Goal: Transaction & Acquisition: Purchase product/service

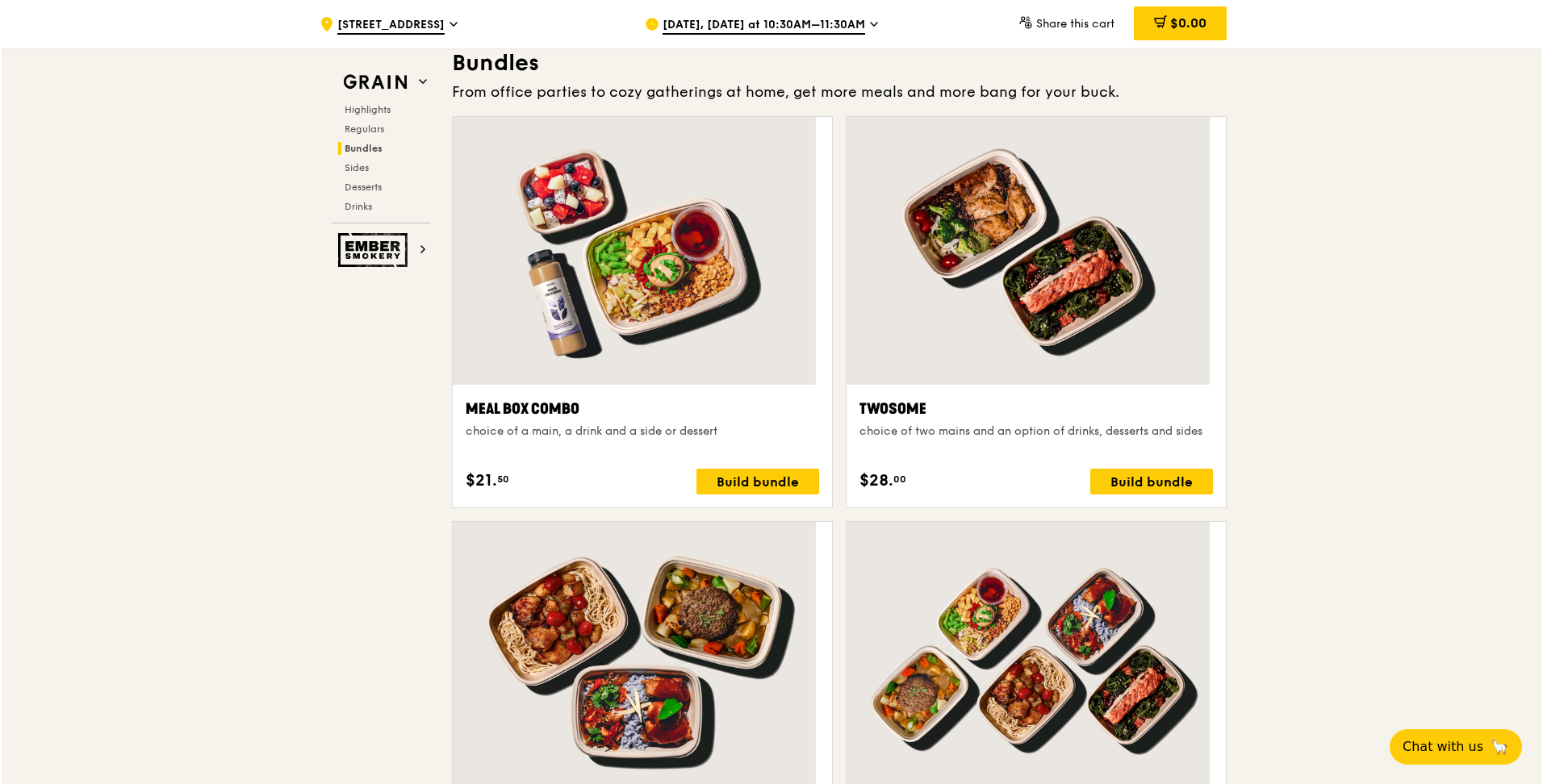
scroll to position [2340, 0]
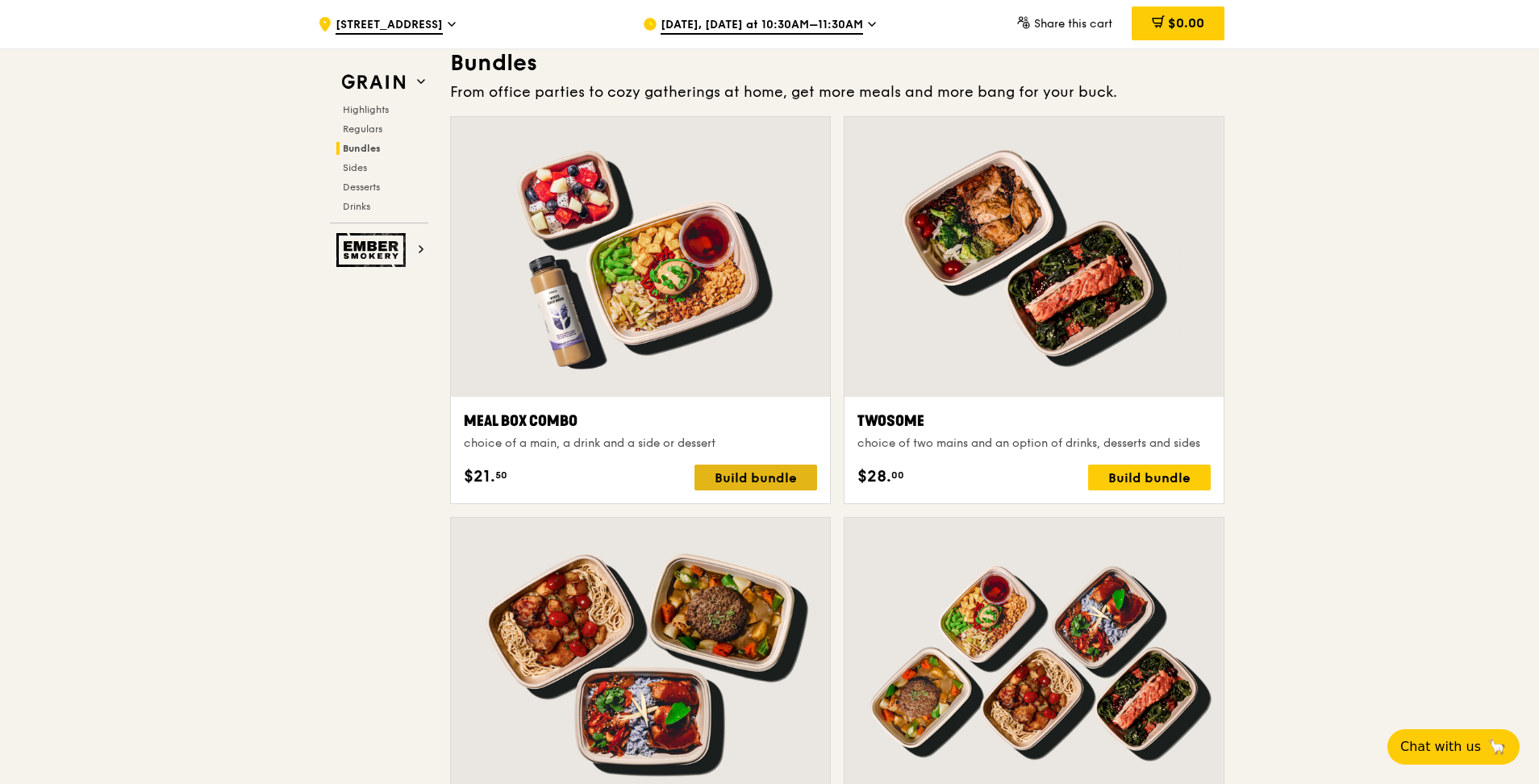
click at [744, 345] on div "Build bundle" at bounding box center [755, 477] width 122 height 26
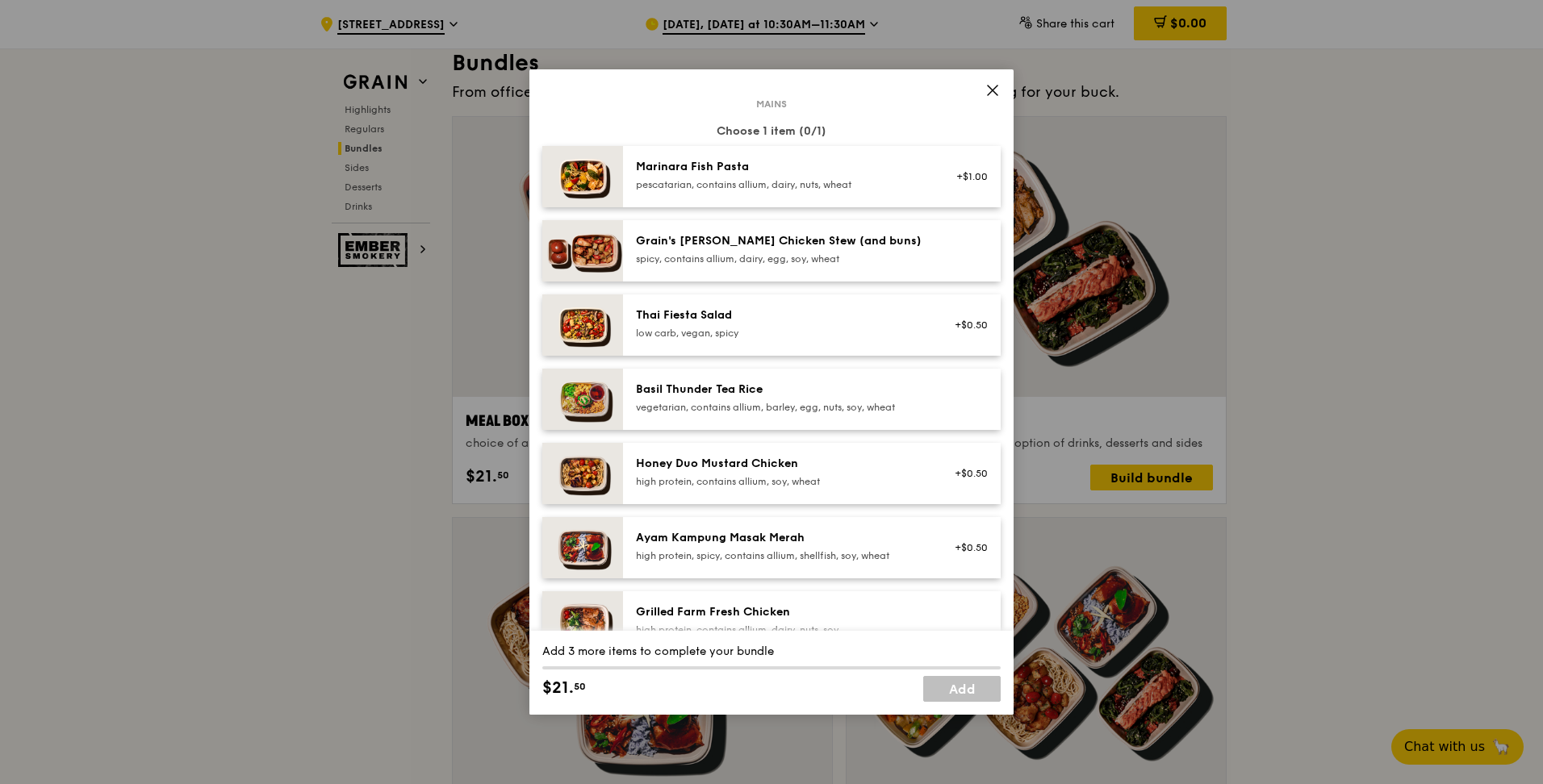
scroll to position [161, 0]
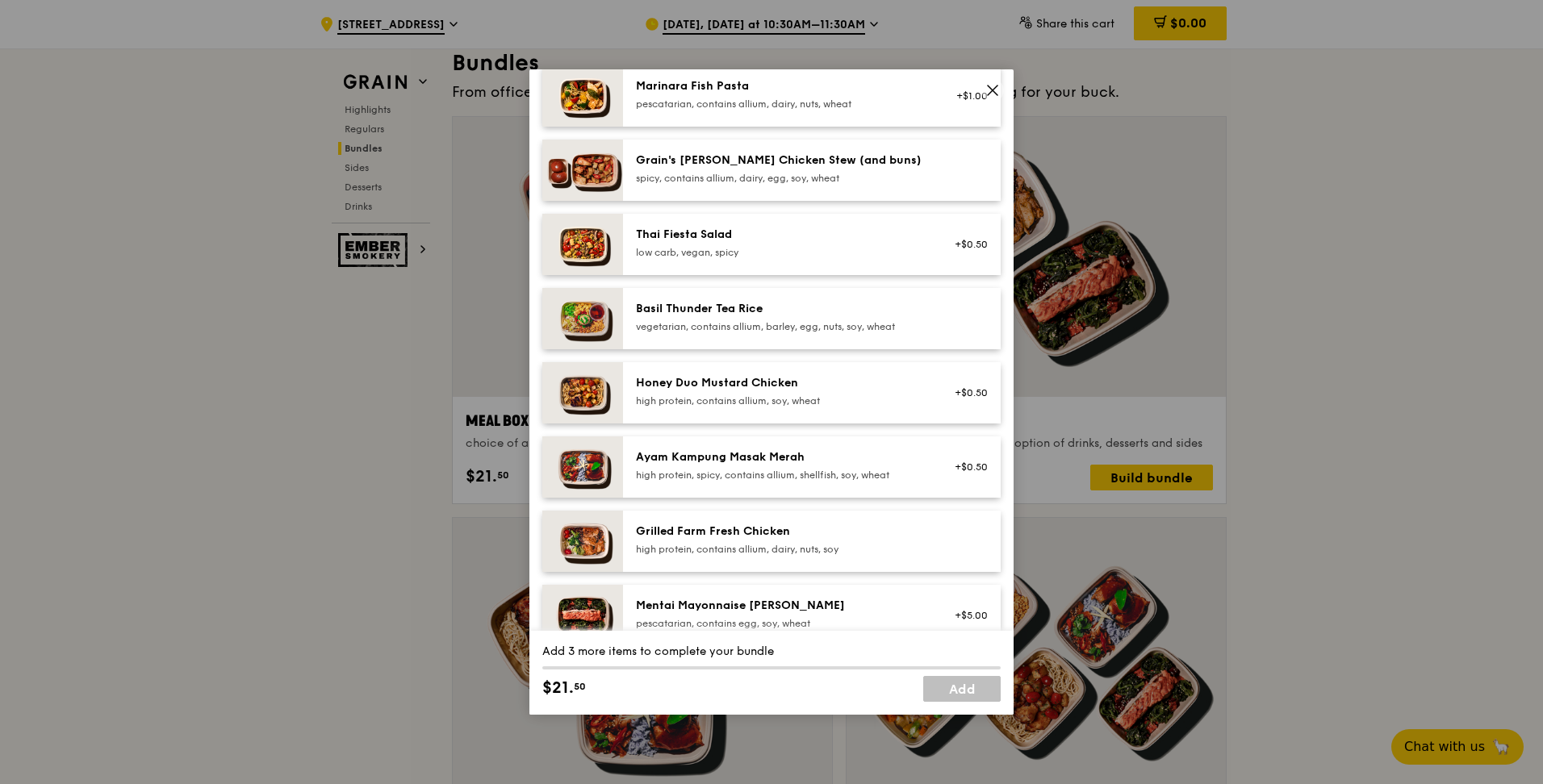
click at [761, 345] on div "high protein, contains allium, soy, wheat" at bounding box center [781, 401] width 290 height 13
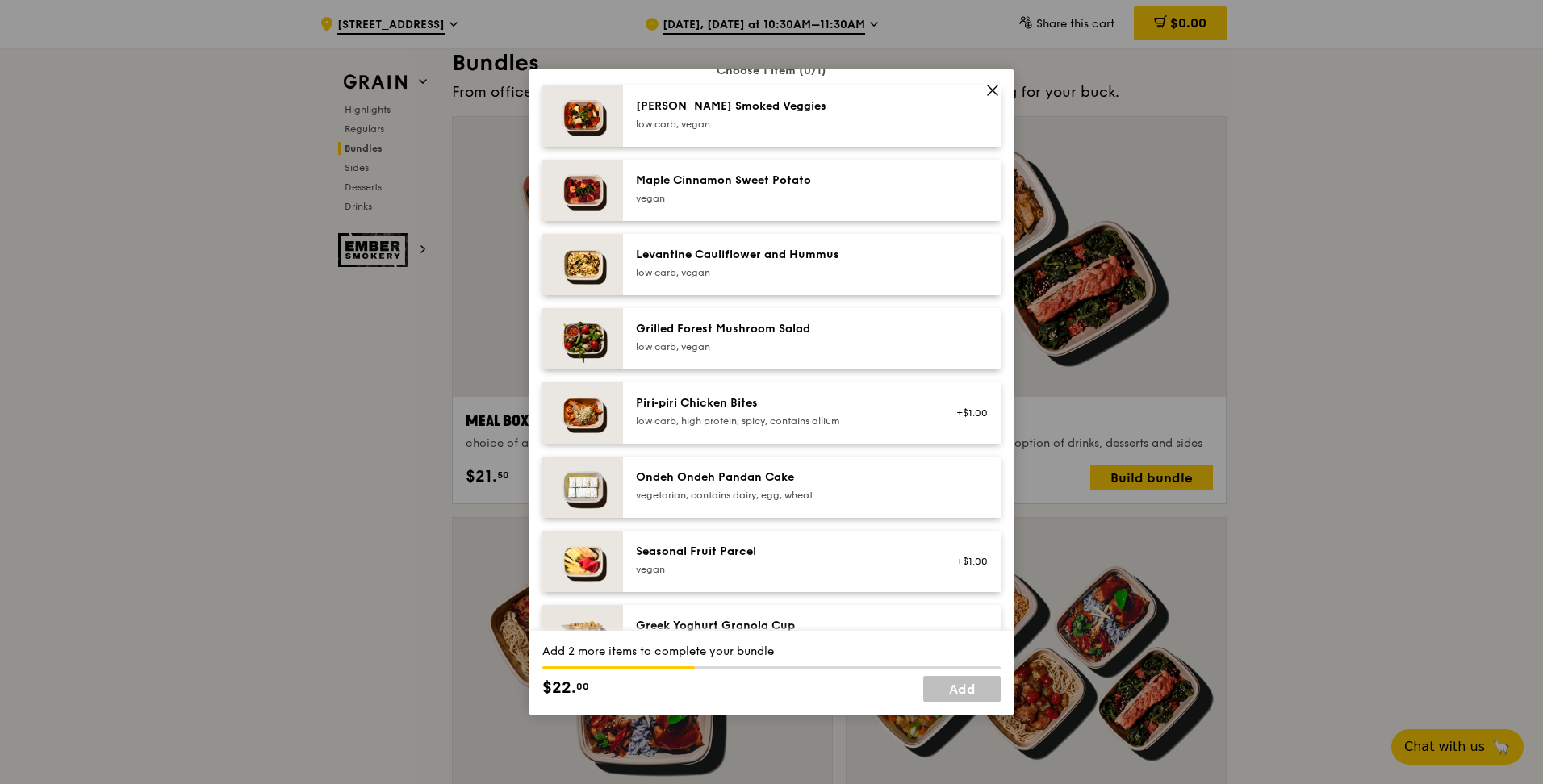
scroll to position [968, 0]
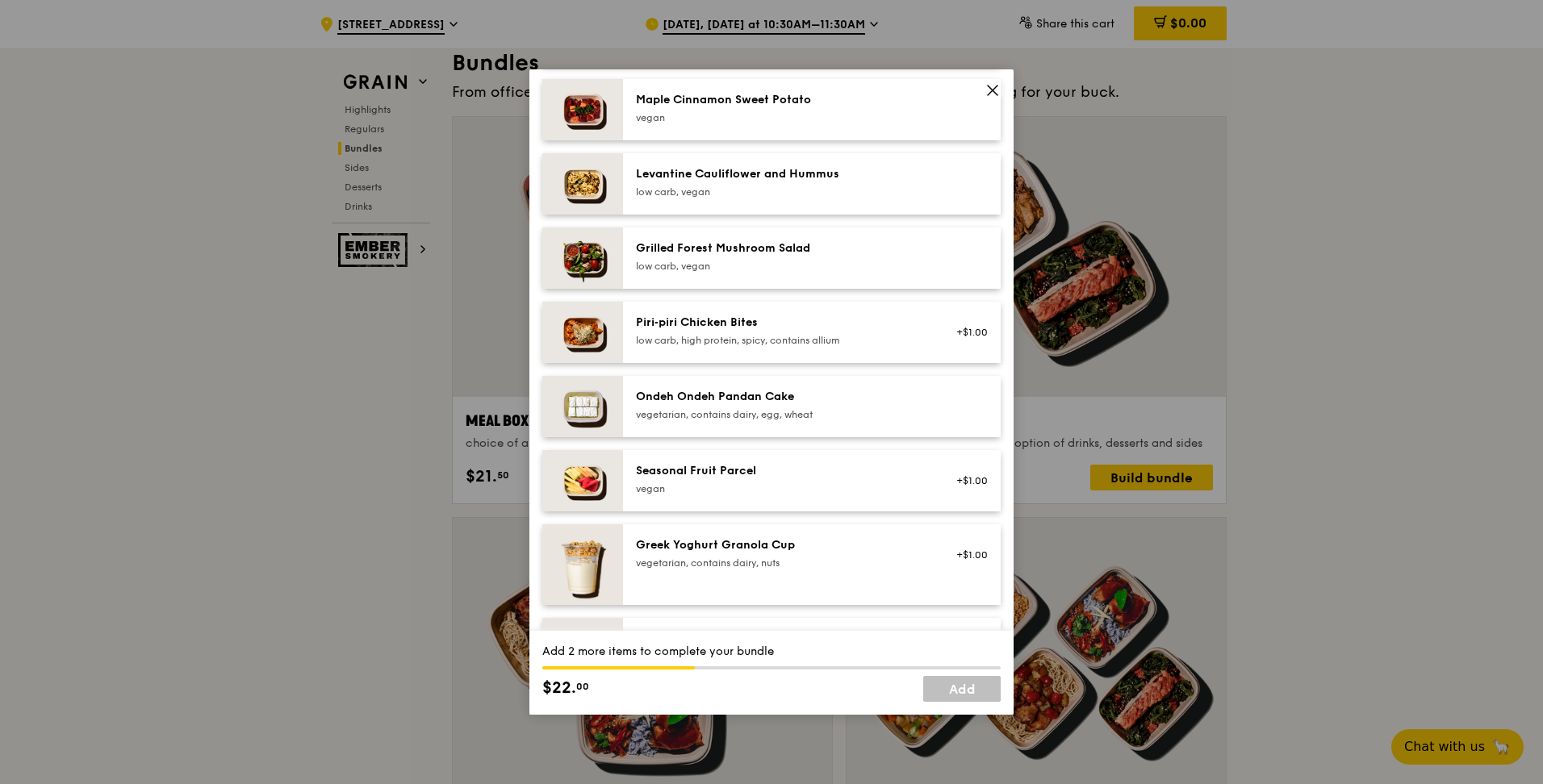
click at [751, 345] on div "vegan" at bounding box center [781, 489] width 290 height 13
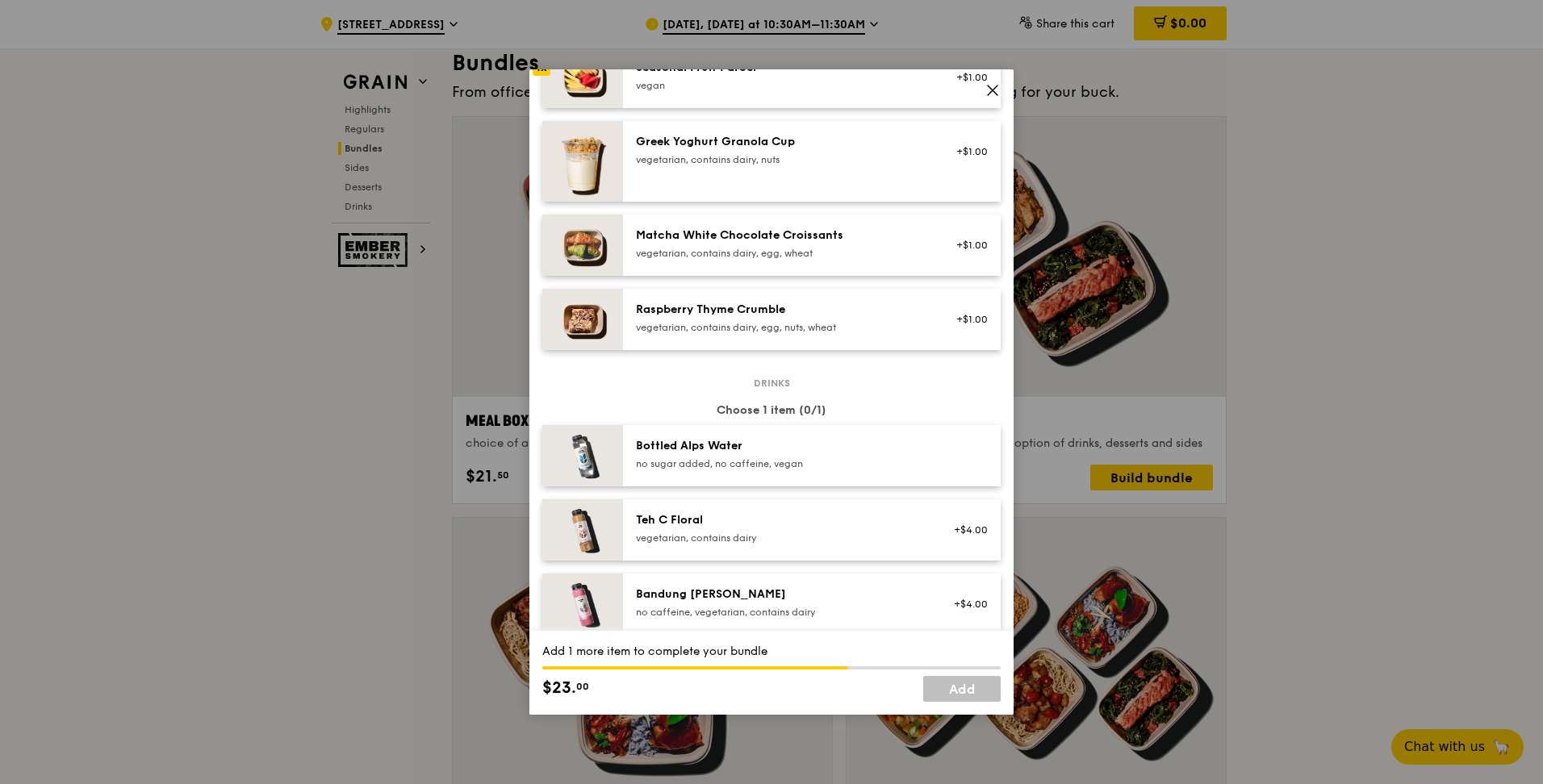
scroll to position [1613, 0]
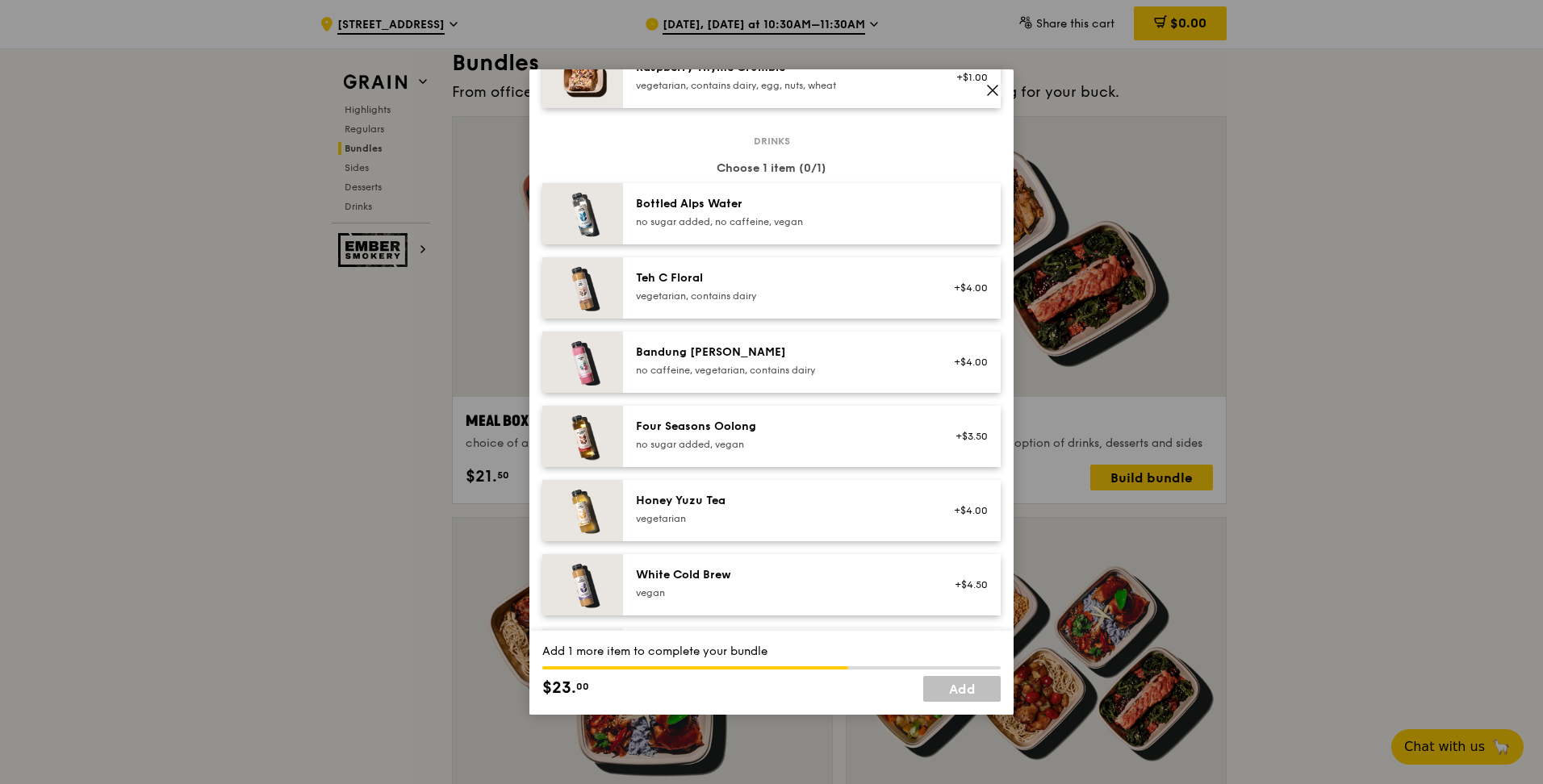
click at [761, 345] on div "Honey Yuzu Tea" at bounding box center [781, 500] width 290 height 16
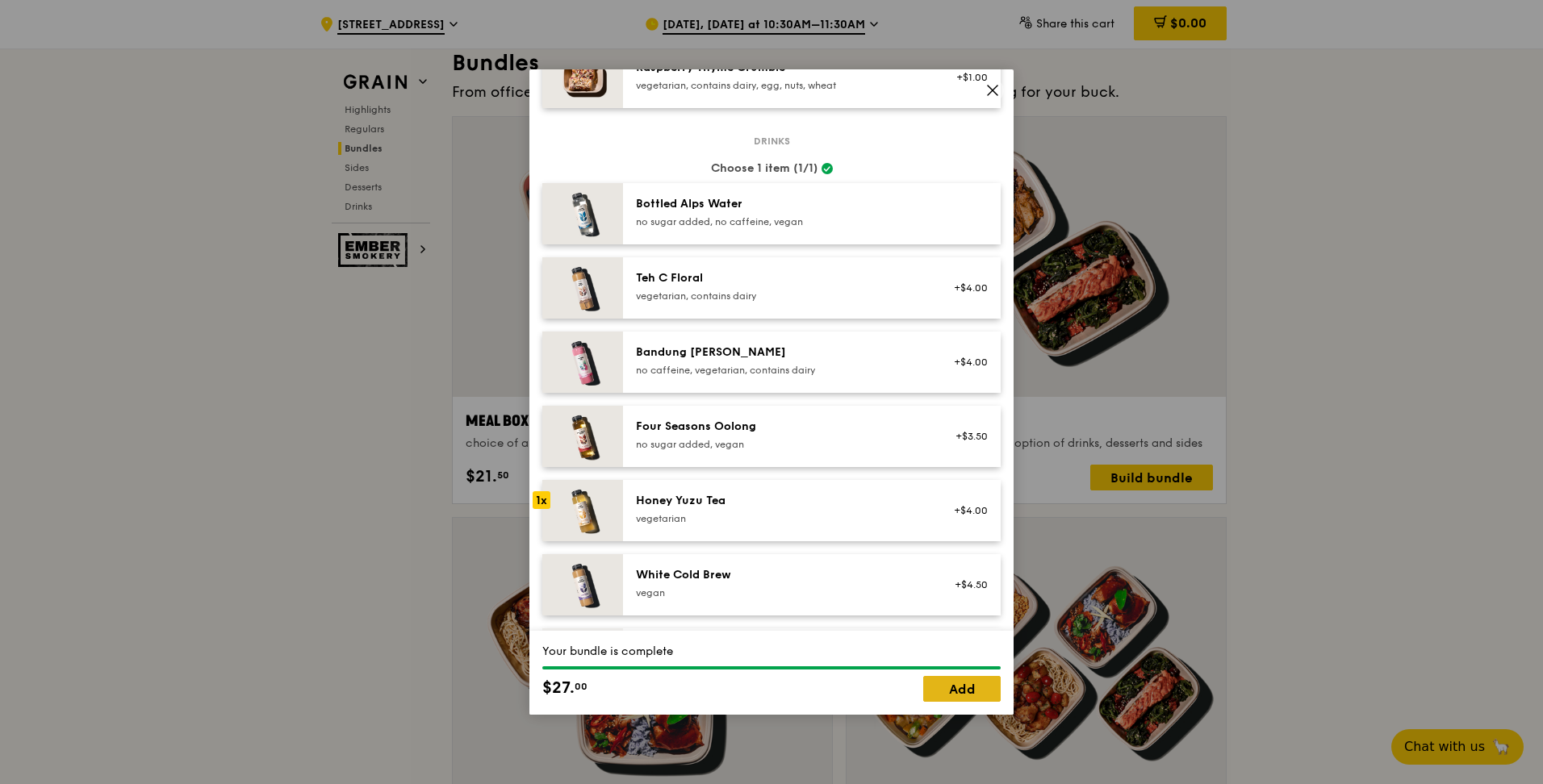
drag, startPoint x: 975, startPoint y: 687, endPoint x: 988, endPoint y: 658, distance: 31.8
click at [761, 345] on link "Add" at bounding box center [962, 688] width 77 height 26
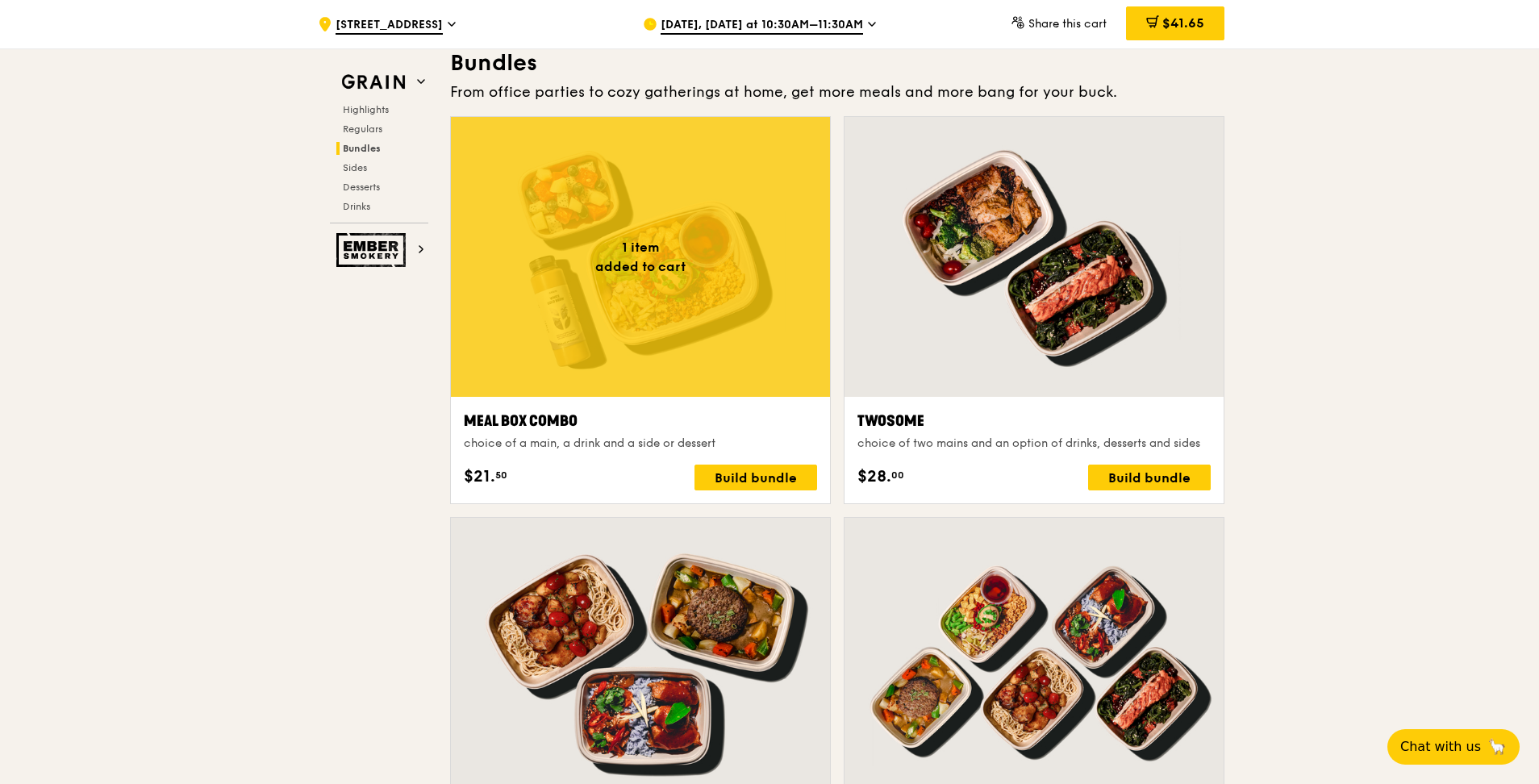
click at [676, 341] on div at bounding box center [641, 257] width 380 height 280
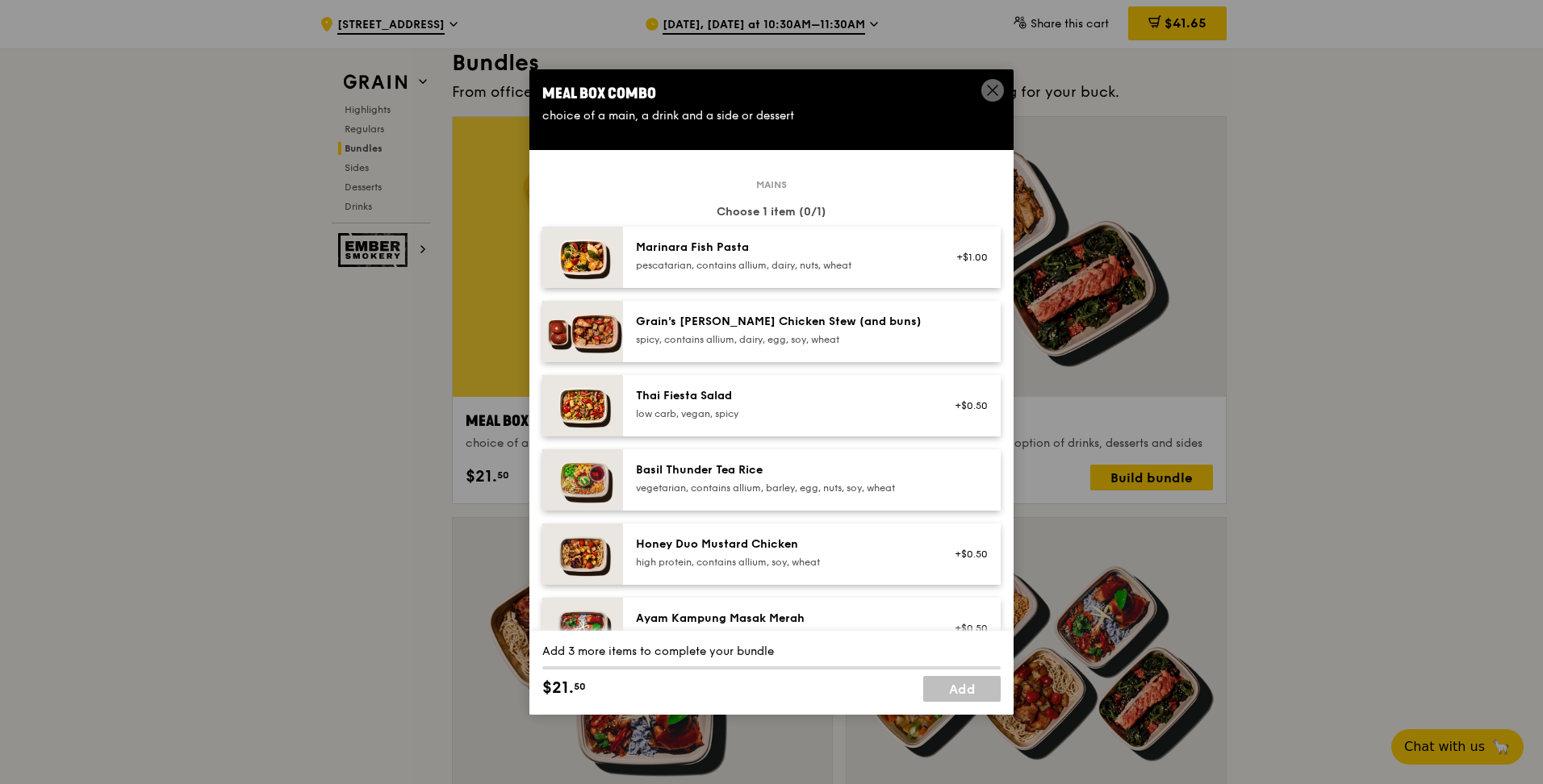
scroll to position [81, 0]
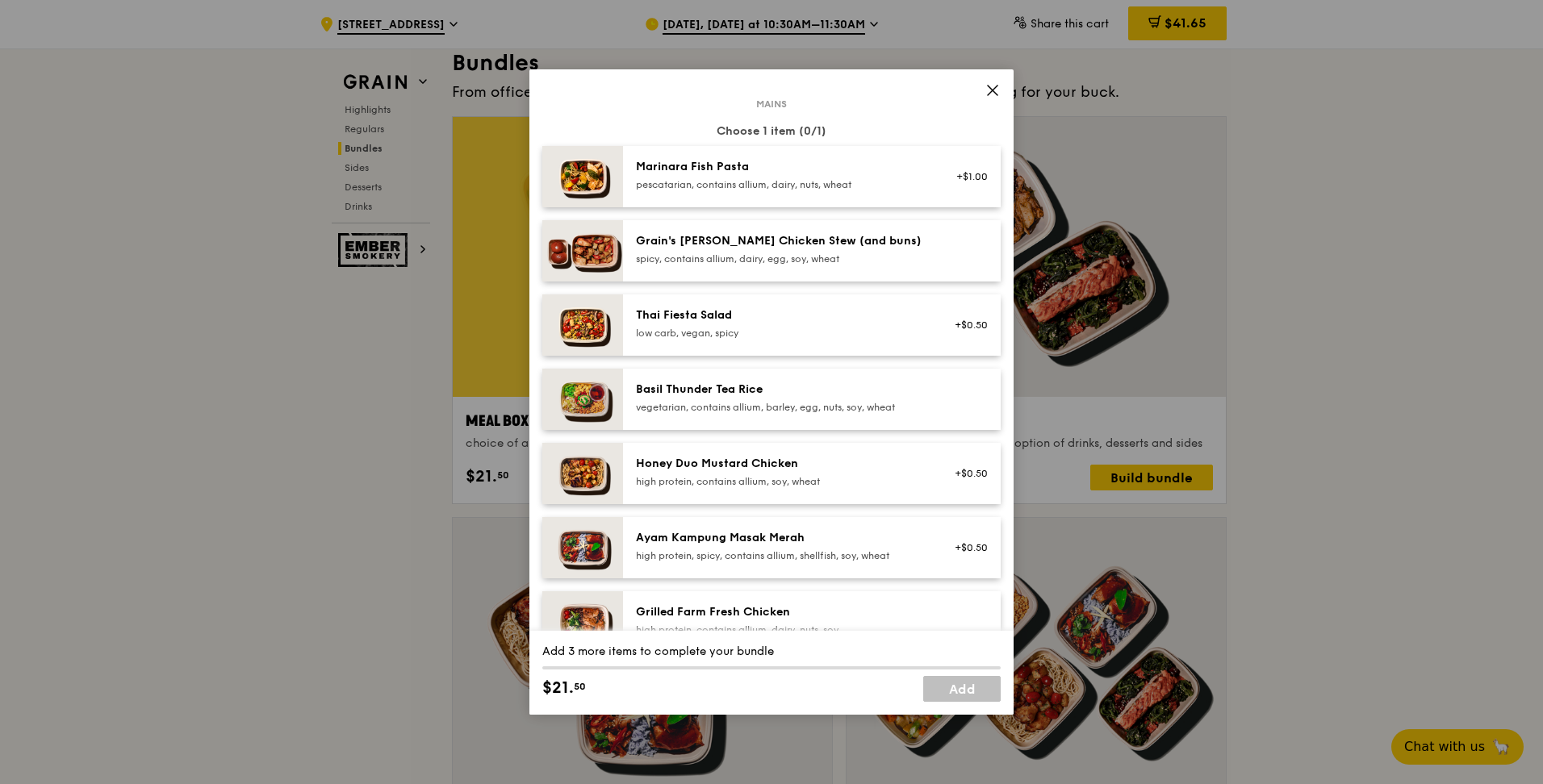
click at [759, 345] on div "Honey Duo Mustard Chicken" at bounding box center [781, 464] width 290 height 16
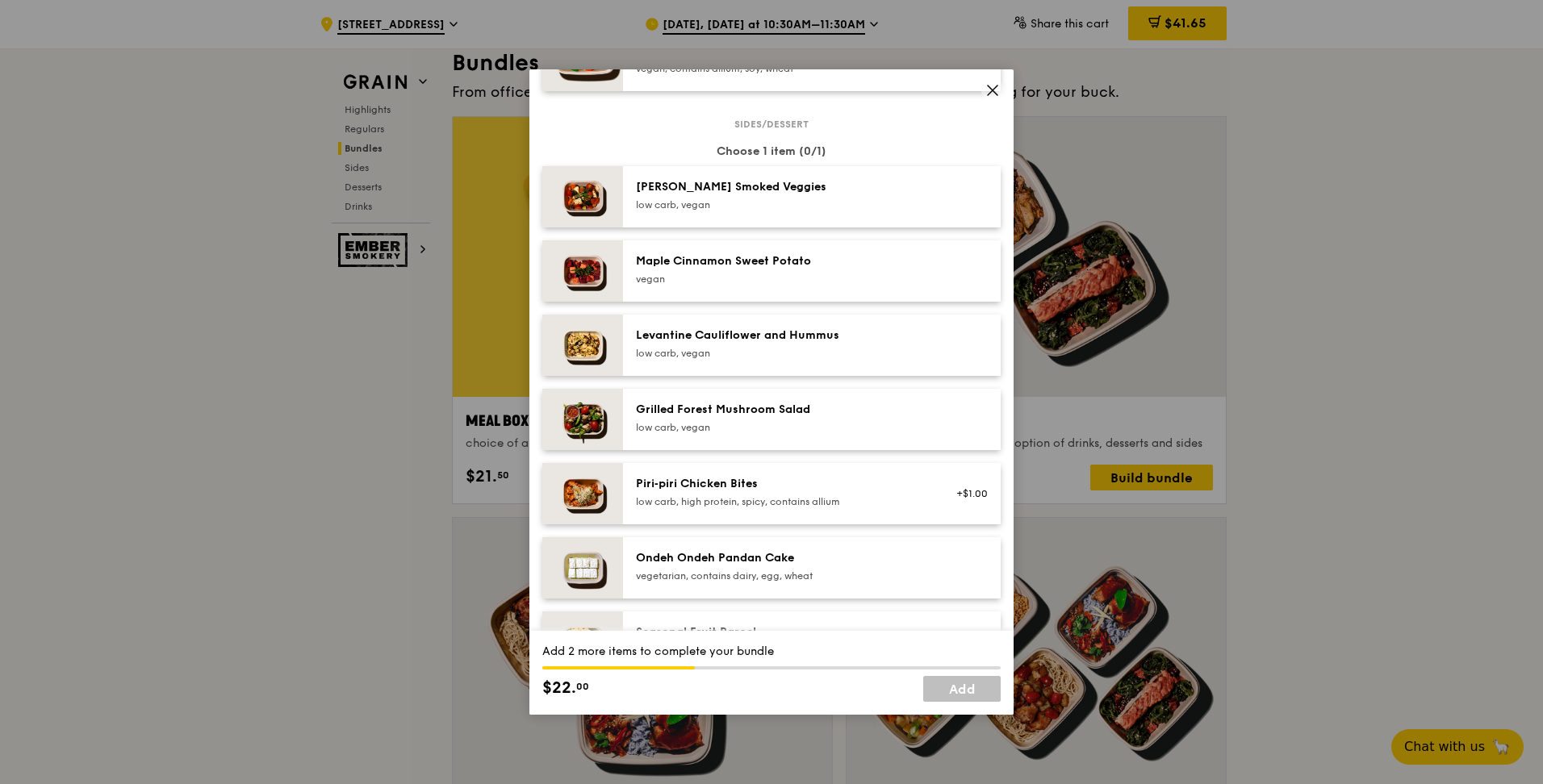
scroll to position [1049, 0]
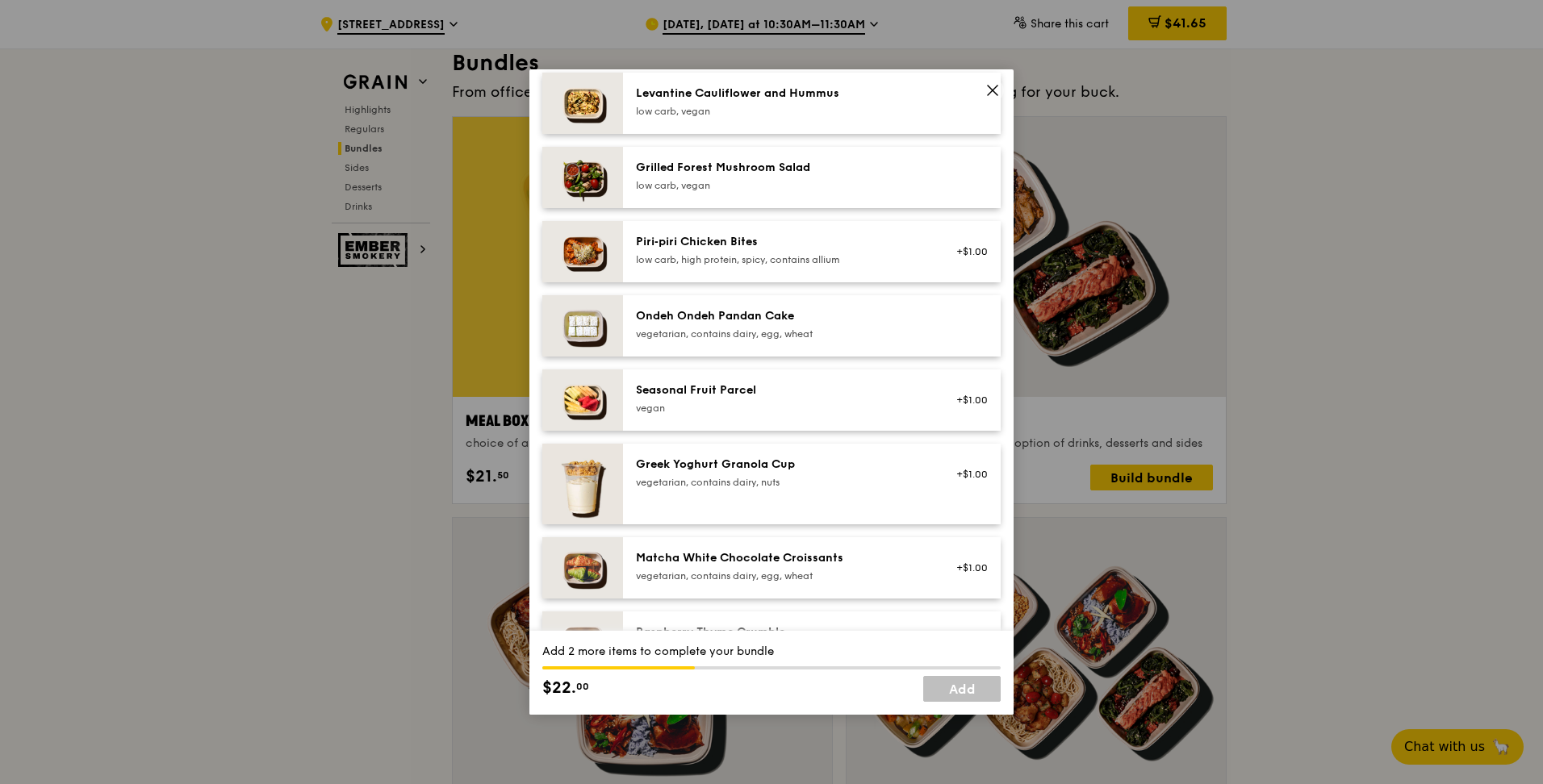
click at [676, 345] on div "Seasonal Fruit Parcel" at bounding box center [781, 390] width 290 height 16
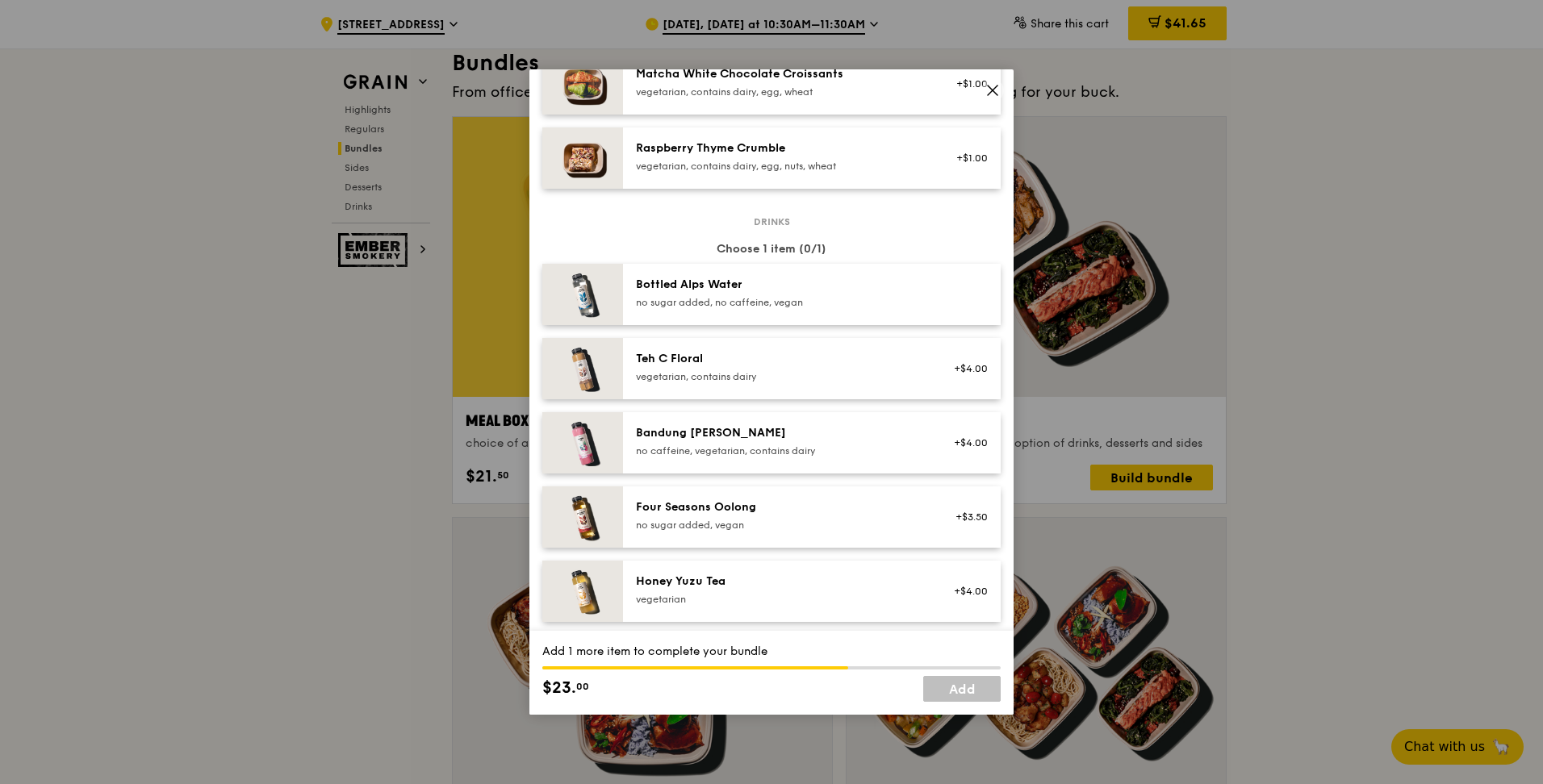
scroll to position [1613, 0]
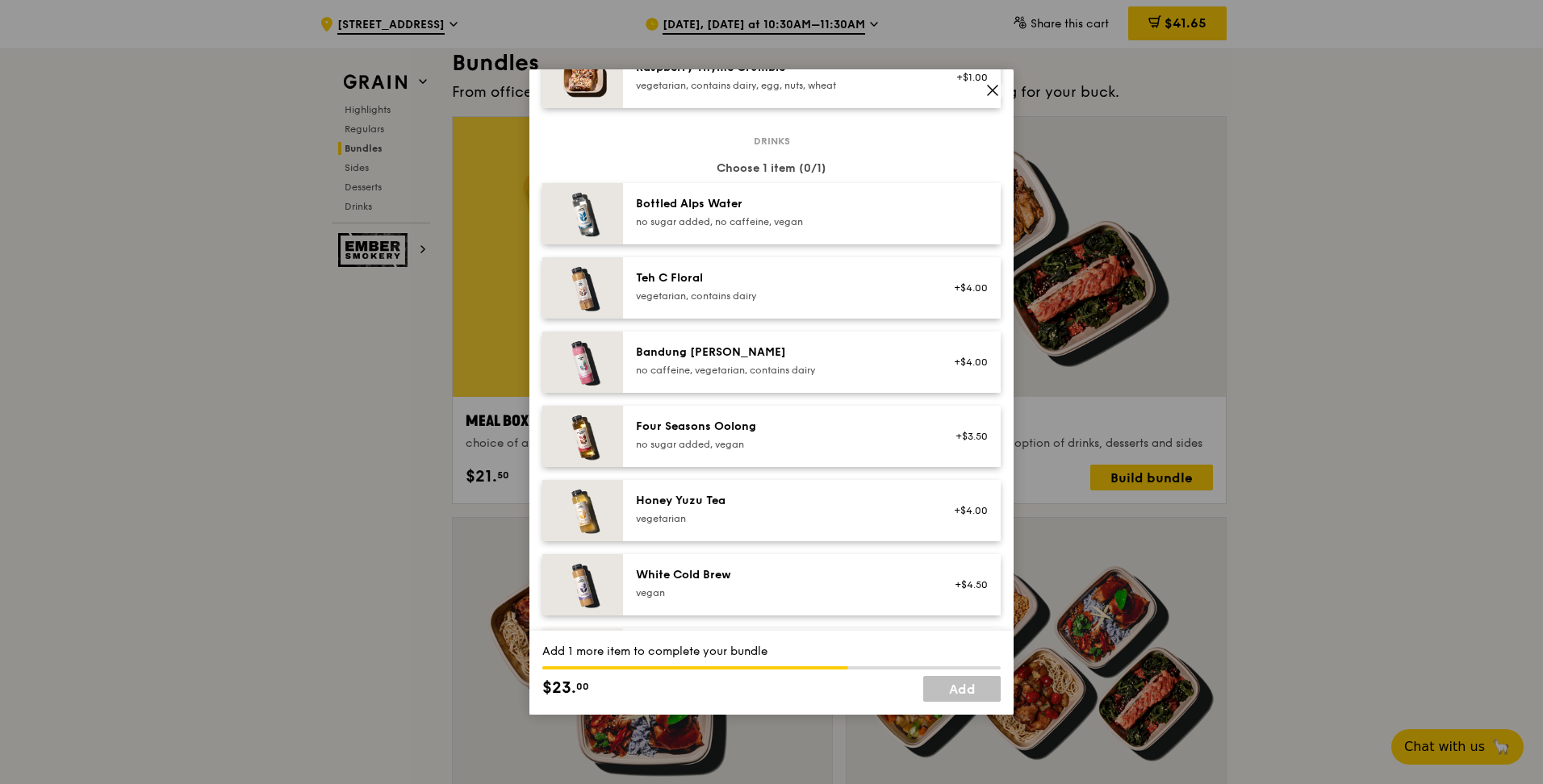
click at [706, 345] on div "Four Seasons Oolong" at bounding box center [781, 426] width 290 height 16
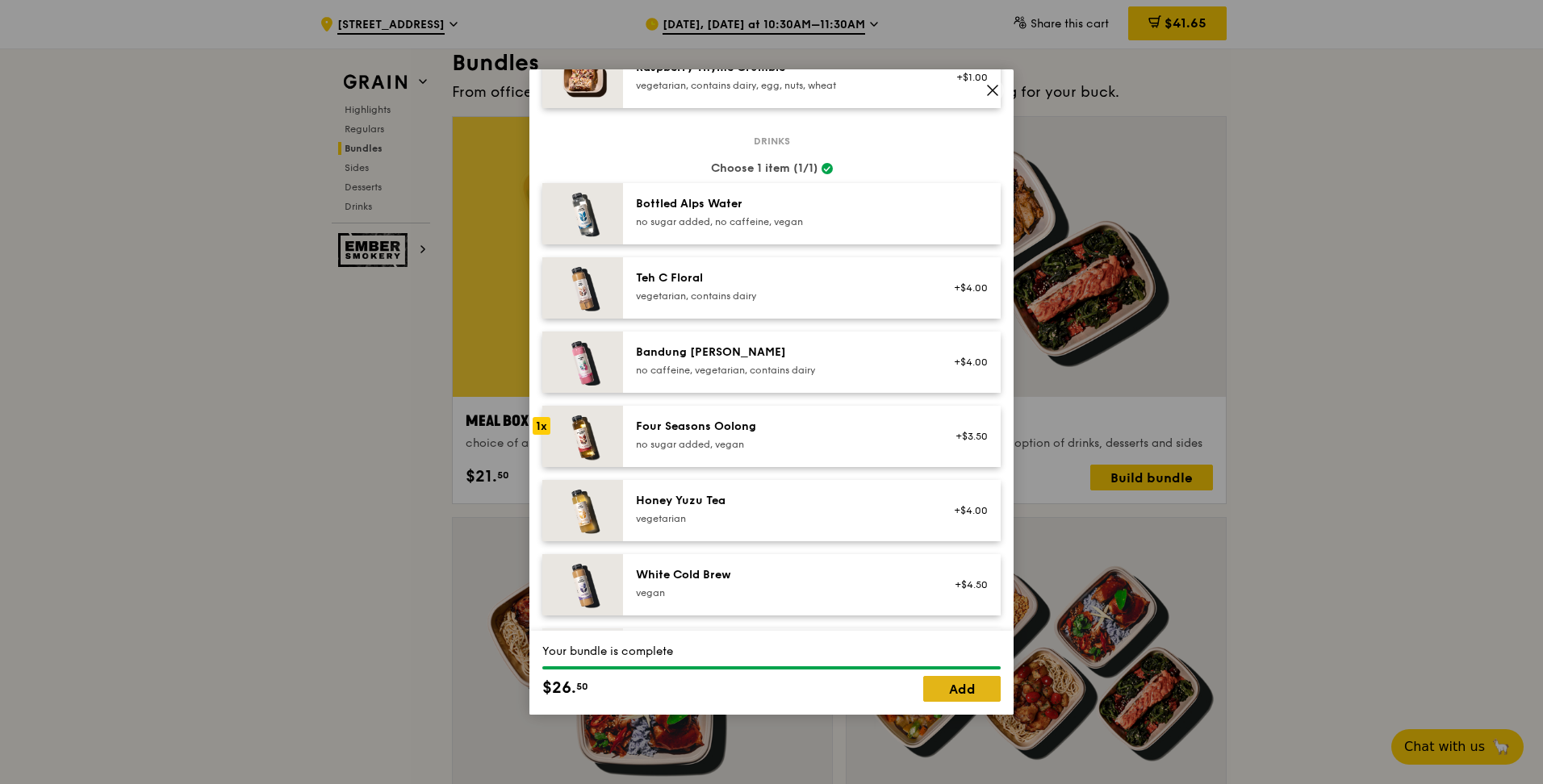
click at [761, 345] on link "Add" at bounding box center [962, 688] width 77 height 26
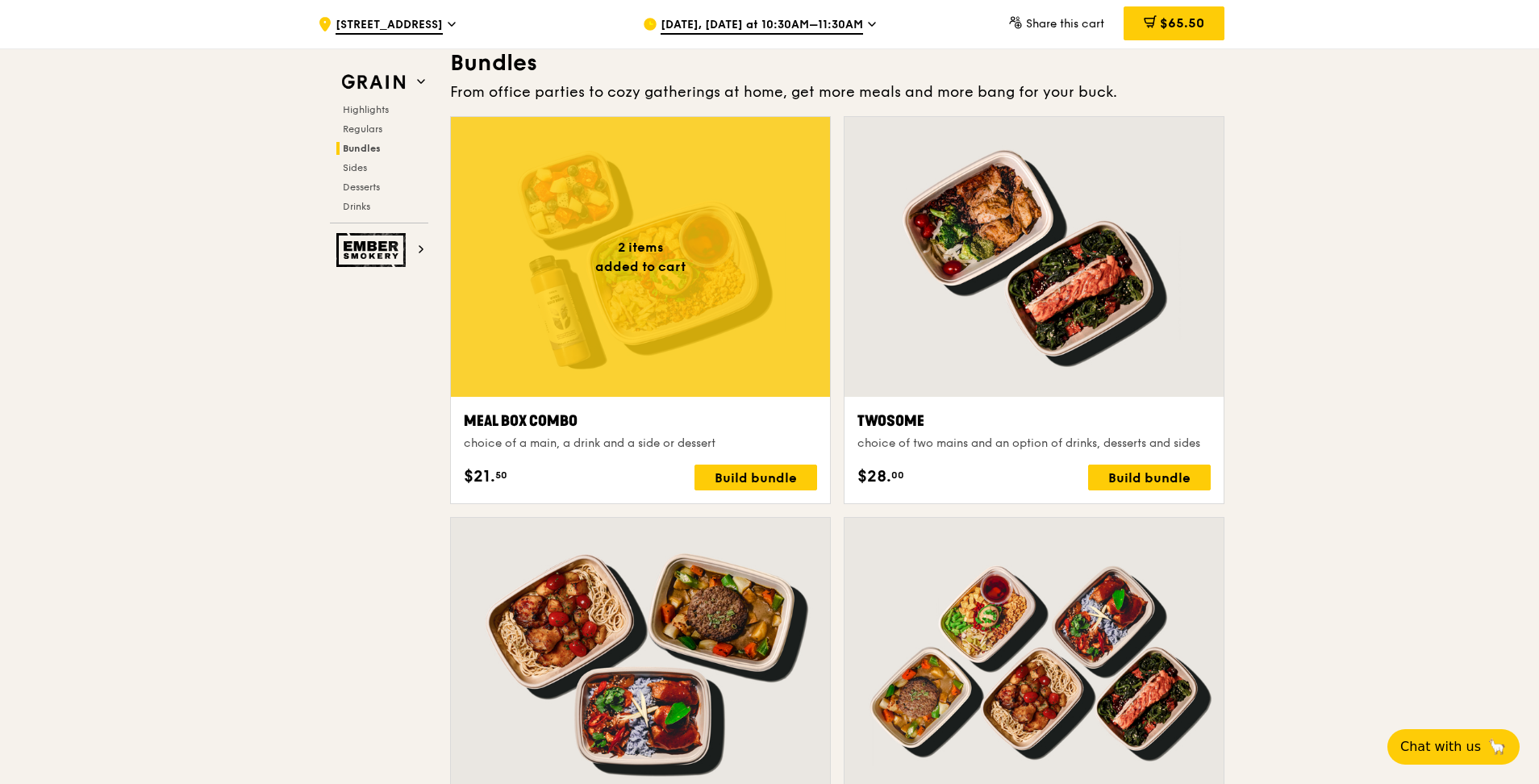
click at [576, 275] on div at bounding box center [641, 257] width 380 height 280
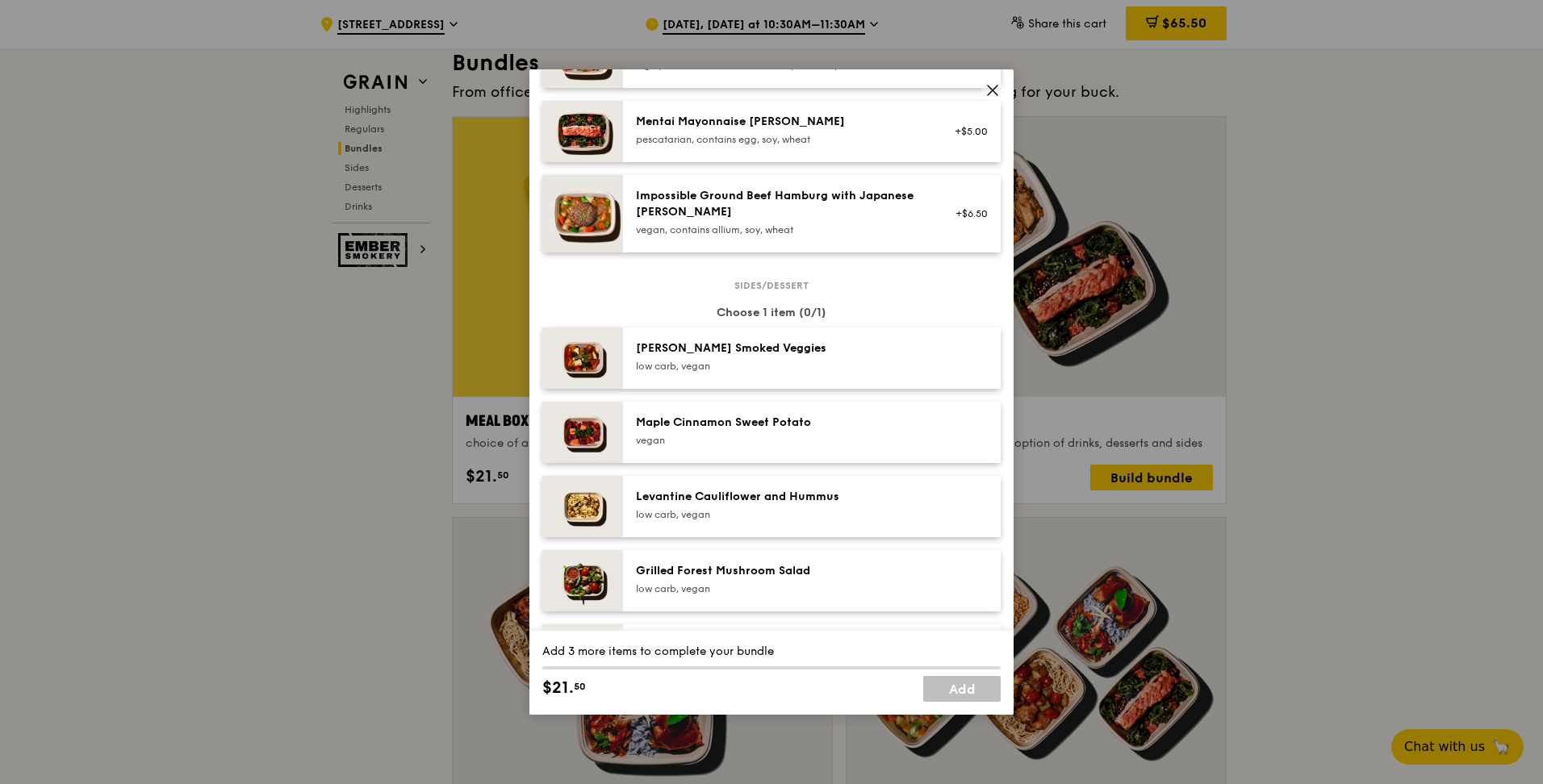
scroll to position [564, 0]
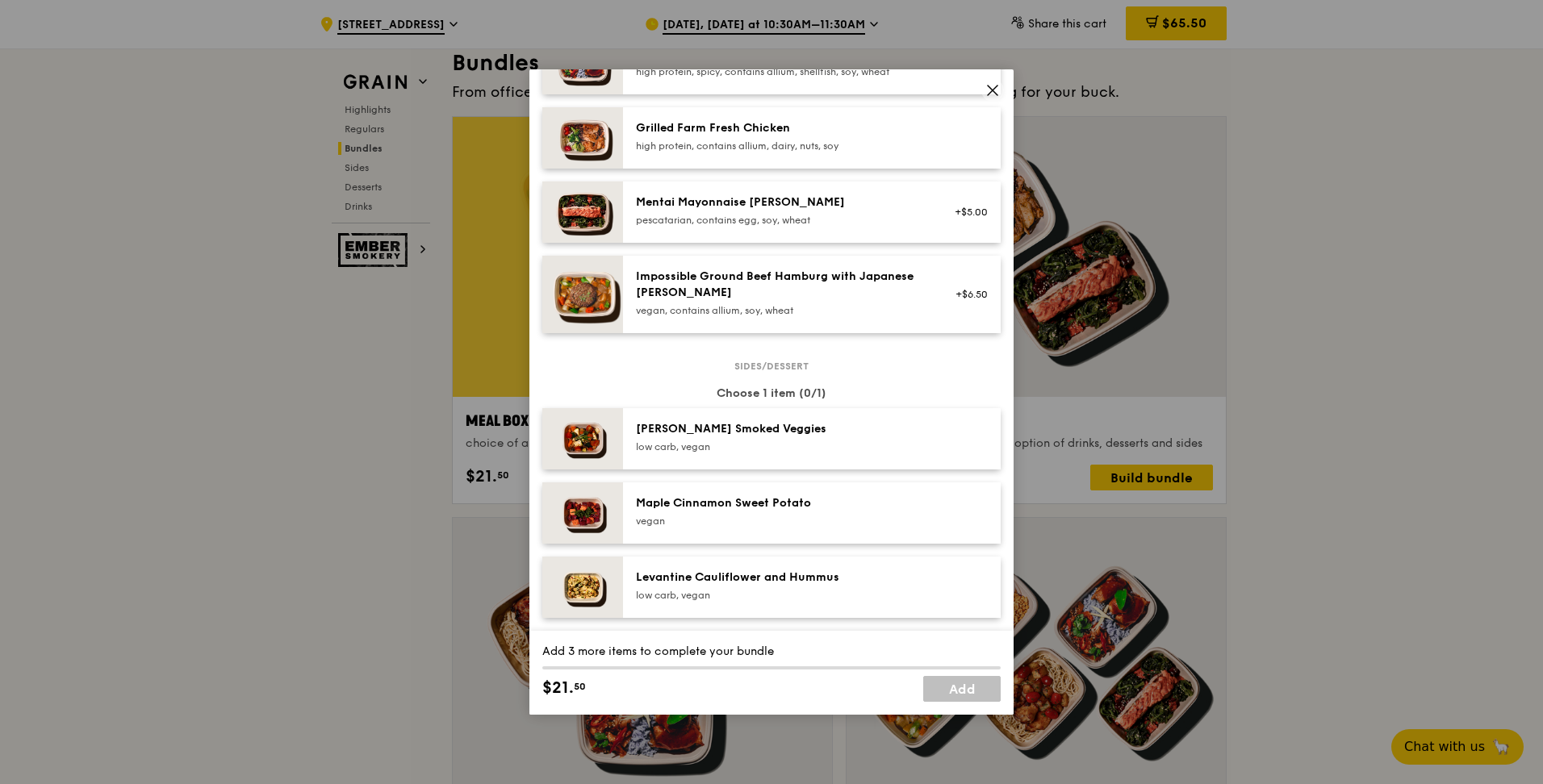
click at [718, 216] on div "pescatarian, contains egg, soy, wheat" at bounding box center [781, 221] width 290 height 13
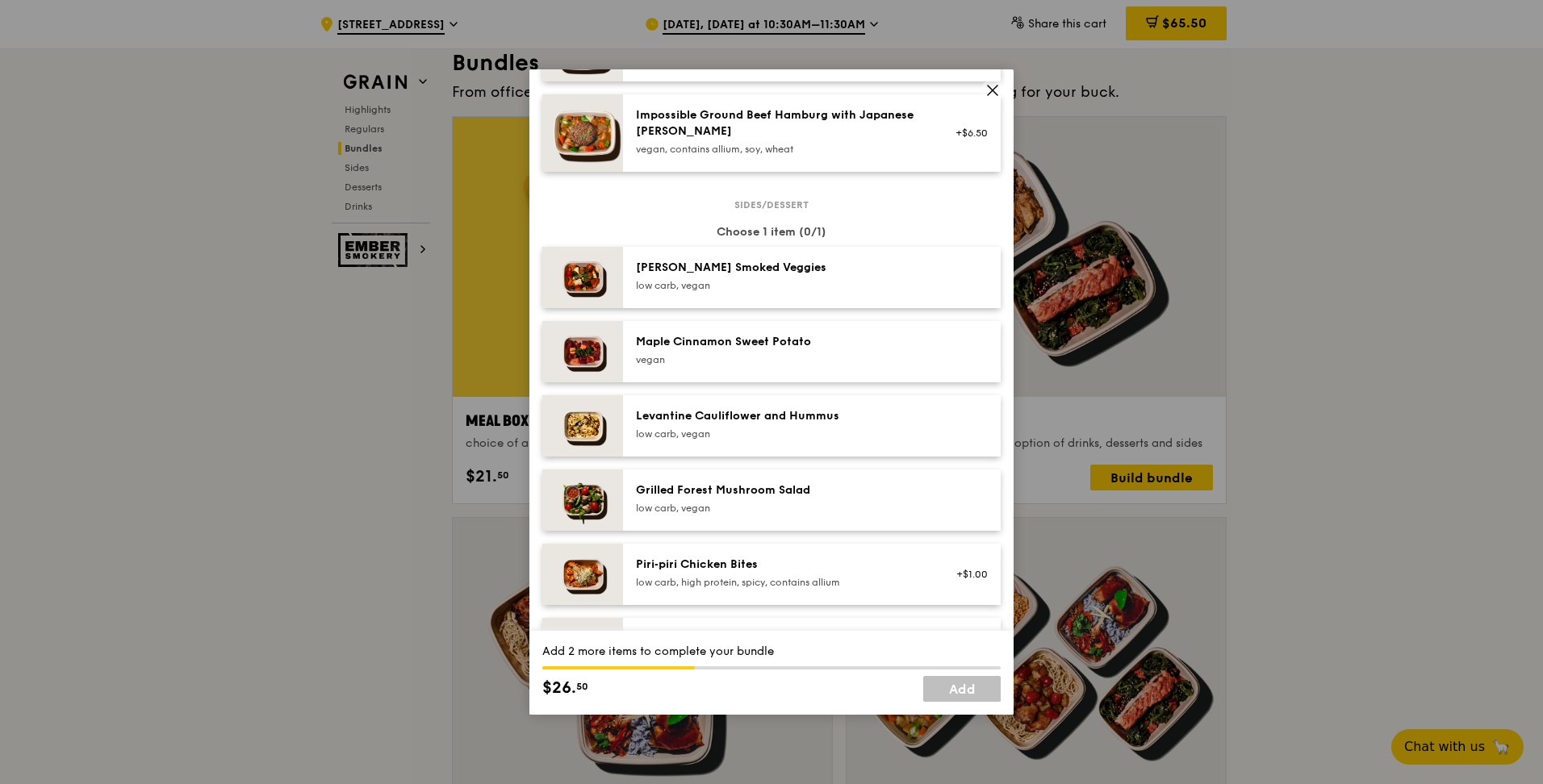
scroll to position [806, 0]
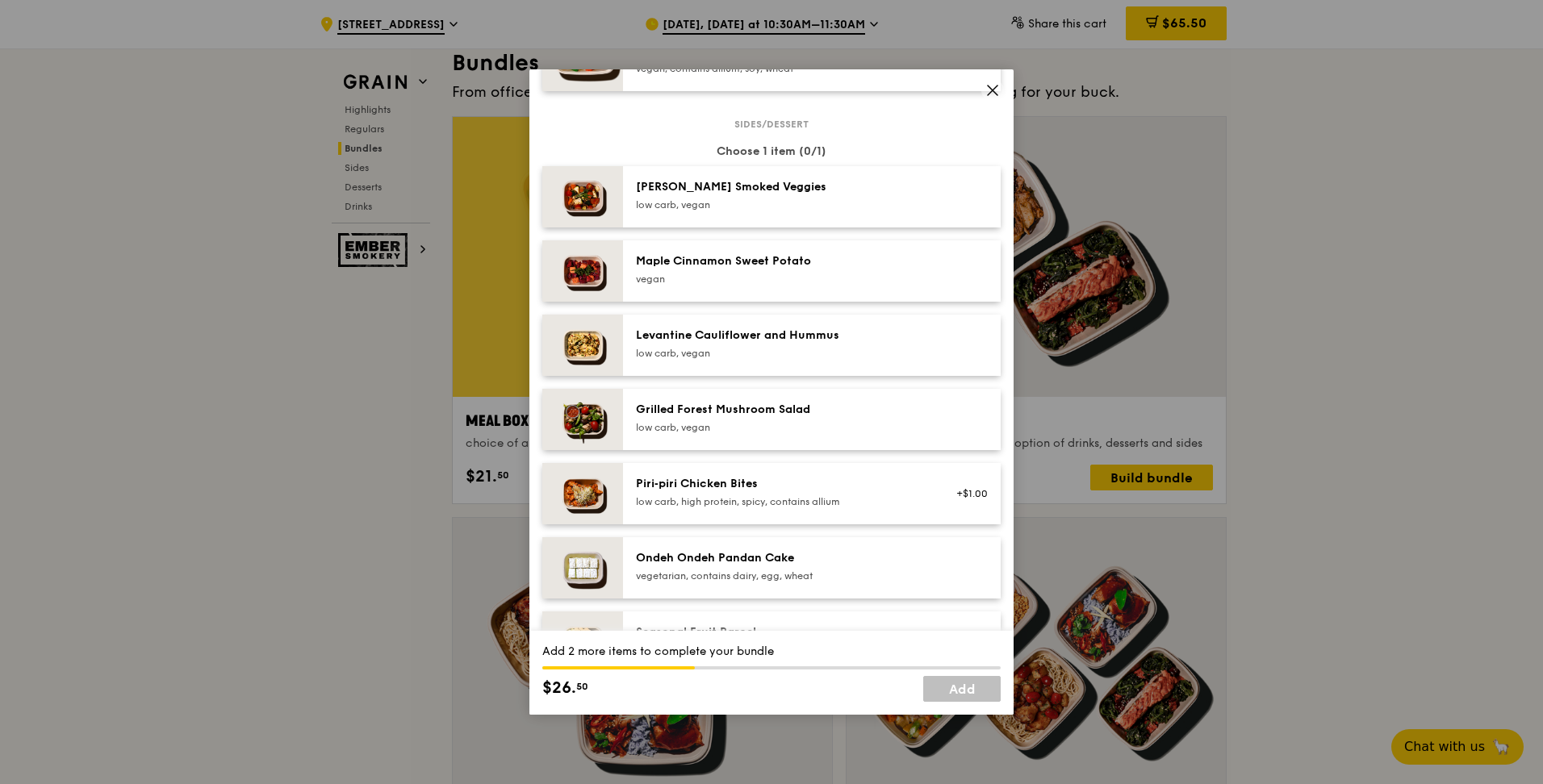
click at [729, 345] on div "Grilled Forest Mushroom Salad low carb, vegan" at bounding box center [781, 418] width 290 height 32
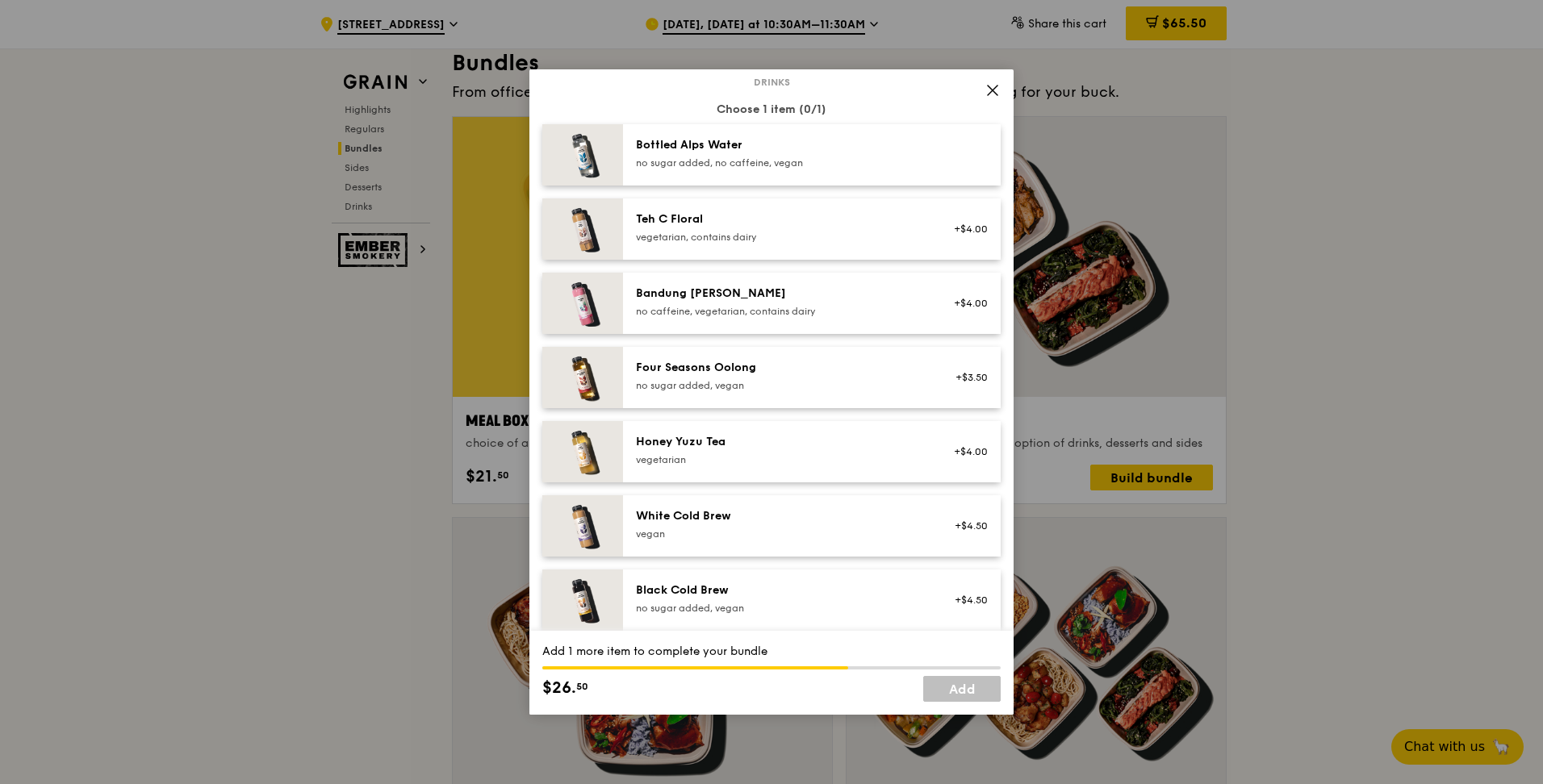
scroll to position [1591, 0]
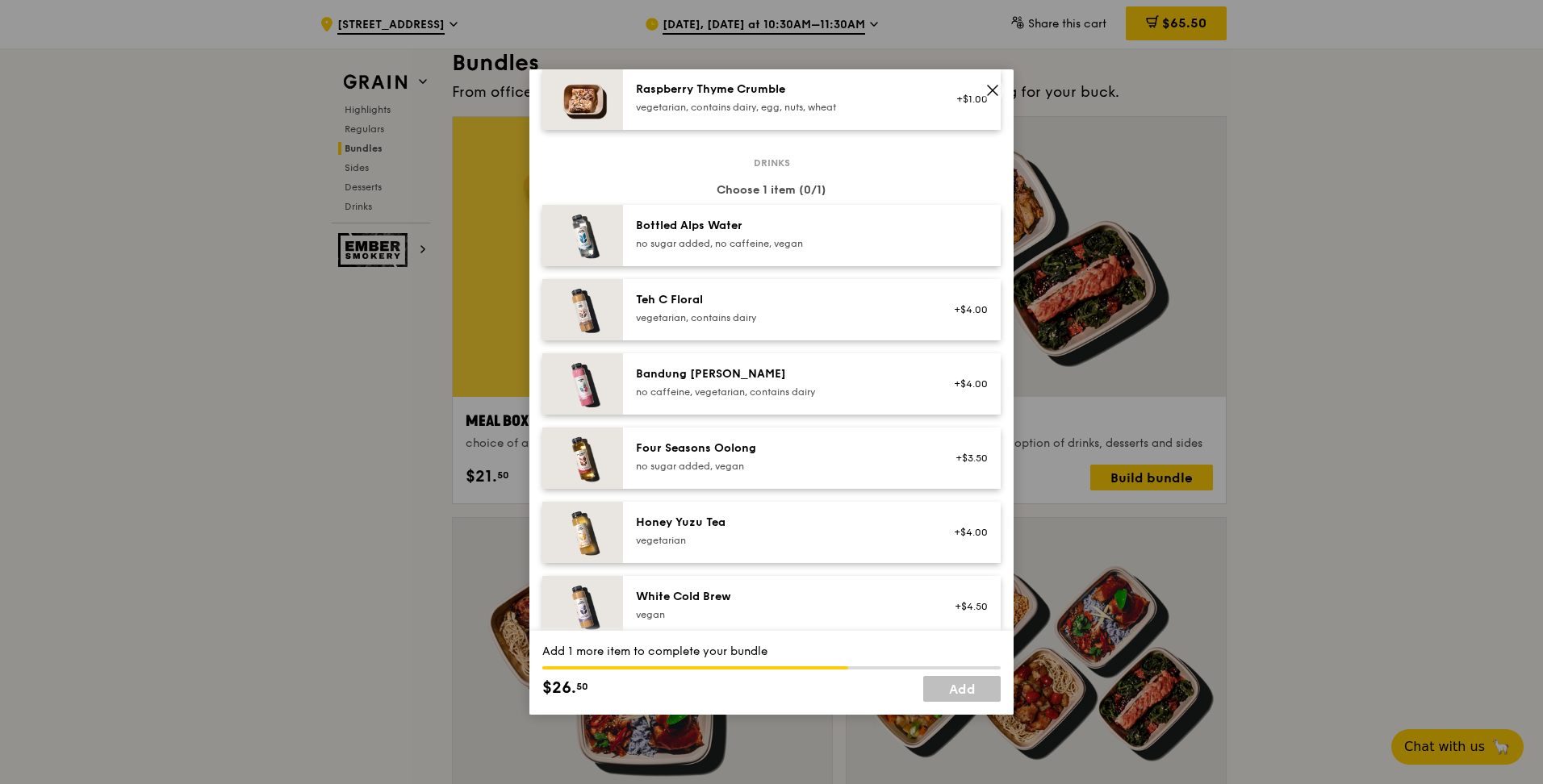
click at [694, 303] on div "Teh C Floral" at bounding box center [781, 300] width 290 height 16
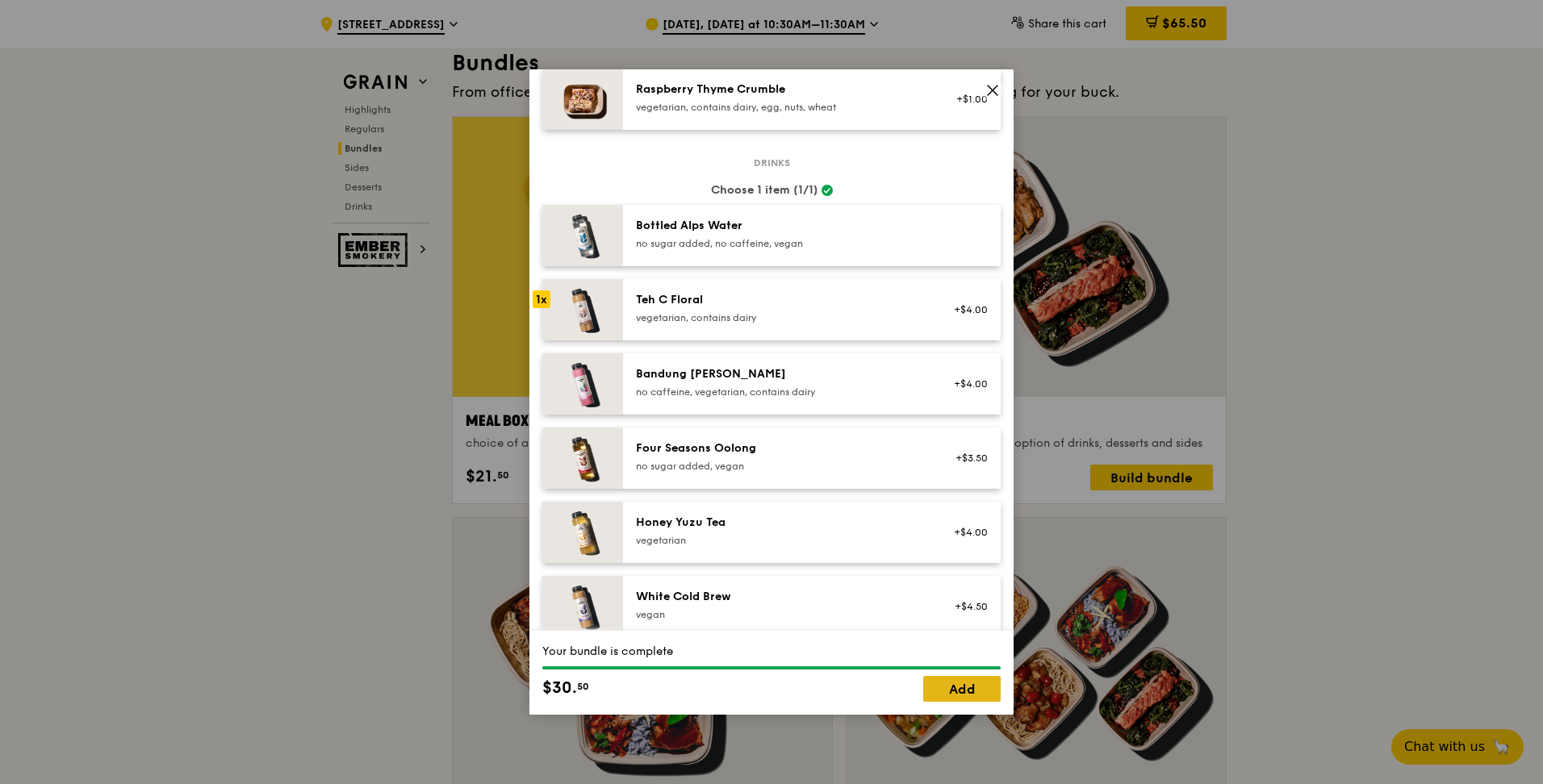
click at [761, 345] on link "Add" at bounding box center [962, 688] width 77 height 26
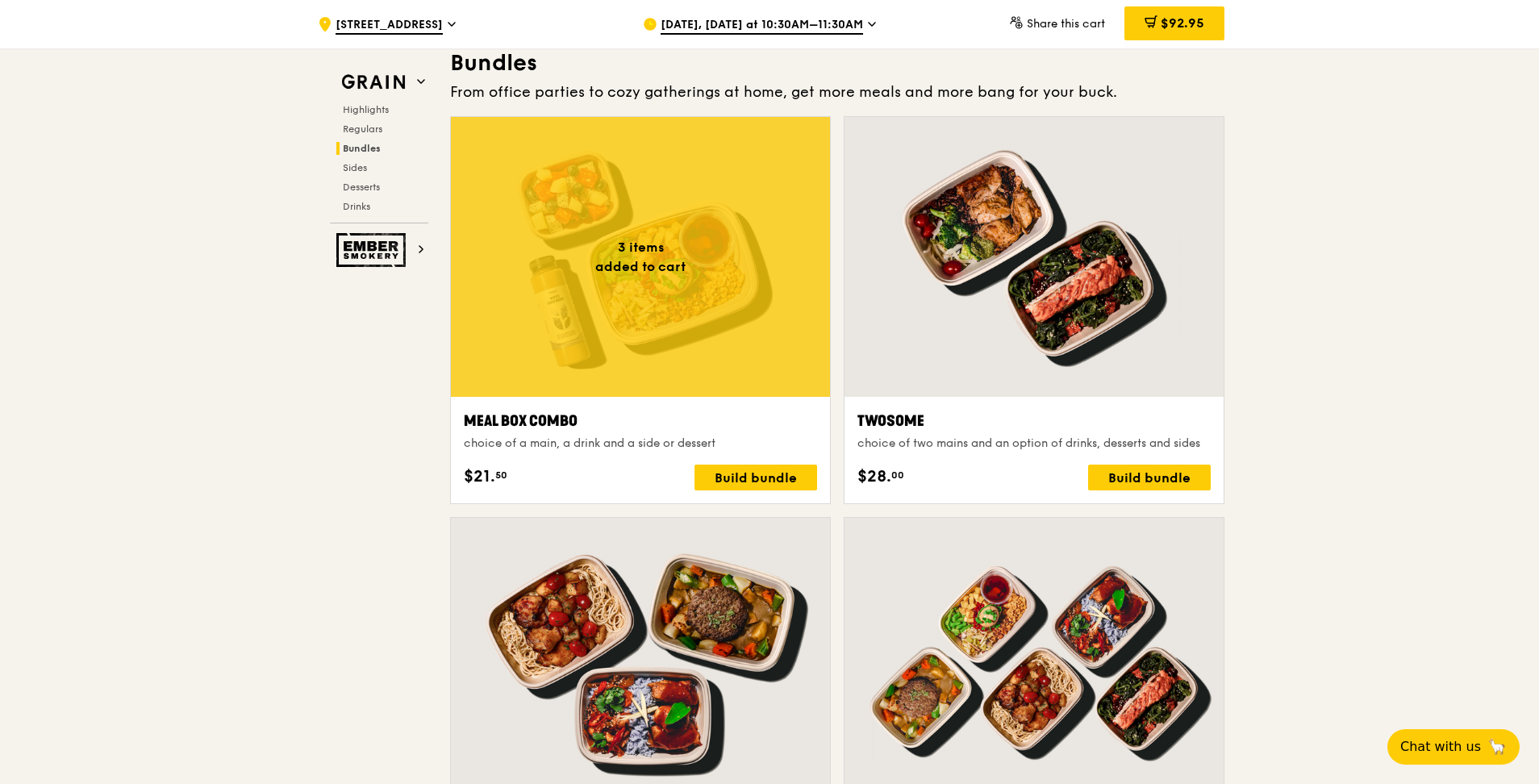
click at [761, 277] on div at bounding box center [641, 257] width 380 height 280
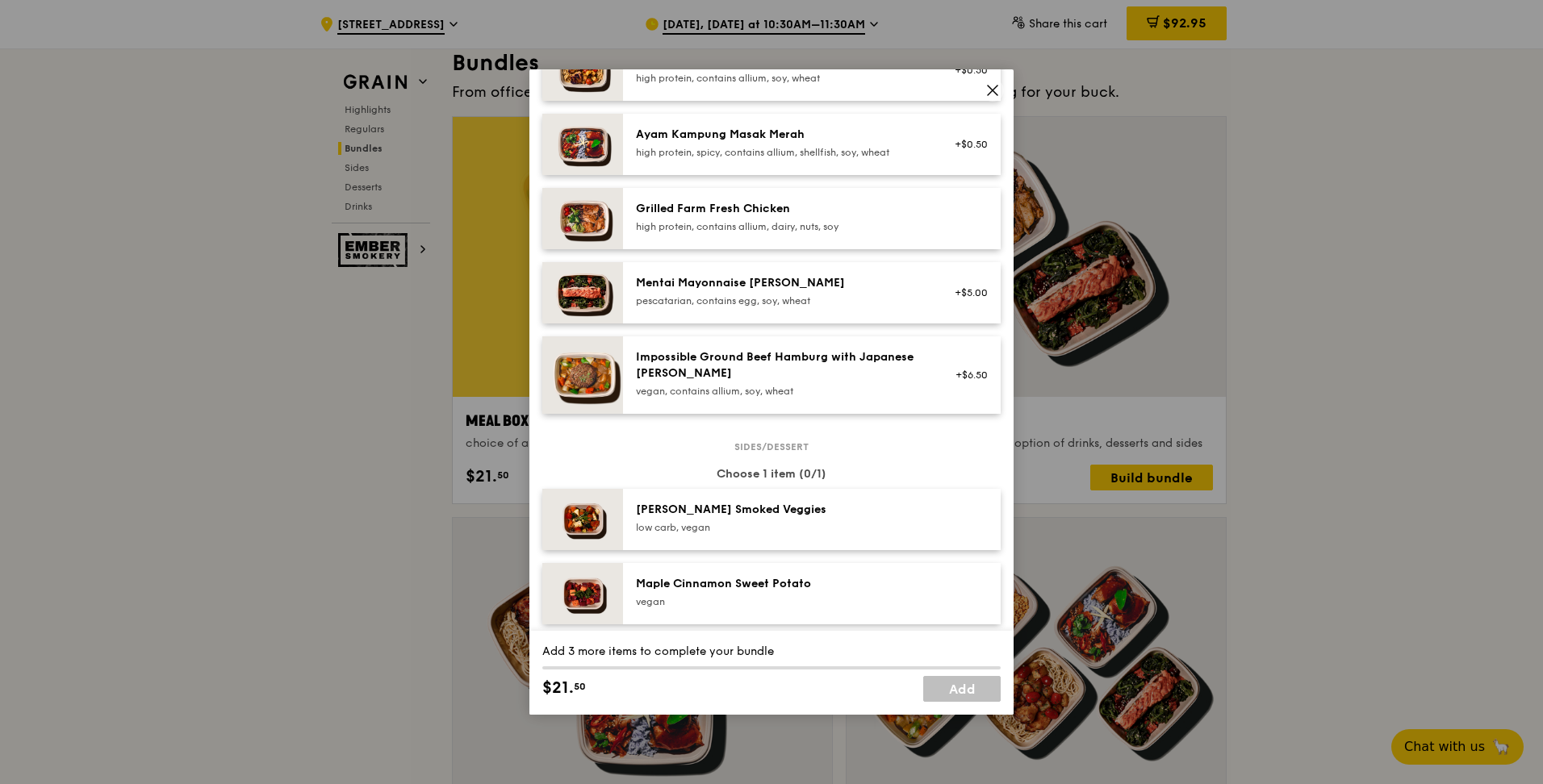
scroll to position [564, 0]
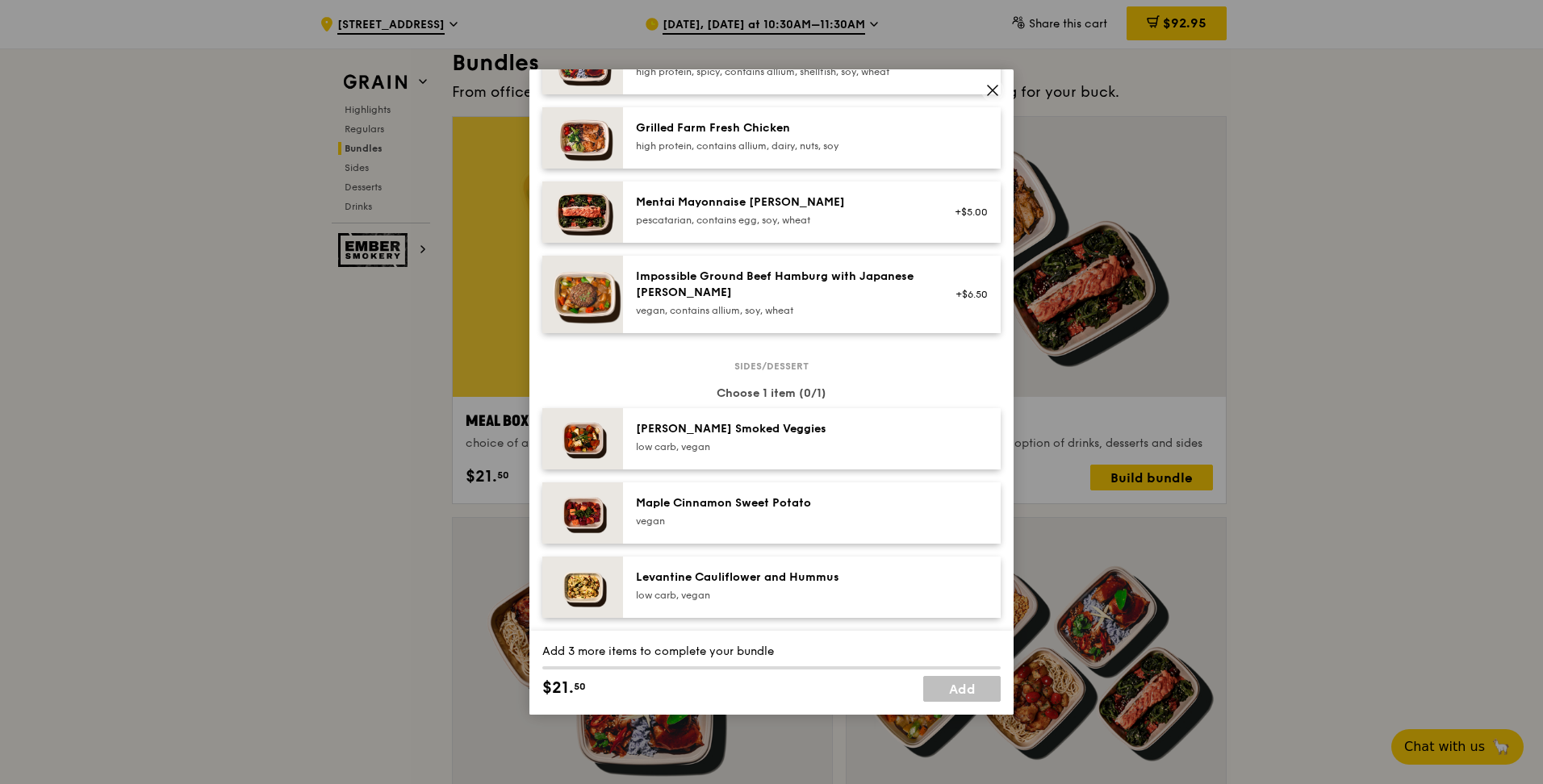
click at [701, 220] on div "pescatarian, contains egg, soy, wheat" at bounding box center [781, 221] width 290 height 13
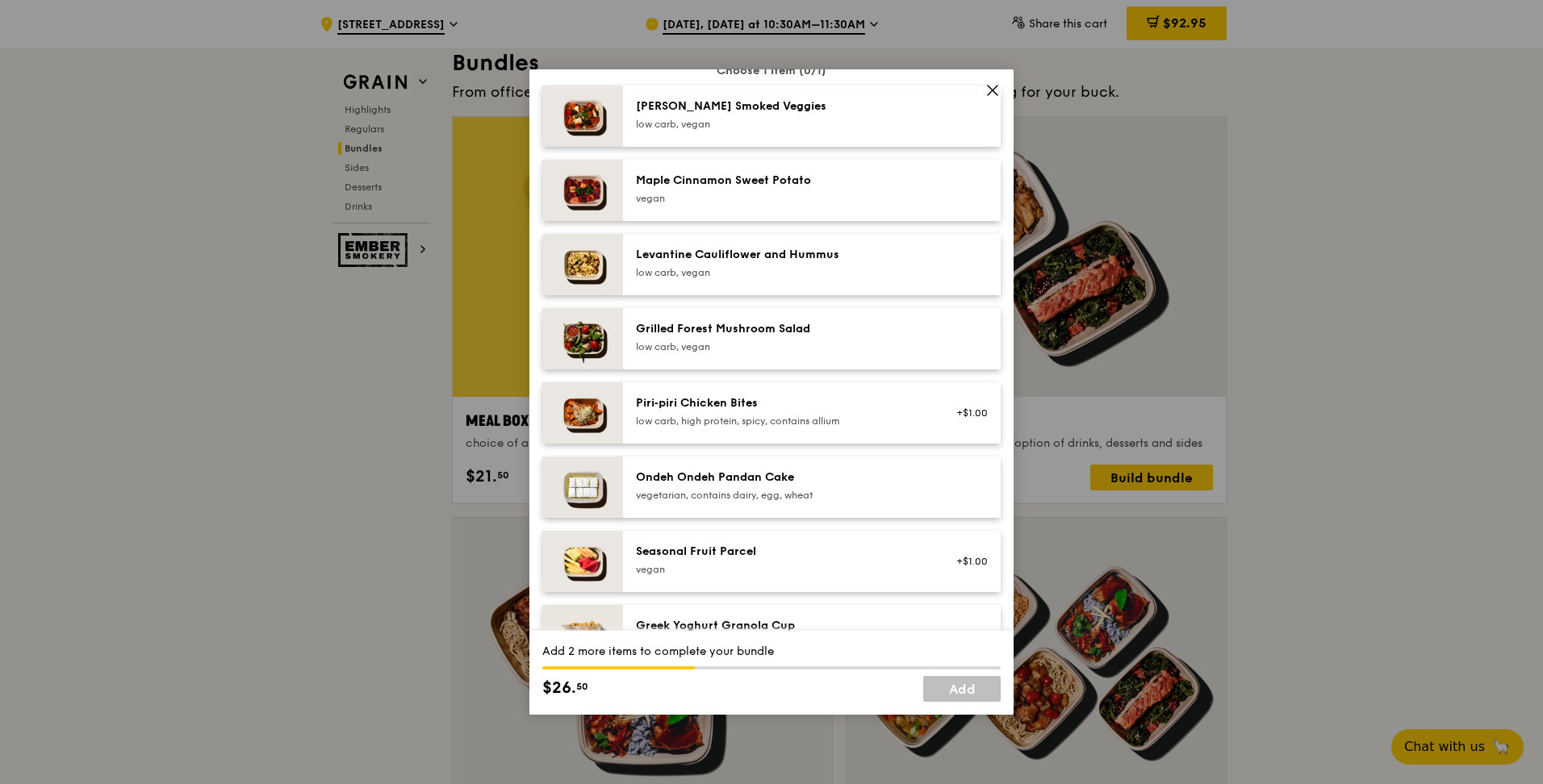
click at [719, 334] on div "Grilled Forest Mushroom Salad" at bounding box center [781, 329] width 290 height 16
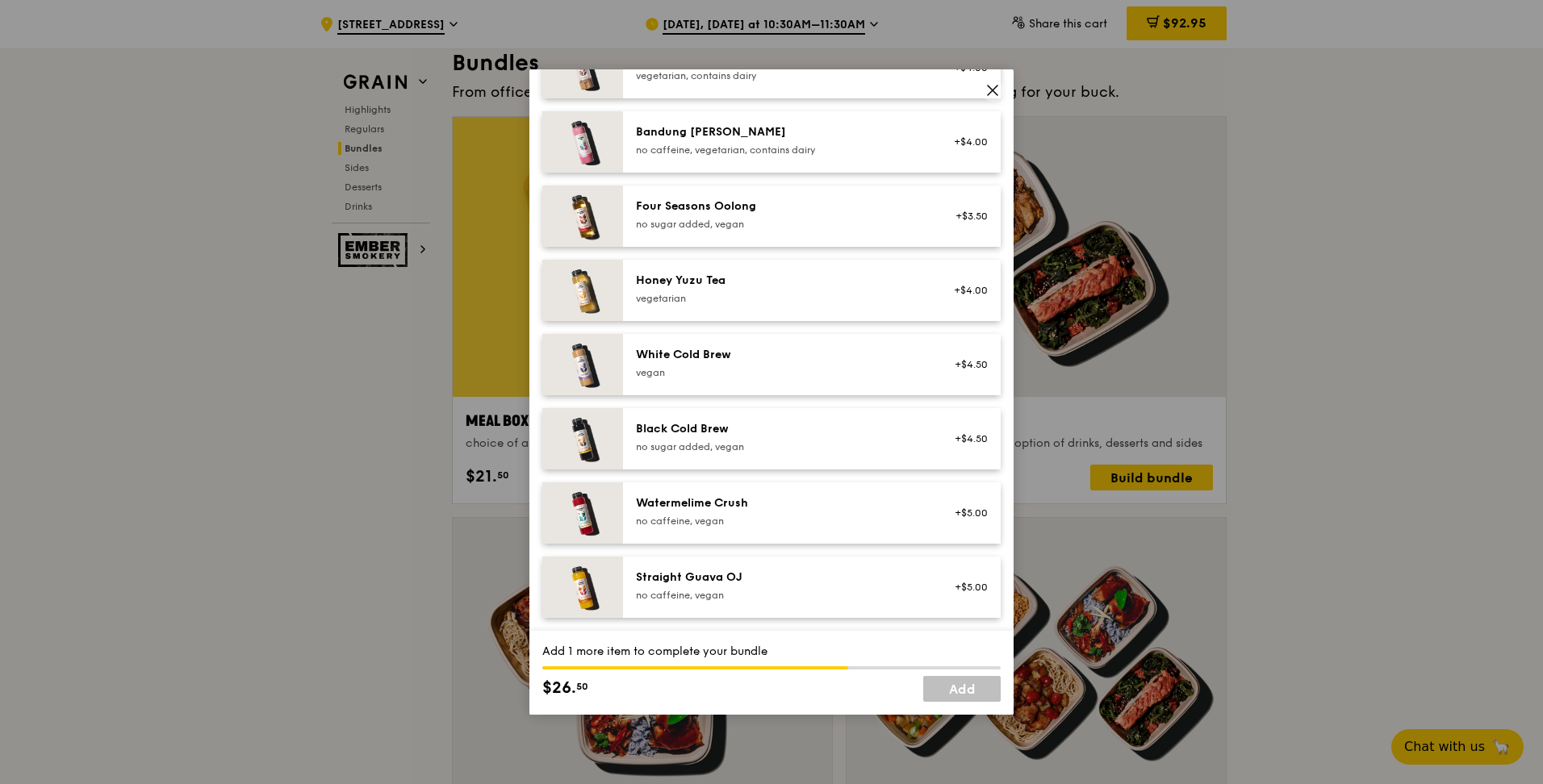
scroll to position [1753, 0]
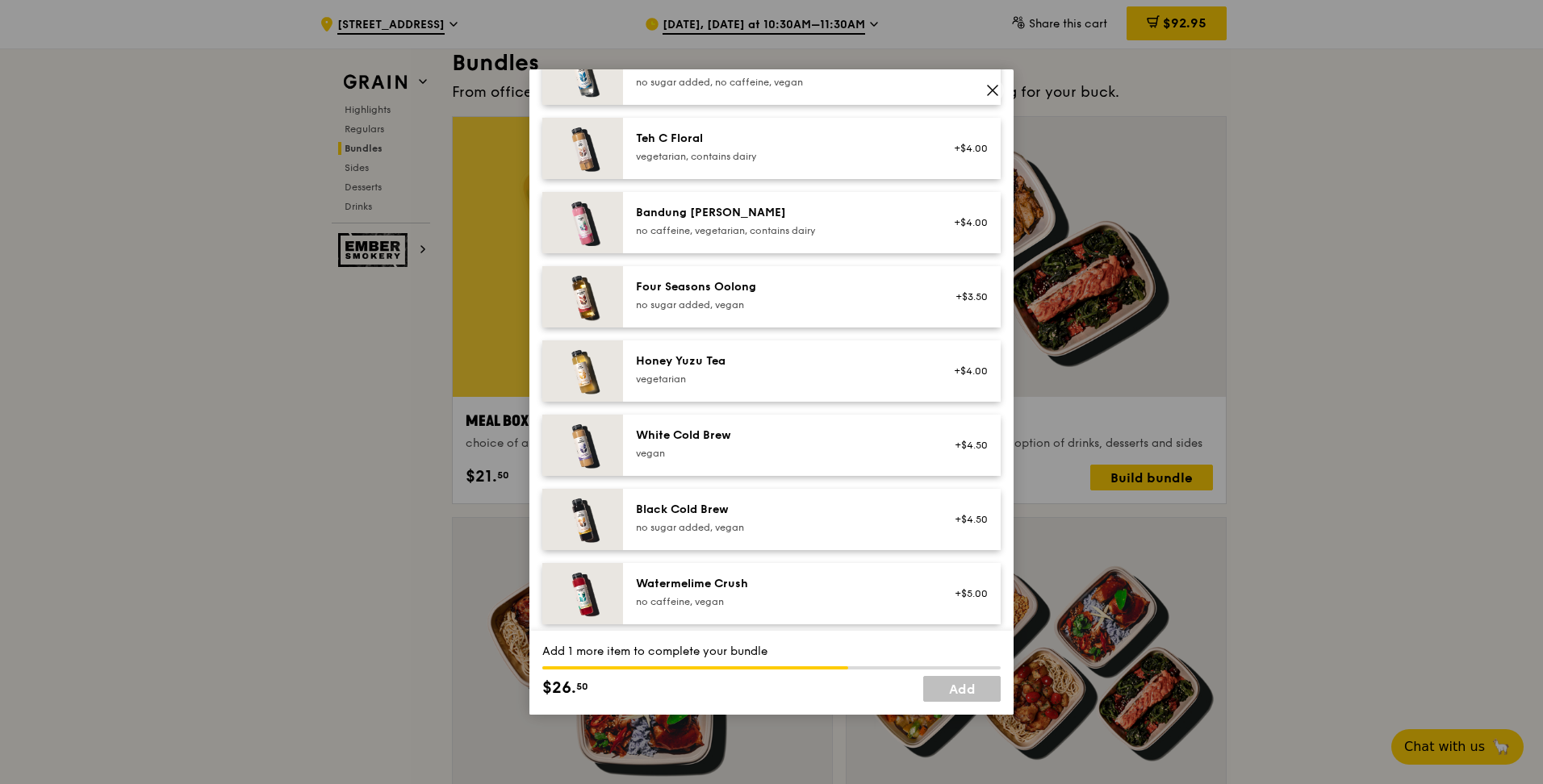
click at [701, 345] on div "vegetarian" at bounding box center [781, 380] width 290 height 13
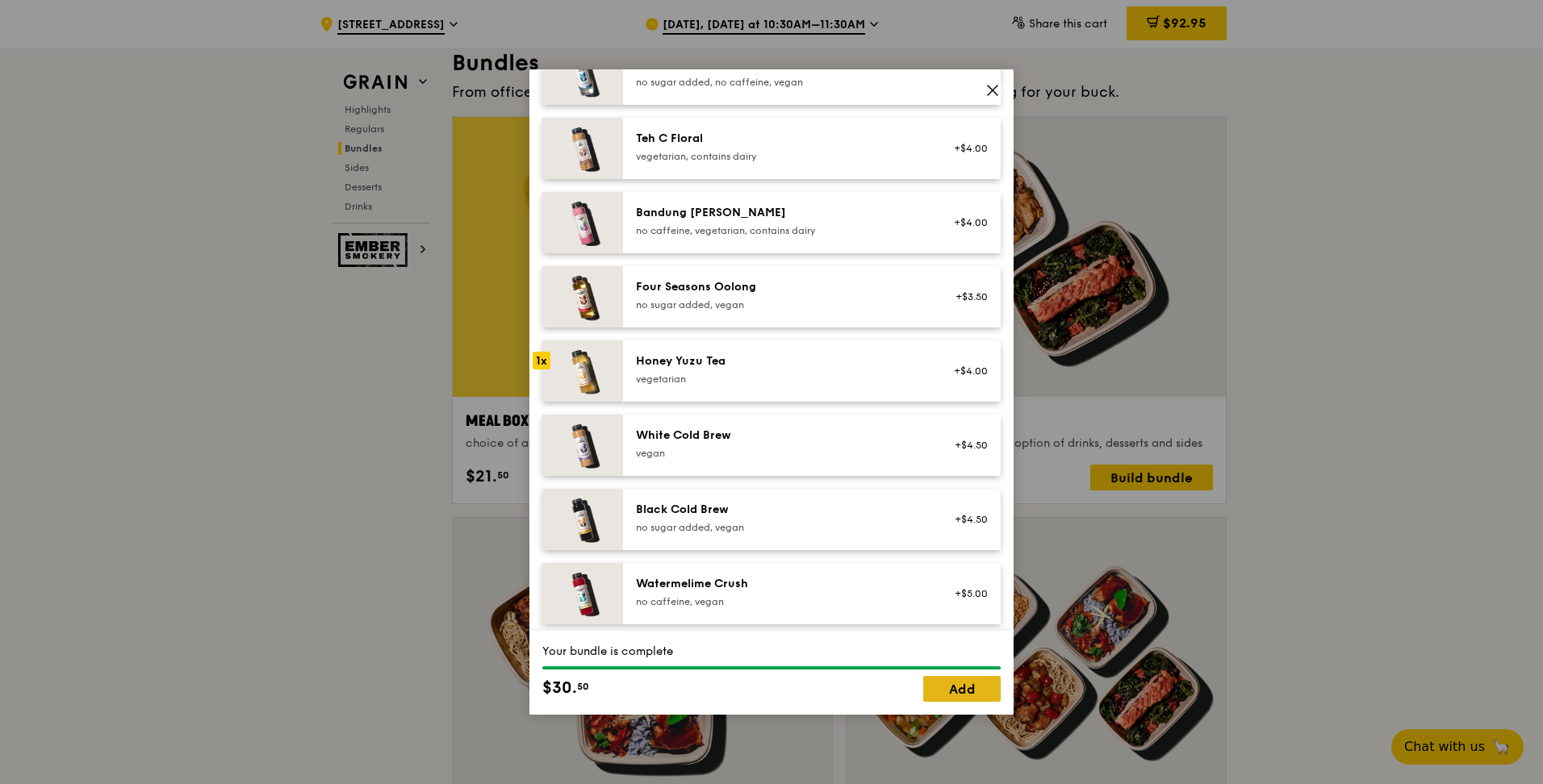
click at [761, 345] on link "Add" at bounding box center [962, 688] width 77 height 26
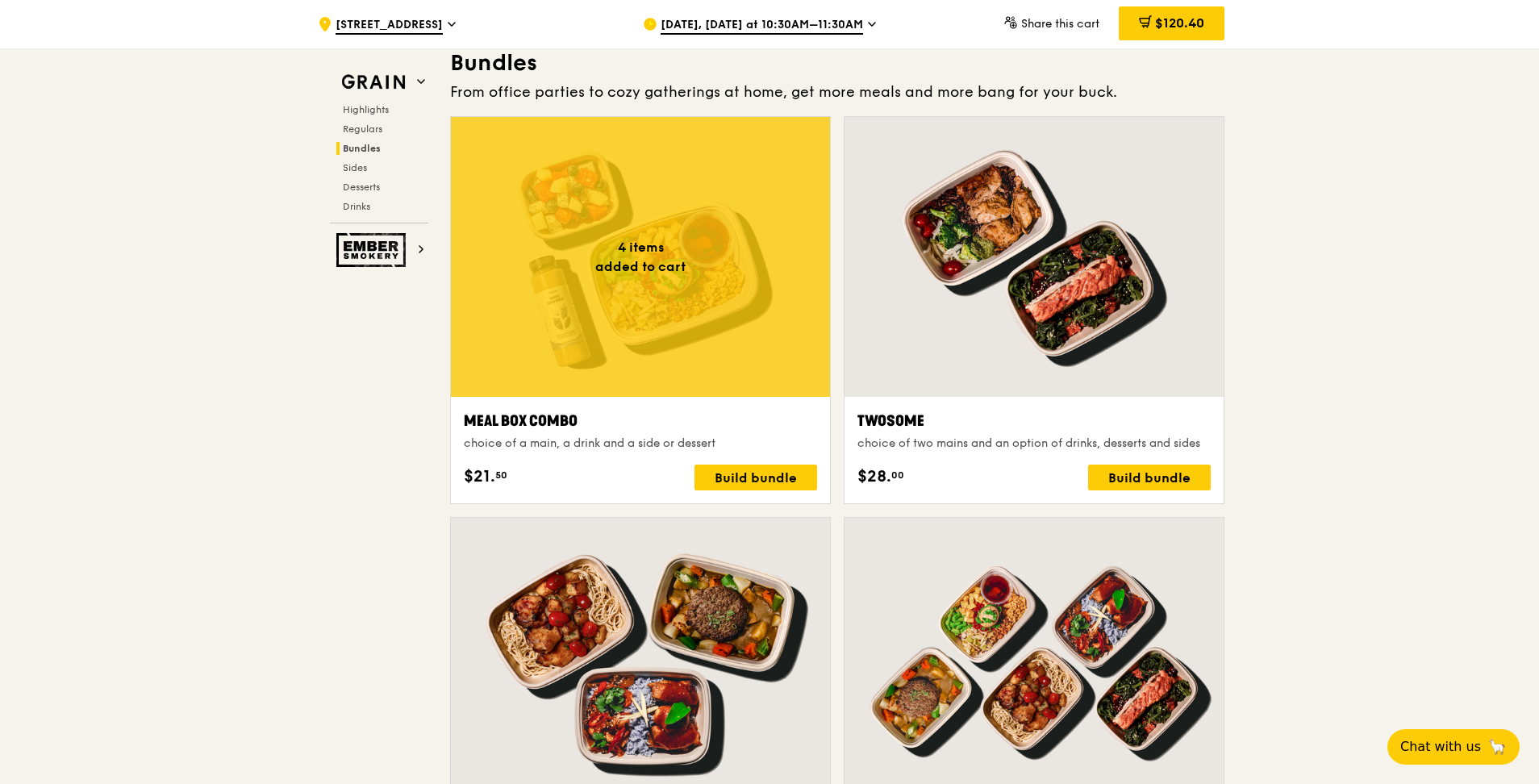
click at [735, 345] on div "Meal Box Combo choice of a main, a drink and a side or dessert $21. 50 Build bu…" at bounding box center [641, 450] width 380 height 107
click at [721, 345] on div at bounding box center [641, 257] width 380 height 280
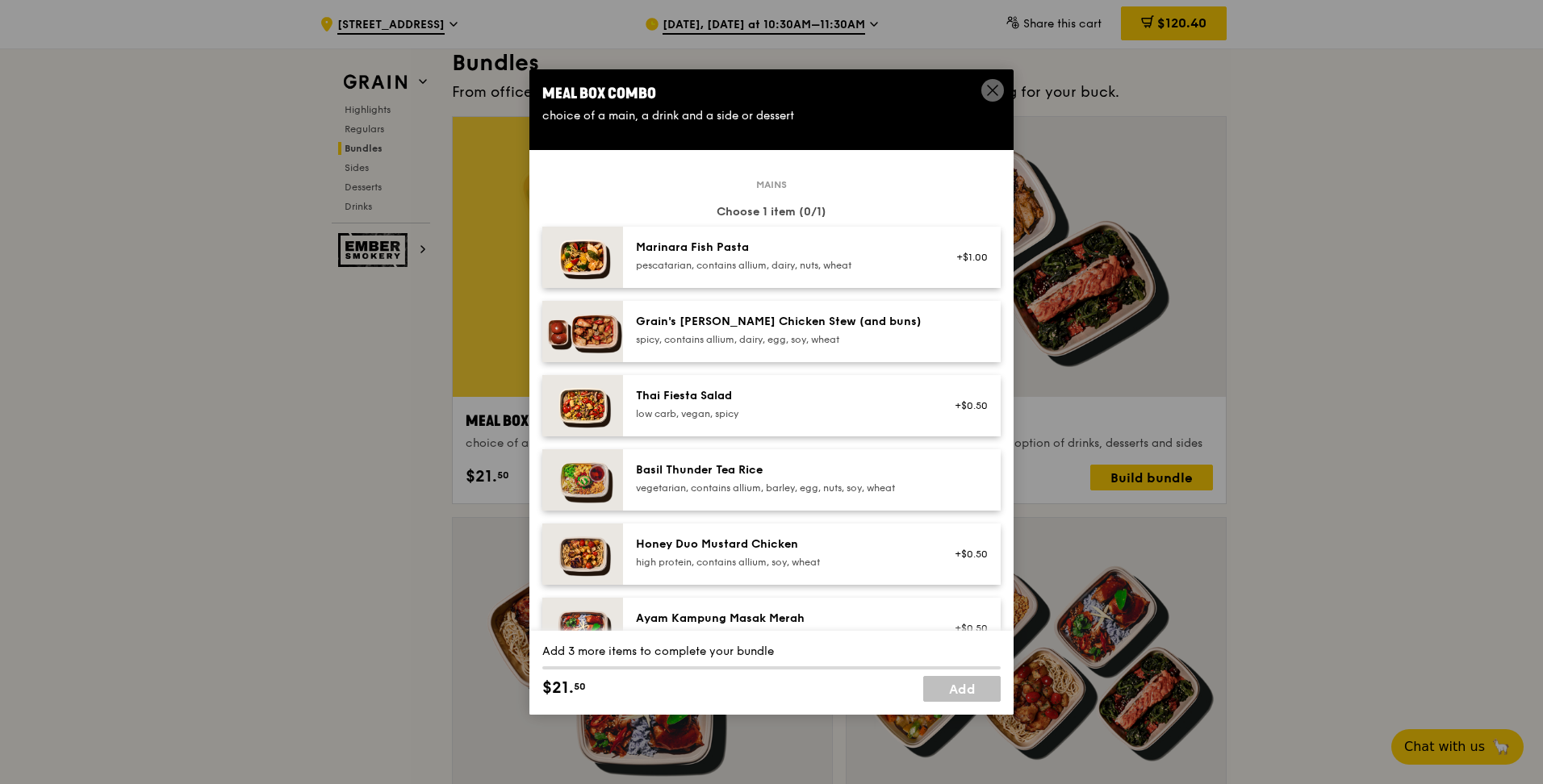
scroll to position [484, 0]
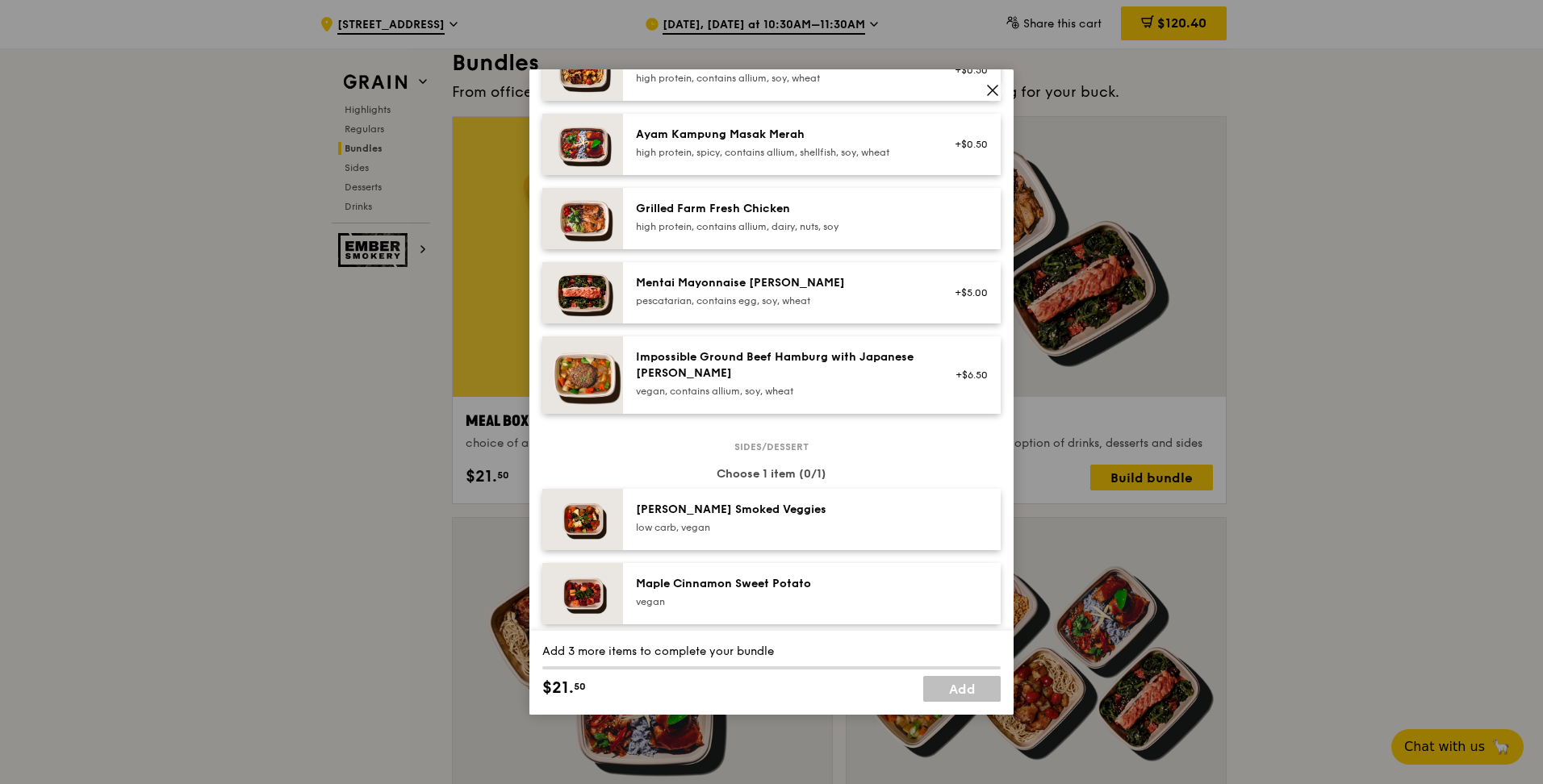
click at [701, 288] on div "Mentai Mayonnaise [PERSON_NAME]" at bounding box center [781, 282] width 290 height 16
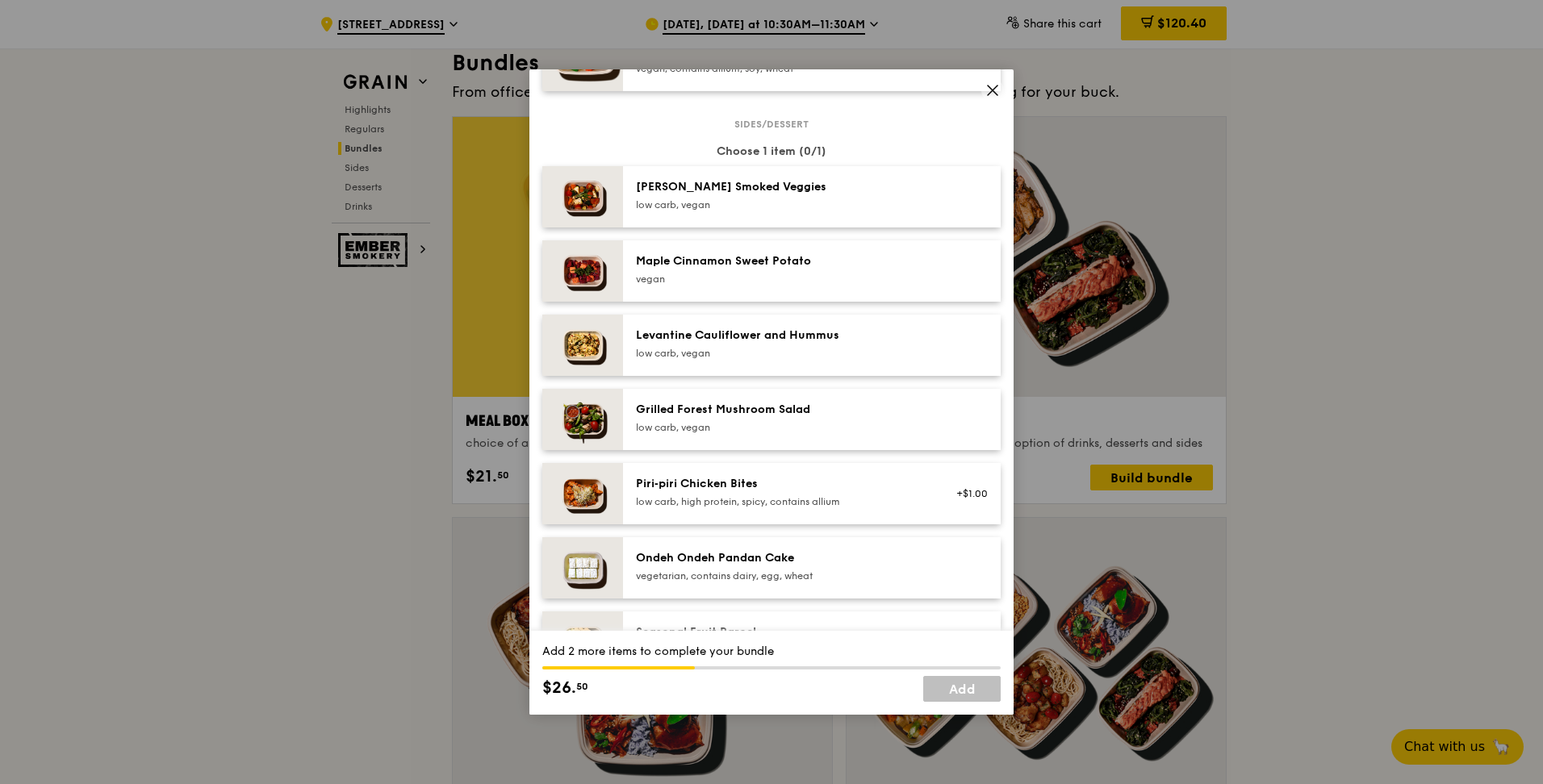
scroll to position [968, 0]
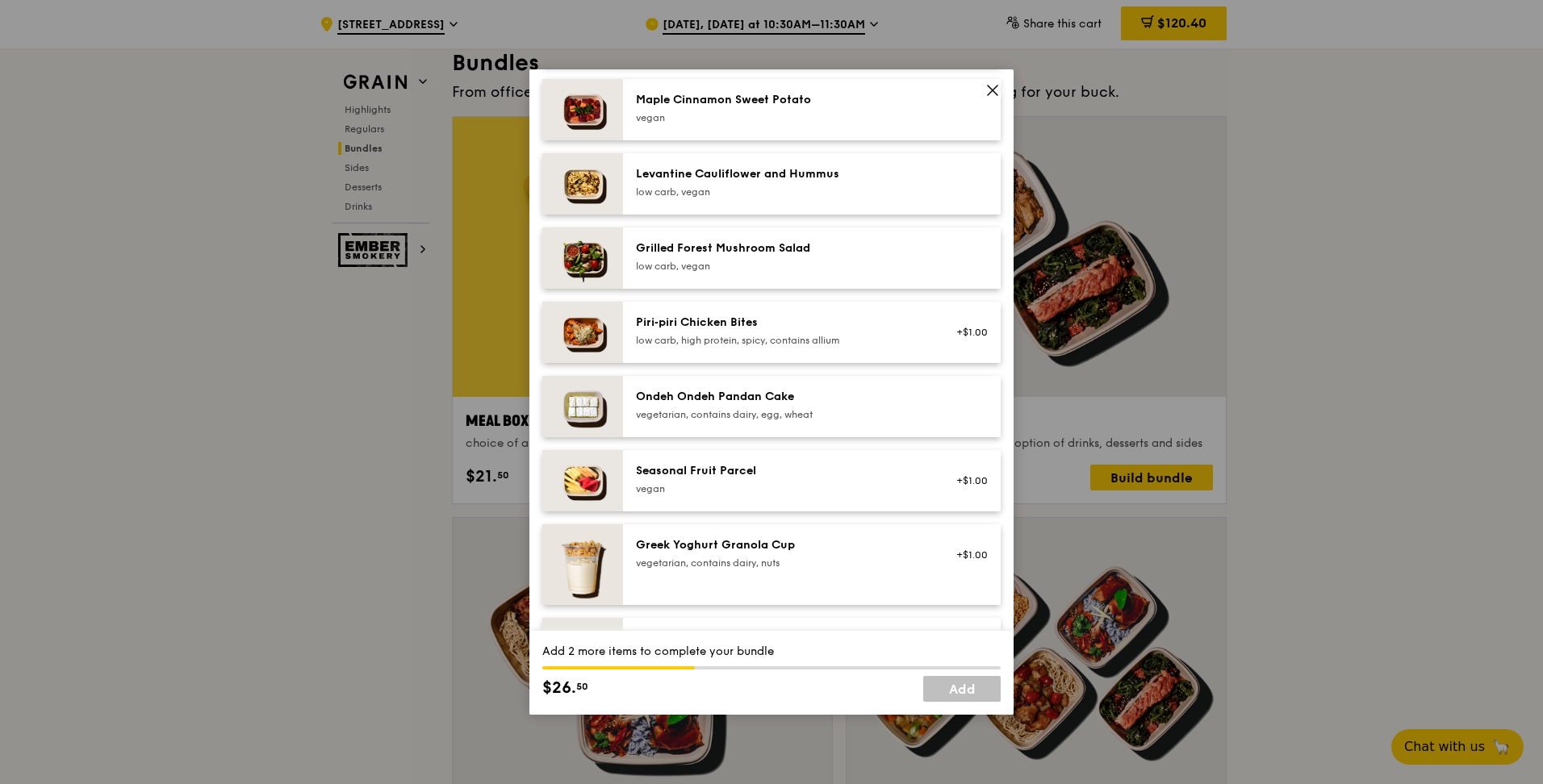
click at [739, 345] on div "Seasonal Fruit Parcel [GEOGRAPHIC_DATA]" at bounding box center [781, 479] width 290 height 32
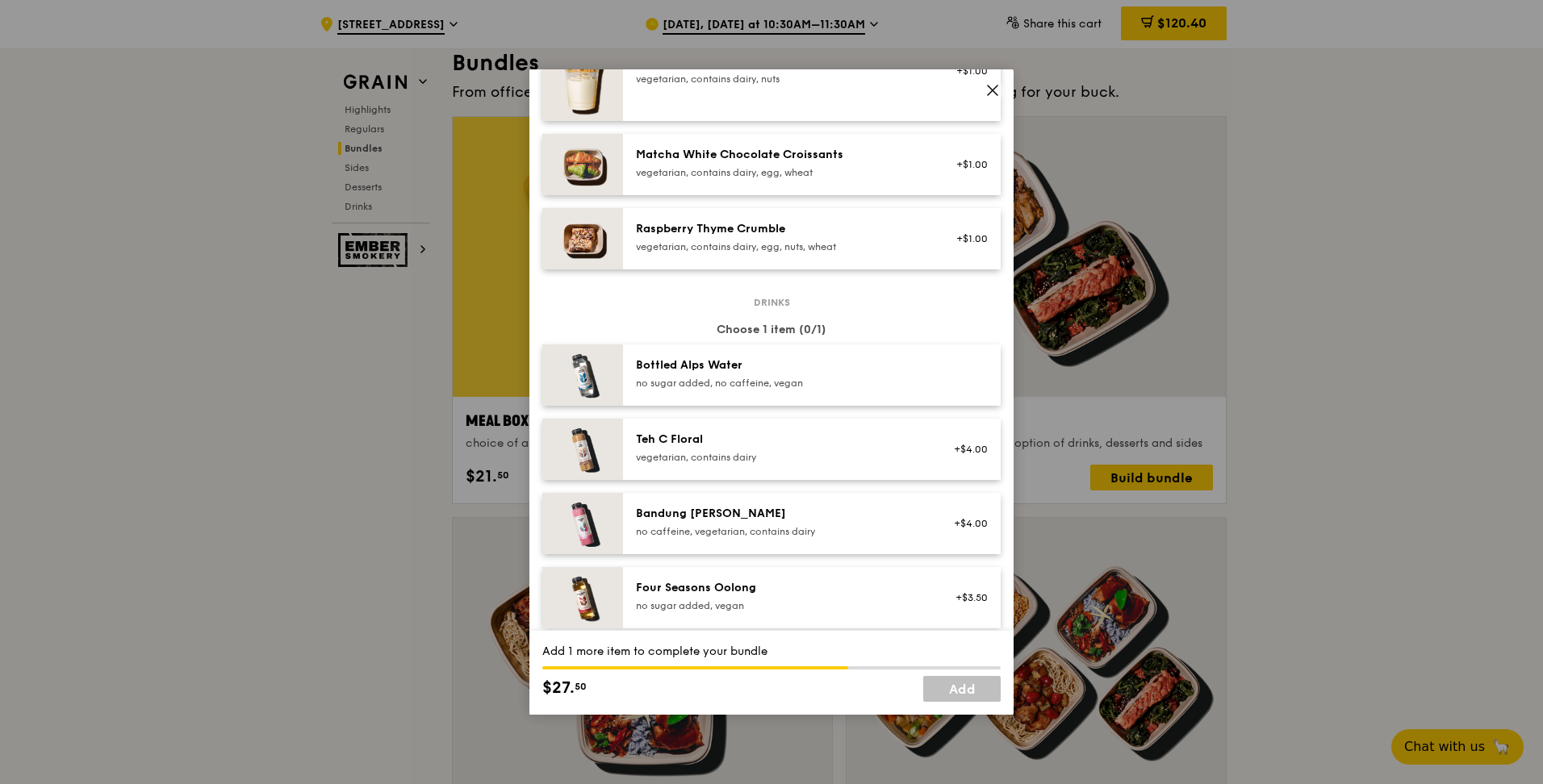
scroll to position [1613, 0]
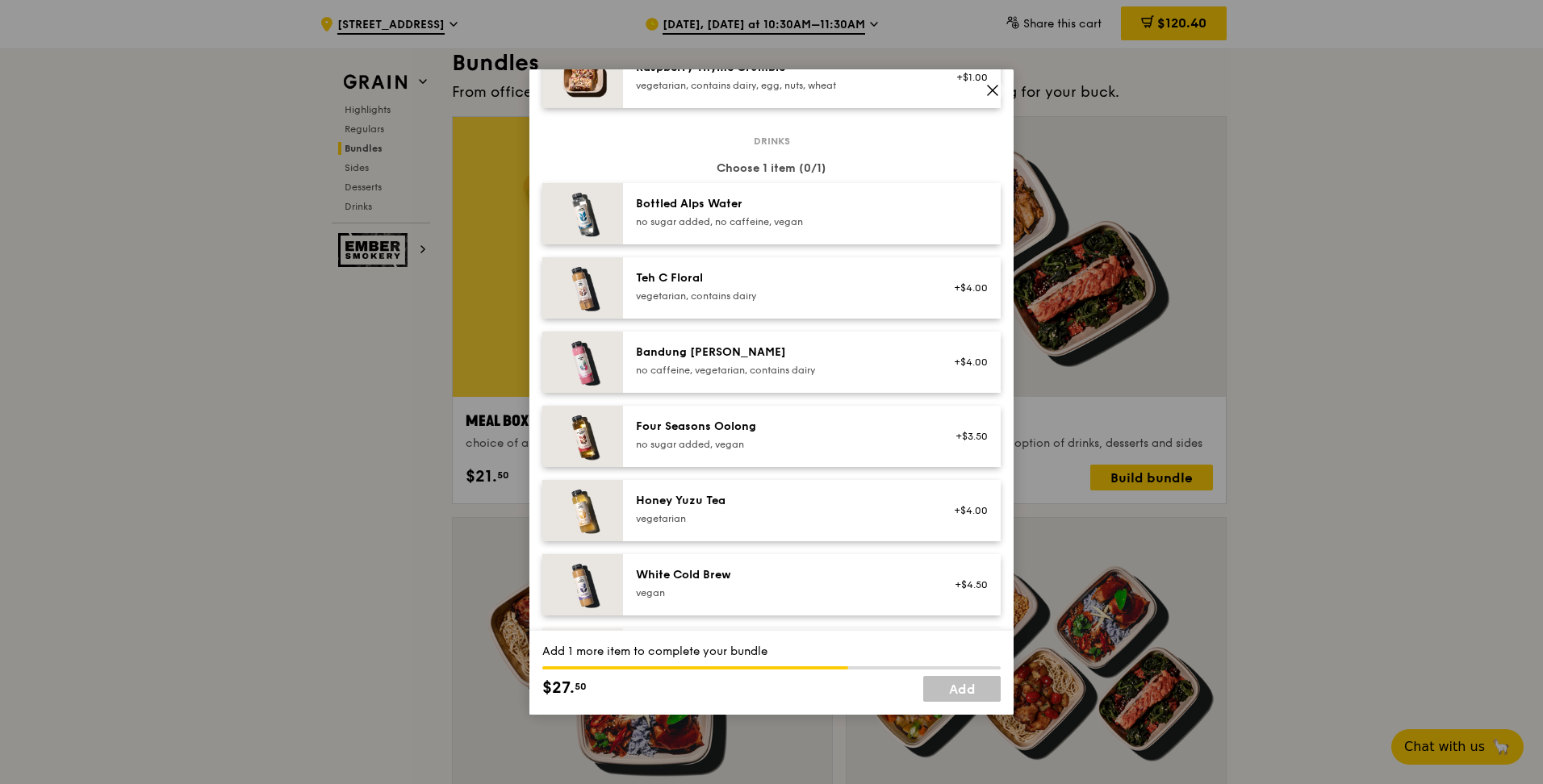
click at [714, 345] on div "no sugar added, vegan" at bounding box center [781, 444] width 290 height 13
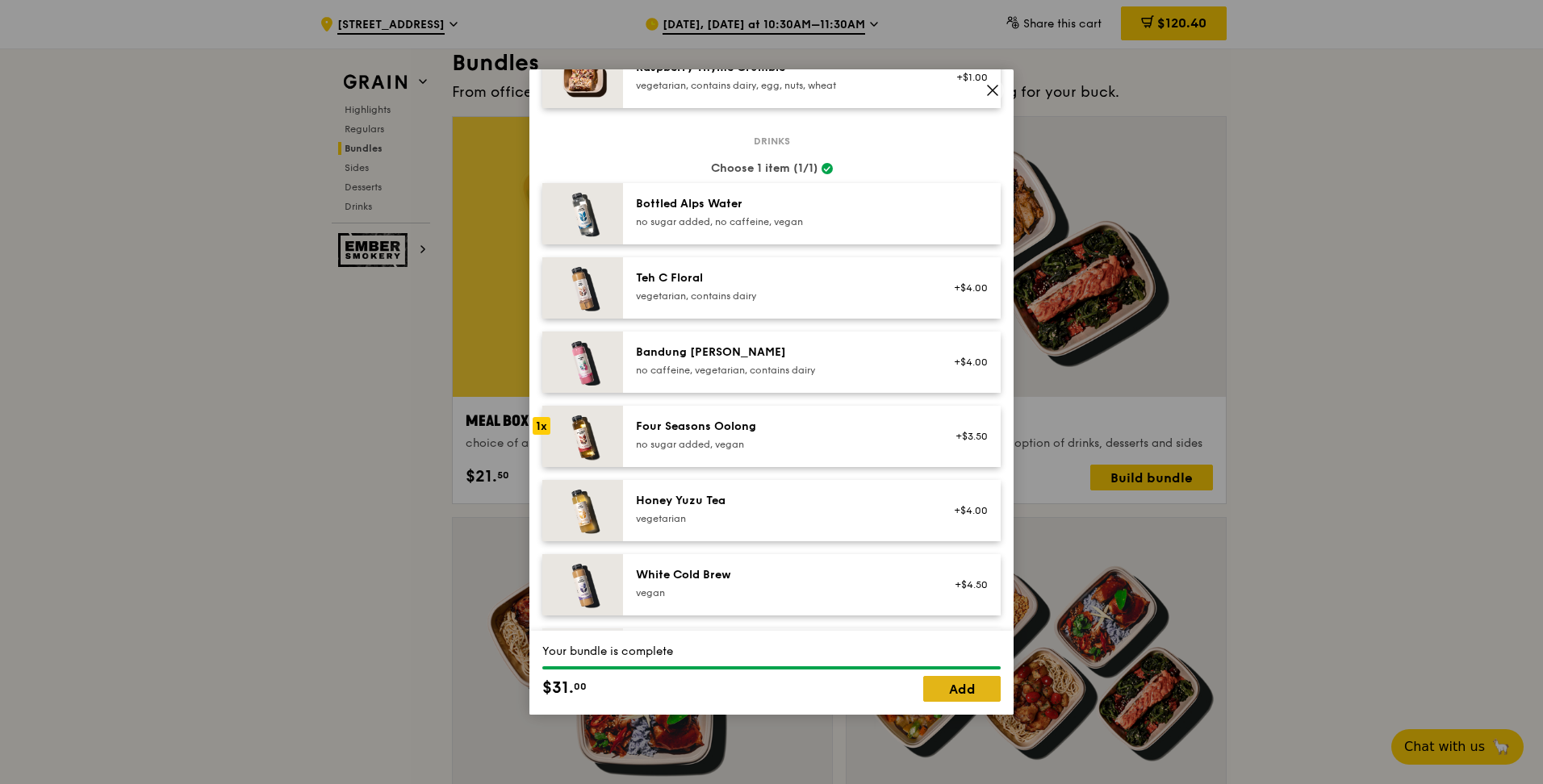
click at [761, 345] on link "Add" at bounding box center [962, 688] width 77 height 26
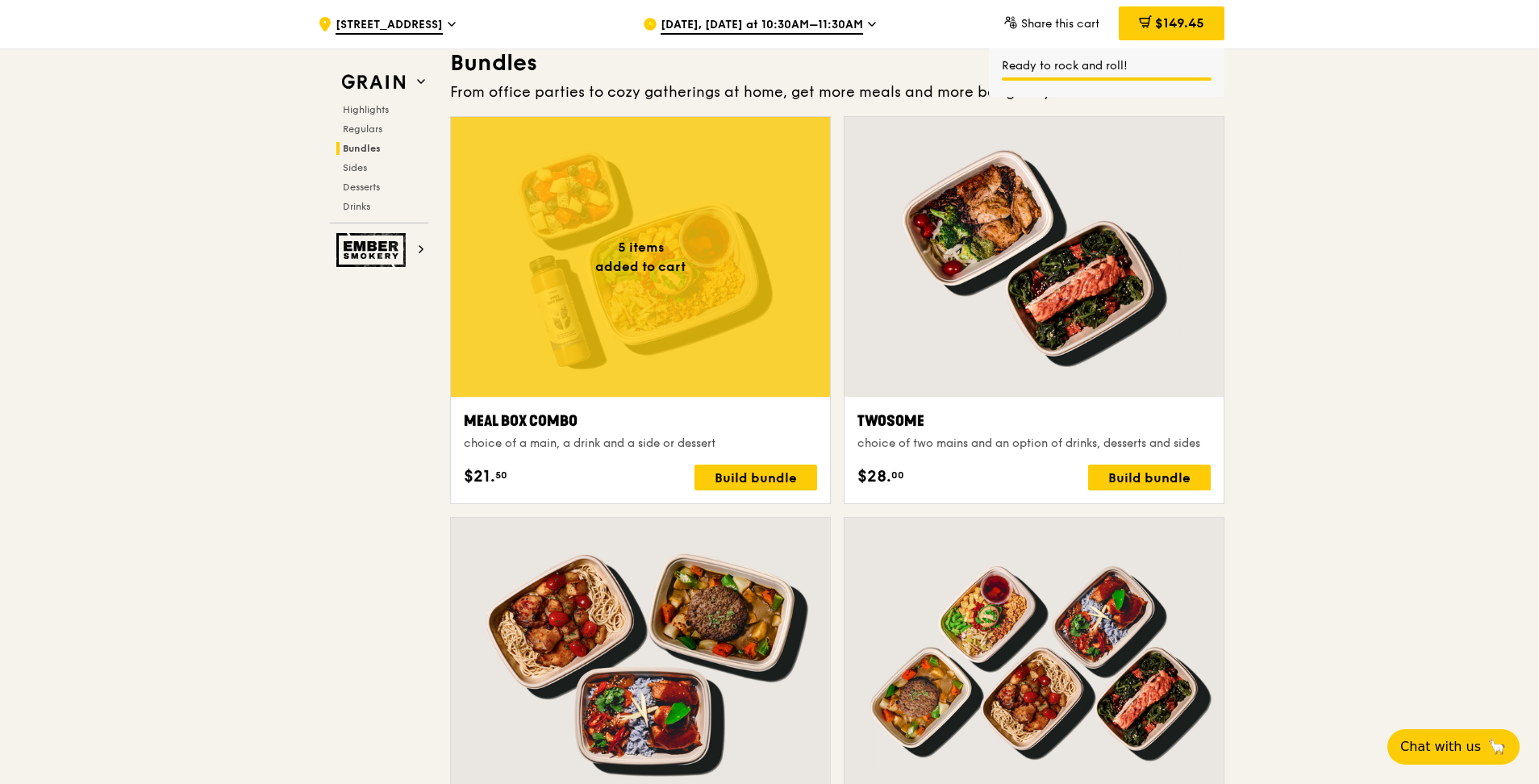
click at [695, 291] on div at bounding box center [641, 257] width 380 height 280
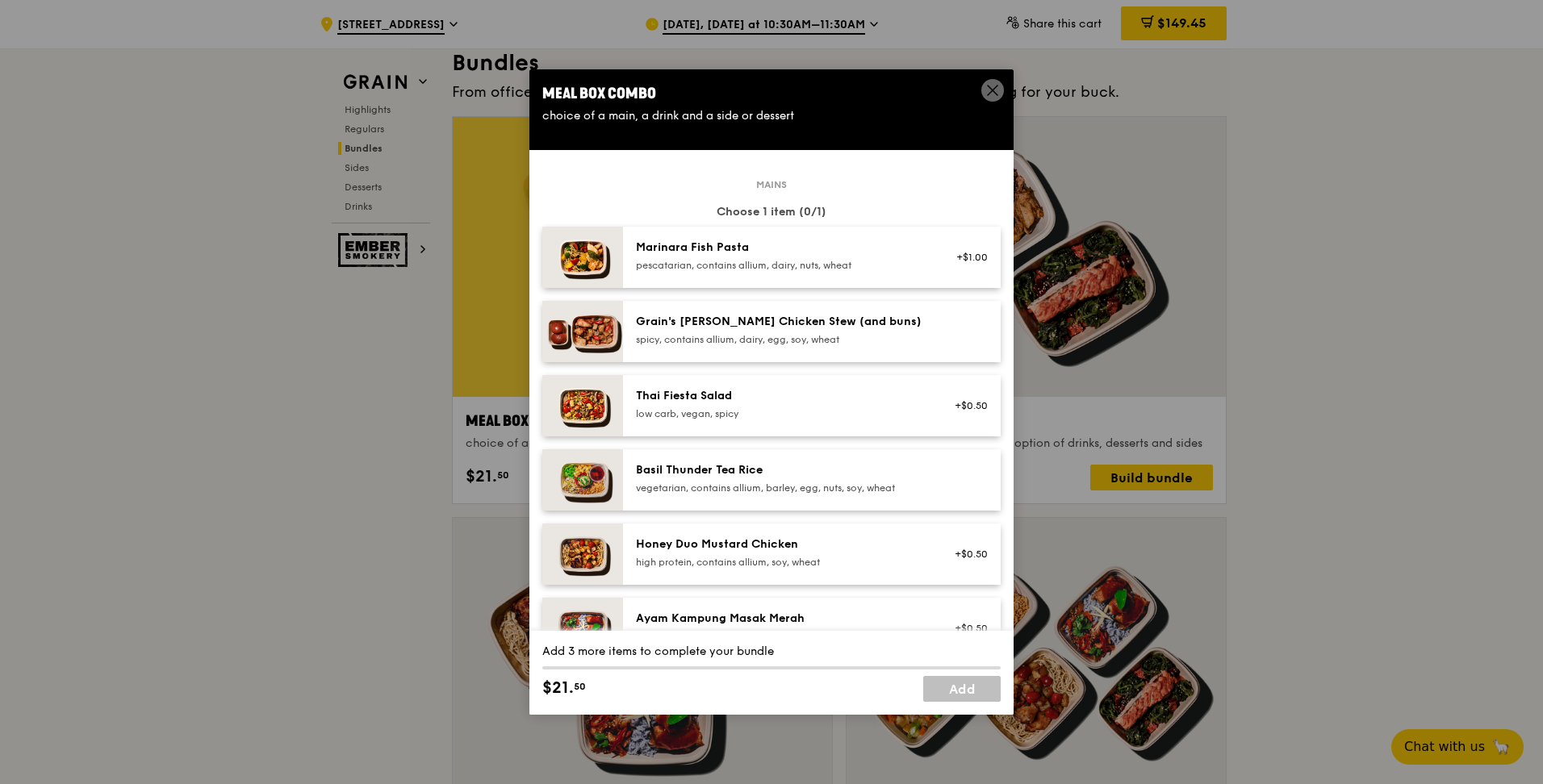
scroll to position [484, 0]
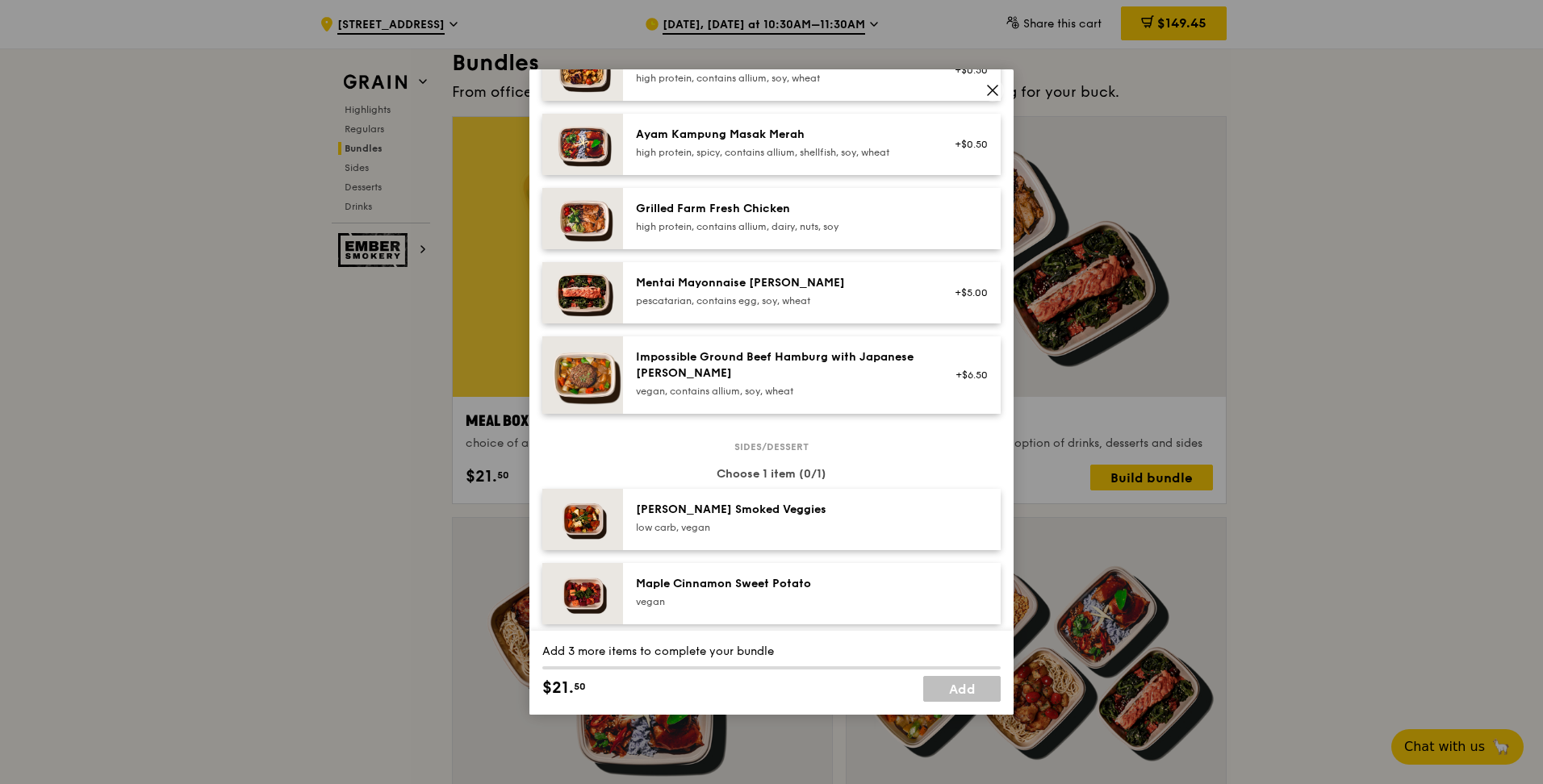
click at [709, 297] on div "pescatarian, contains egg, soy, wheat" at bounding box center [781, 301] width 290 height 13
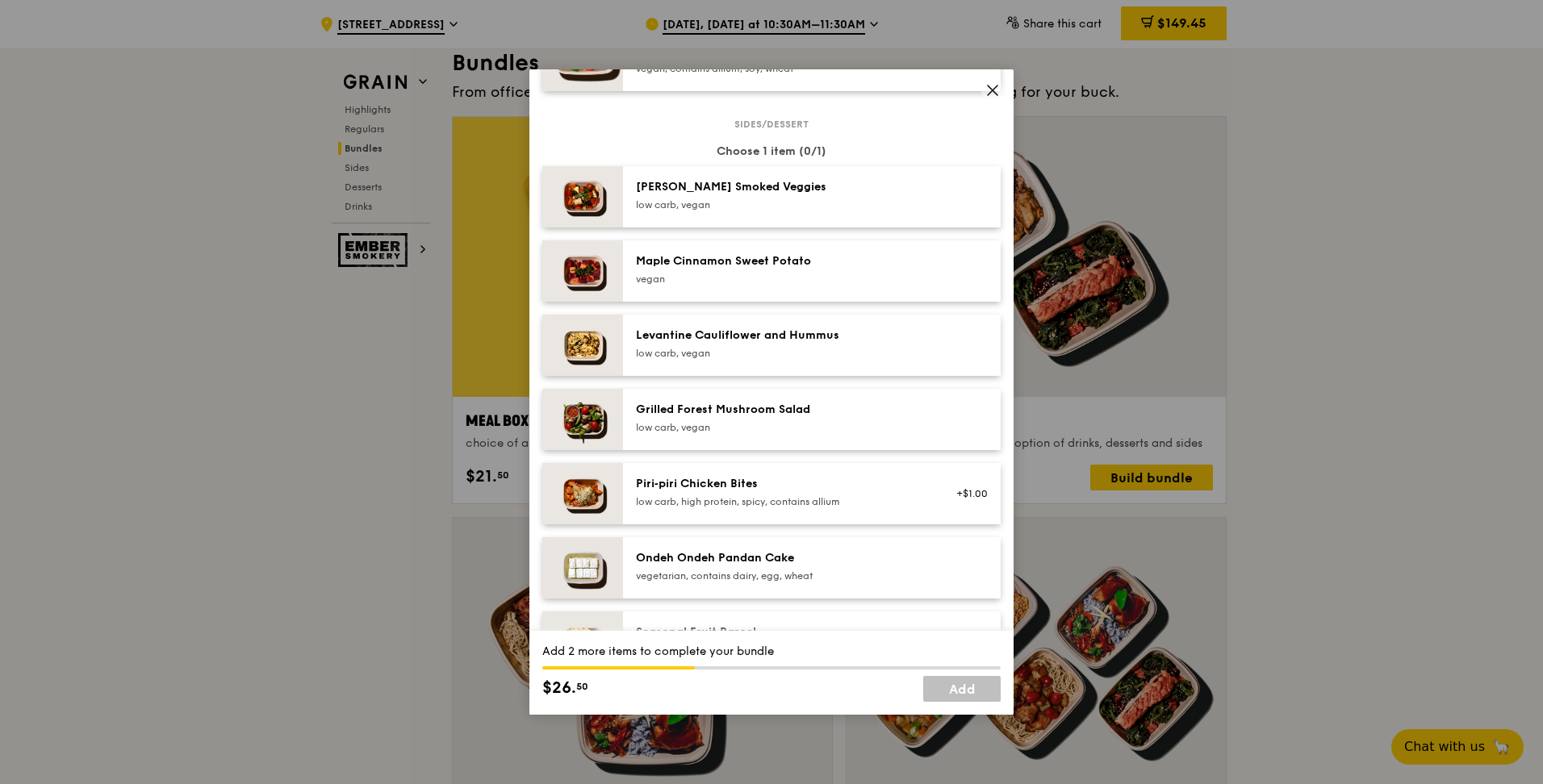
scroll to position [968, 0]
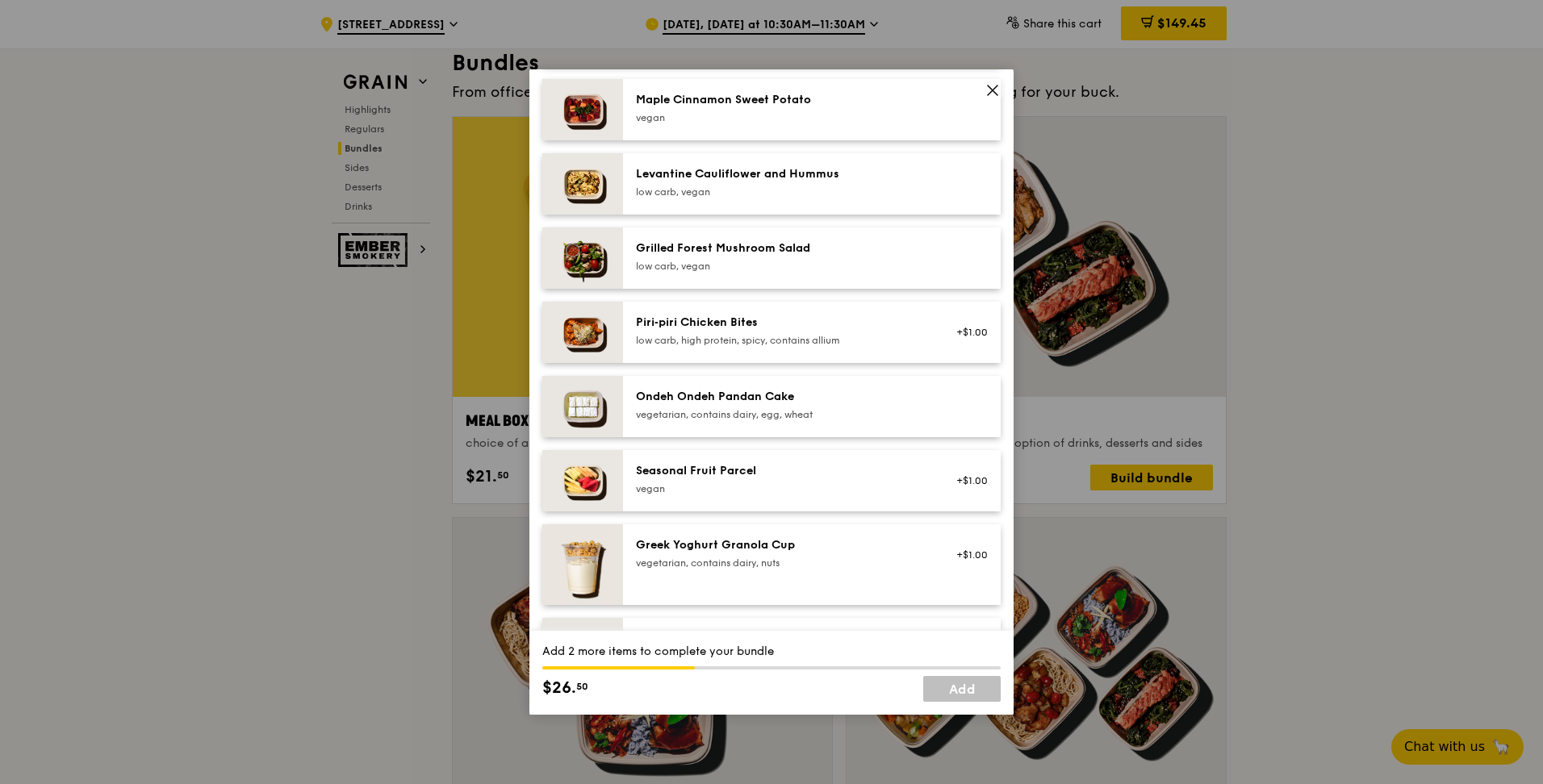
click at [711, 345] on div "vegan" at bounding box center [781, 489] width 290 height 13
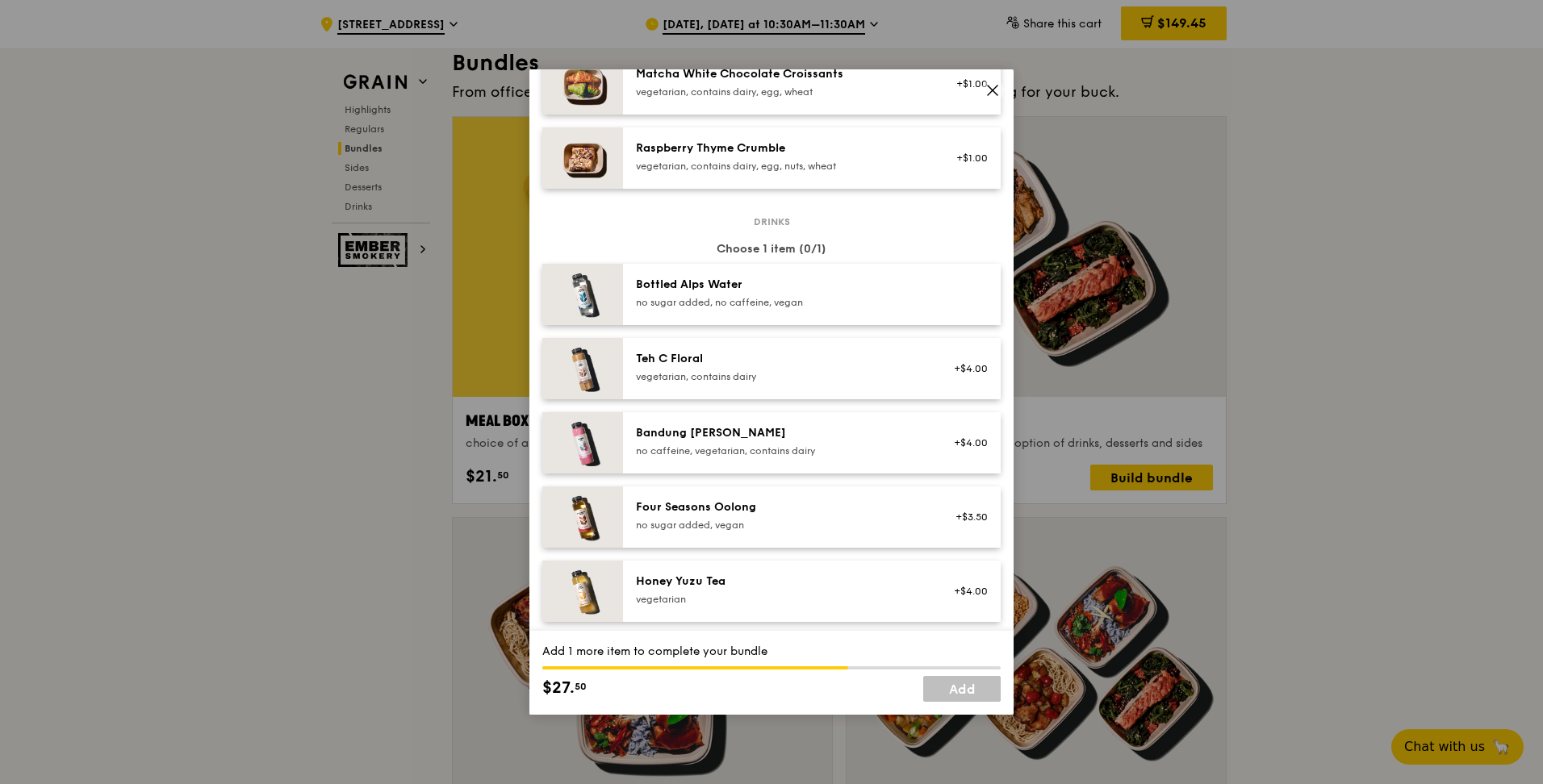
scroll to position [1833, 0]
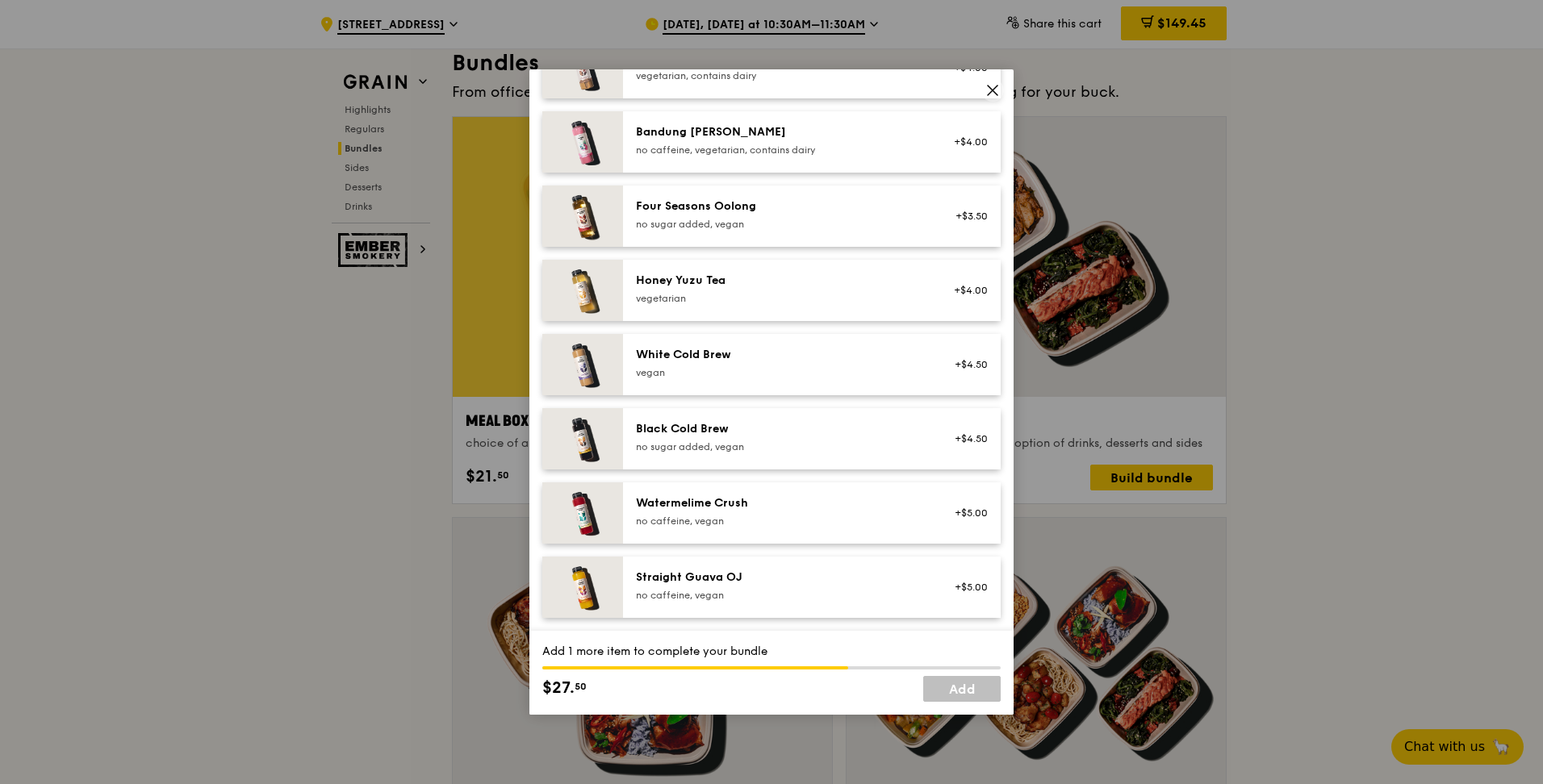
click at [714, 311] on div "Honey Yuzu Tea vegetarian +$4.00" at bounding box center [812, 290] width 378 height 62
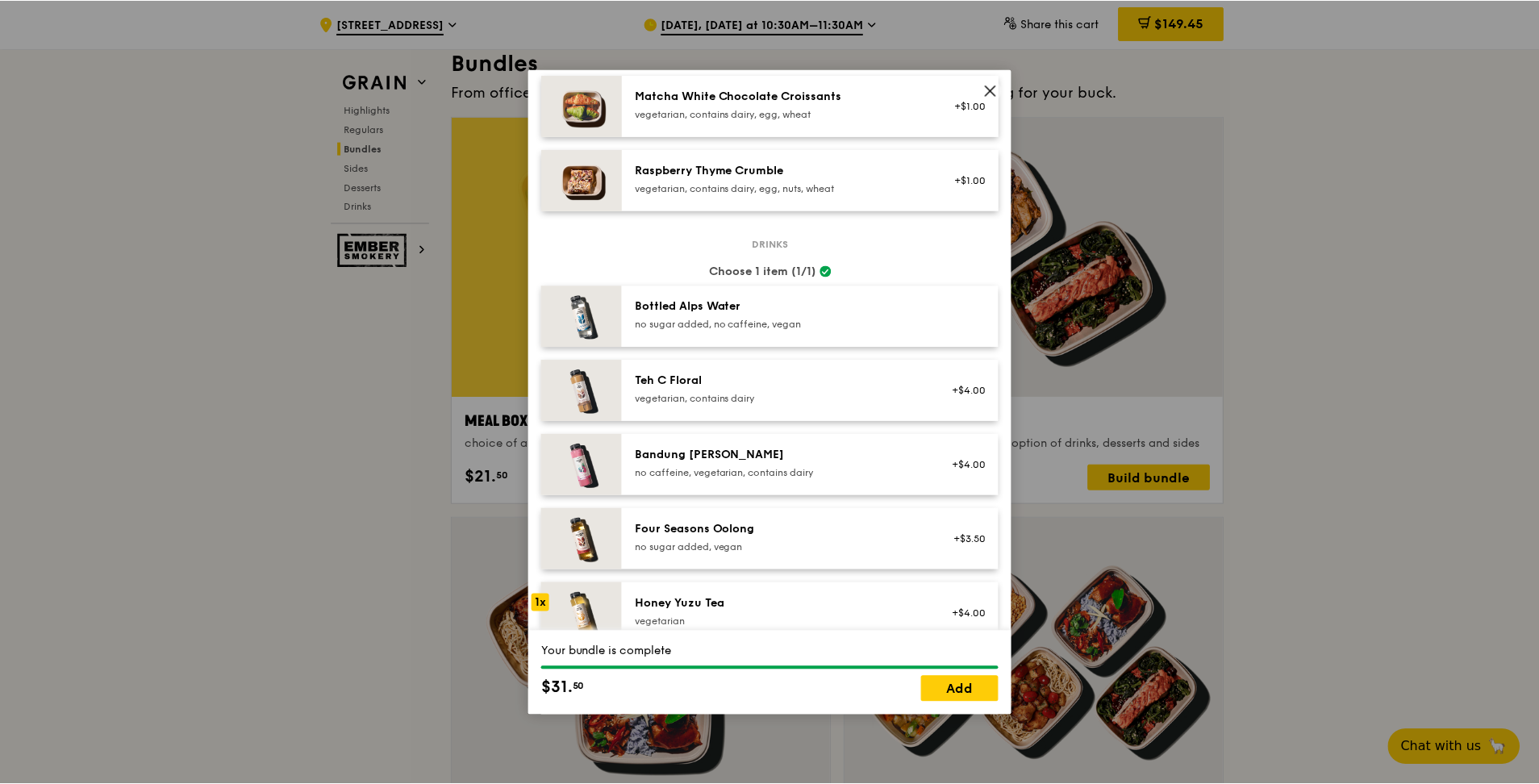
scroll to position [1672, 0]
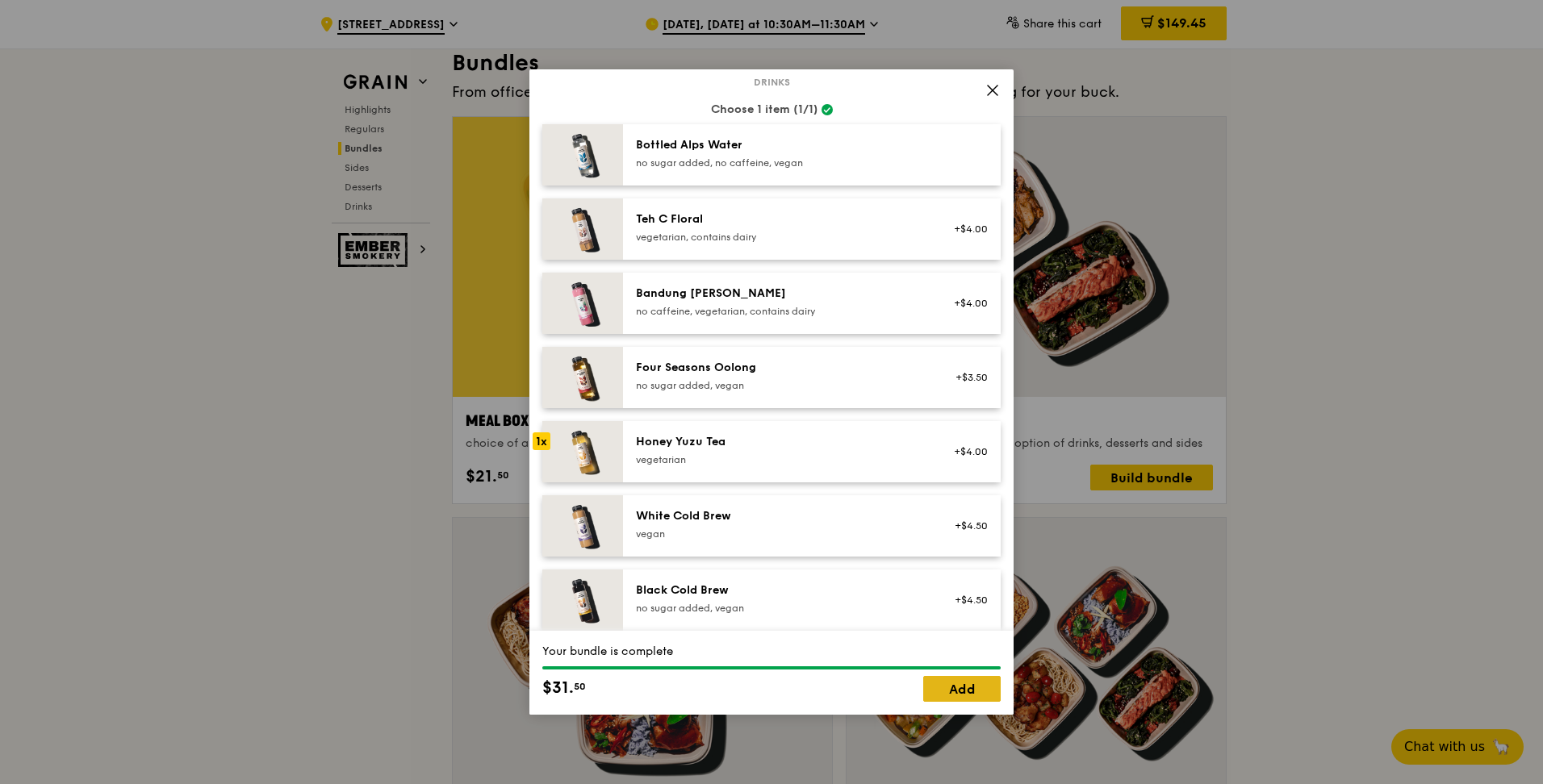
click at [761, 345] on link "Add" at bounding box center [962, 688] width 77 height 26
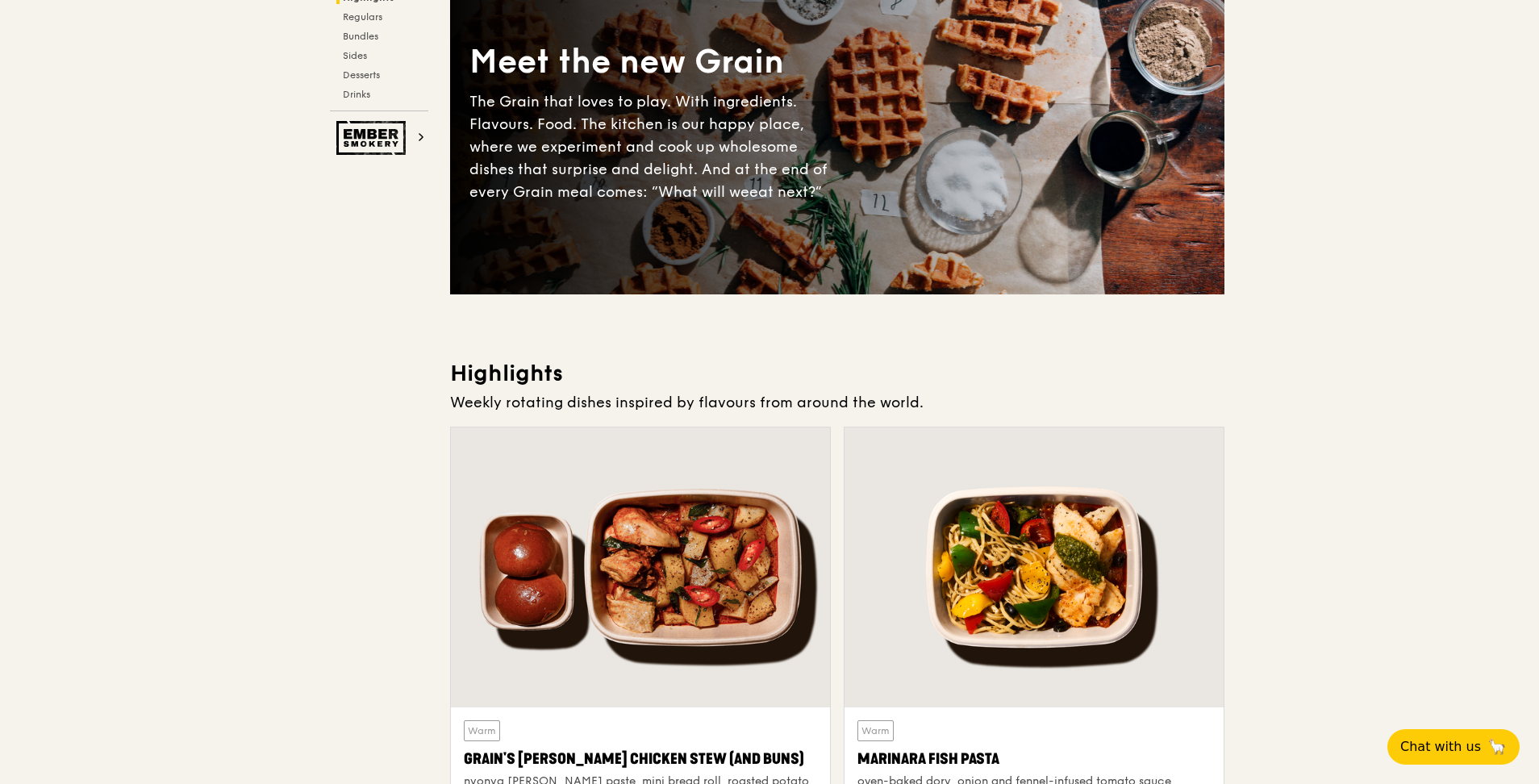
scroll to position [0, 0]
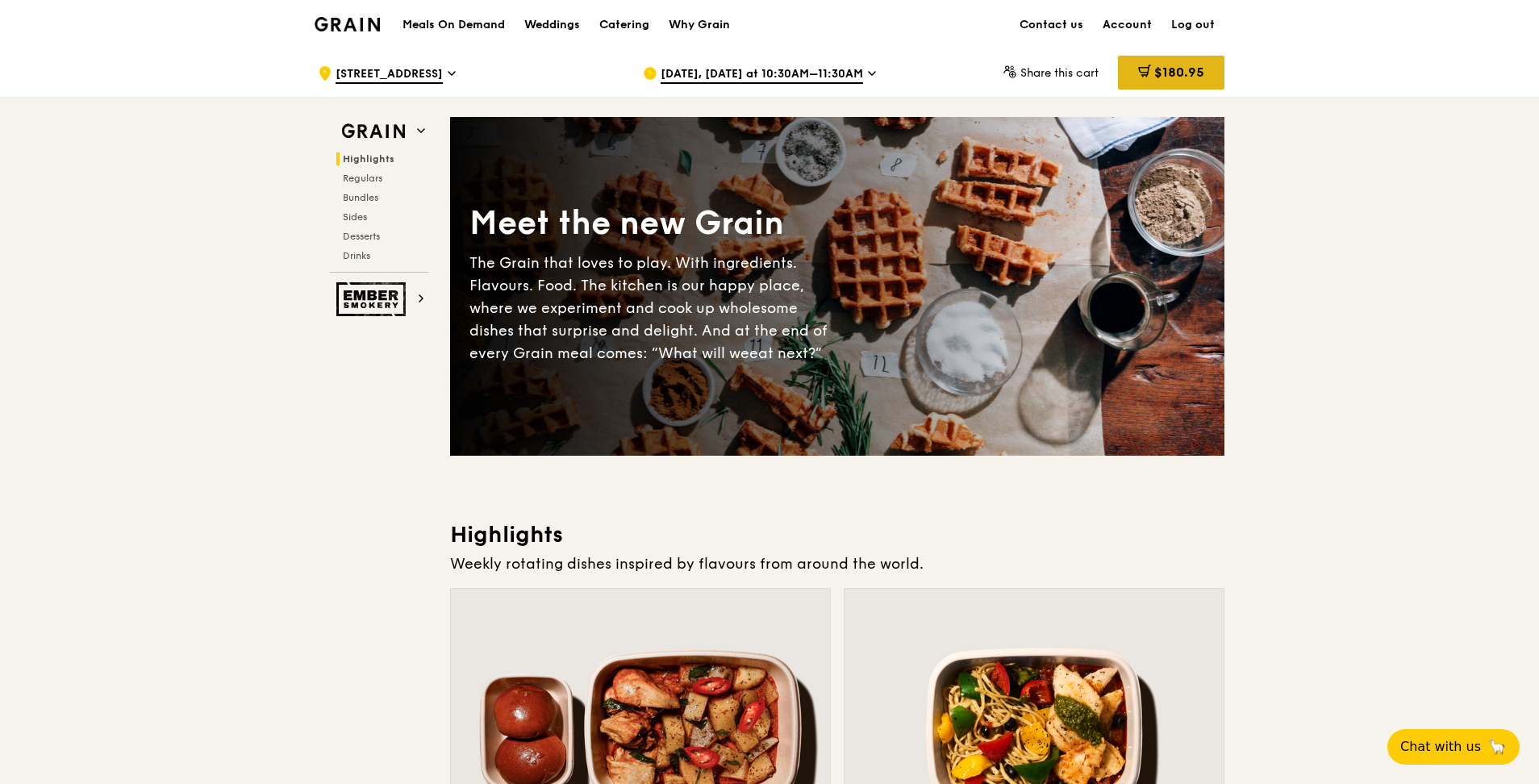
click at [761, 62] on div "$180.95" at bounding box center [1171, 72] width 107 height 34
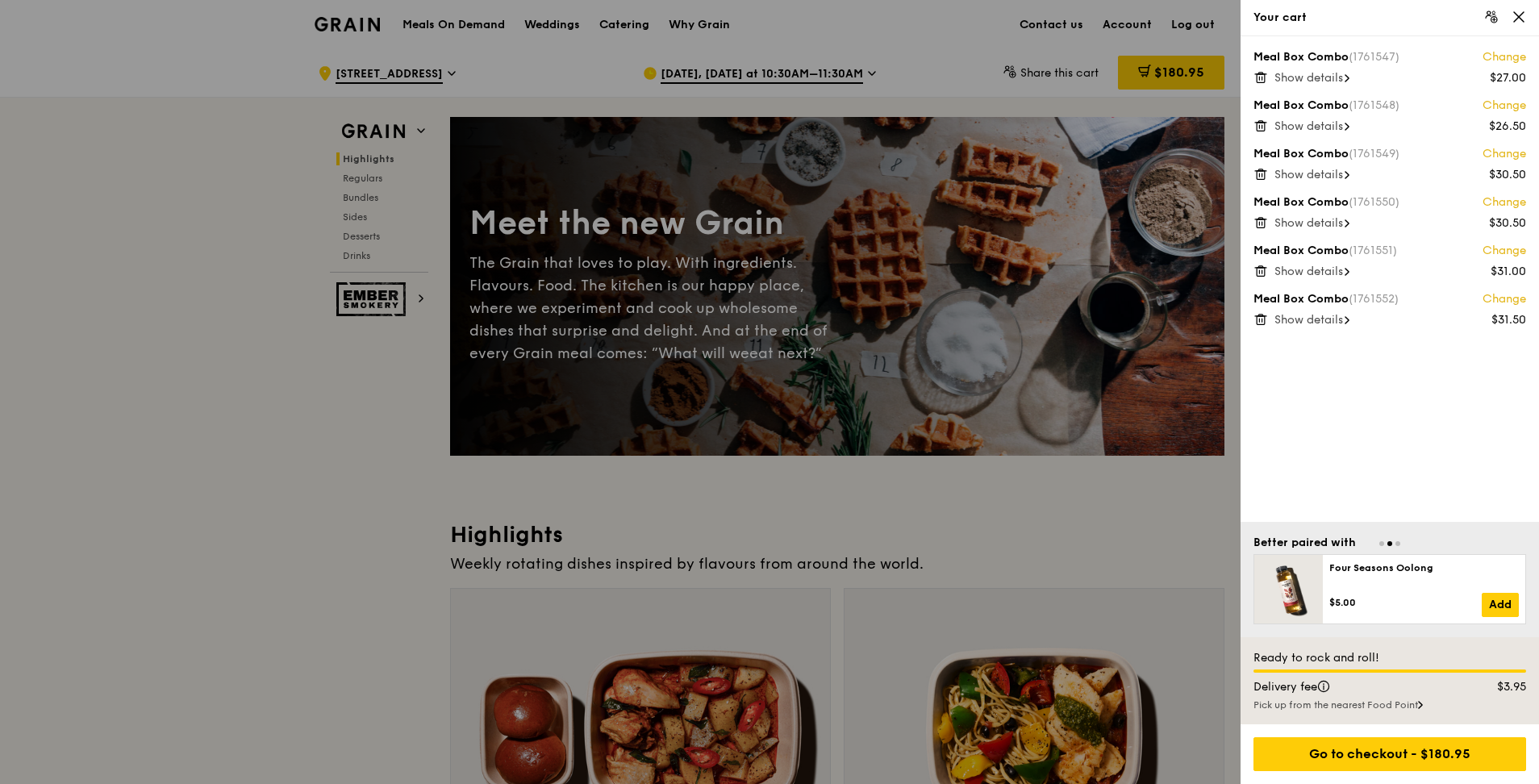
click at [761, 82] on icon at bounding box center [1348, 78] width 3 height 7
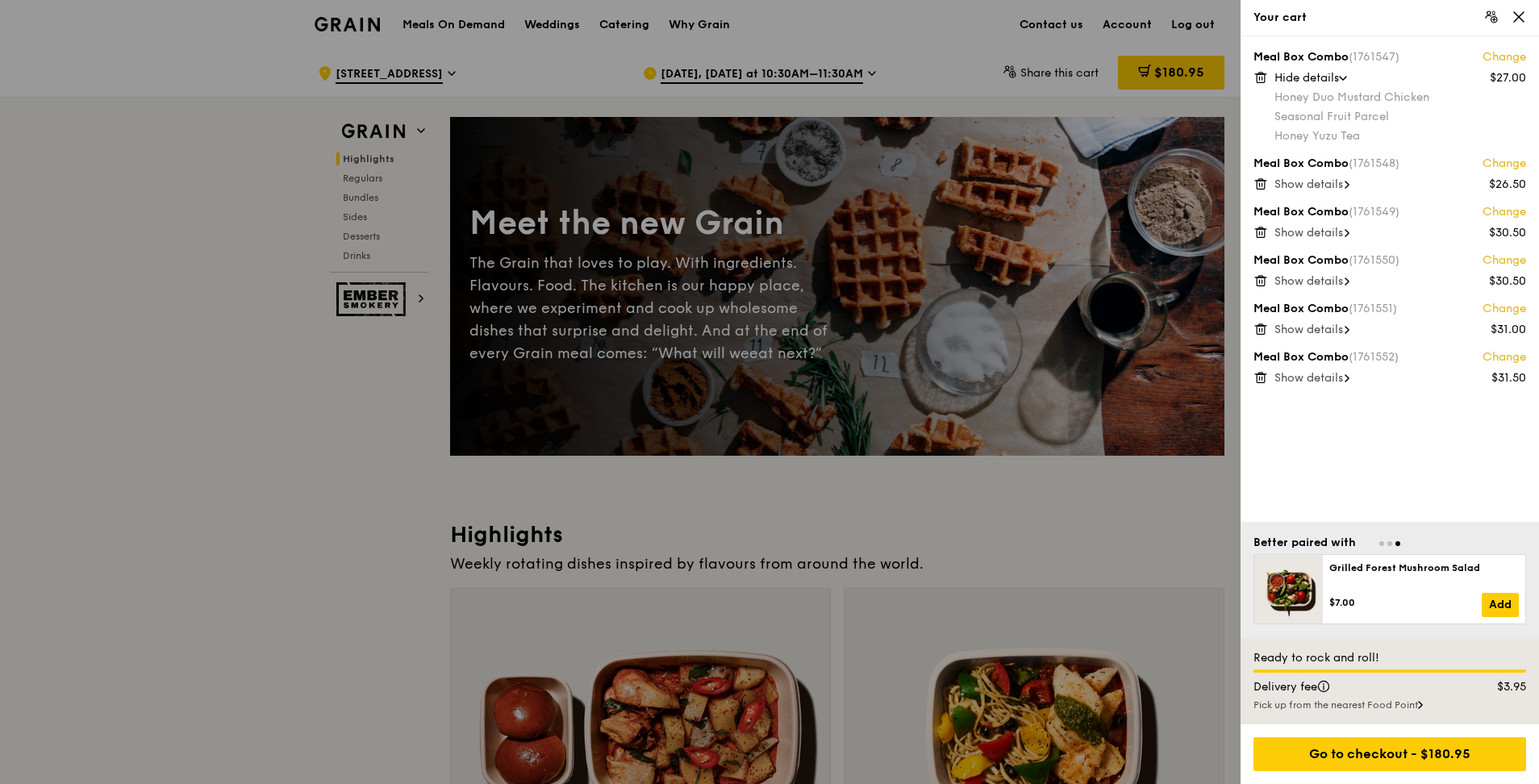
click at [761, 179] on span at bounding box center [1348, 184] width 5 height 16
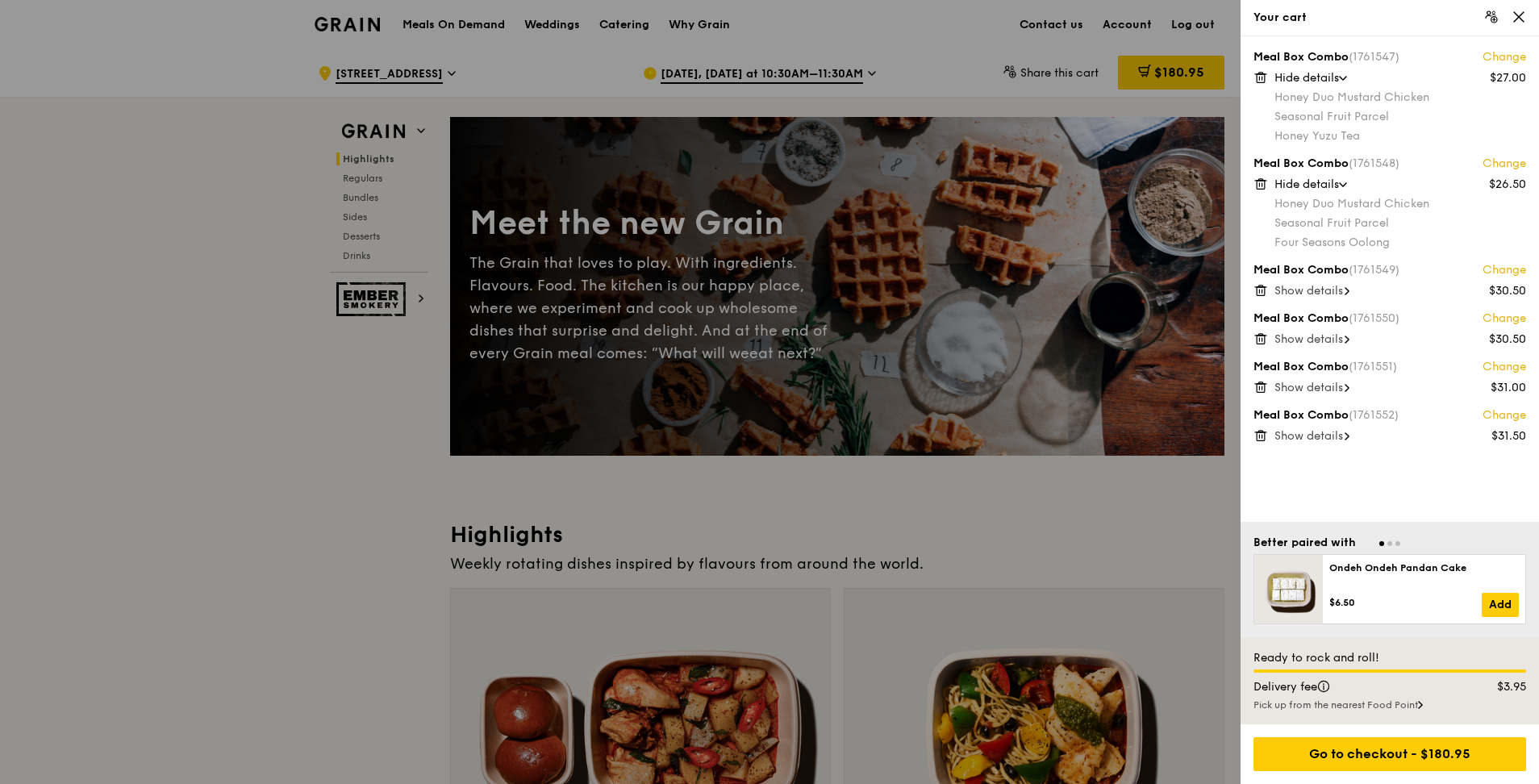
click at [761, 295] on div "Show details" at bounding box center [1400, 290] width 251 height 16
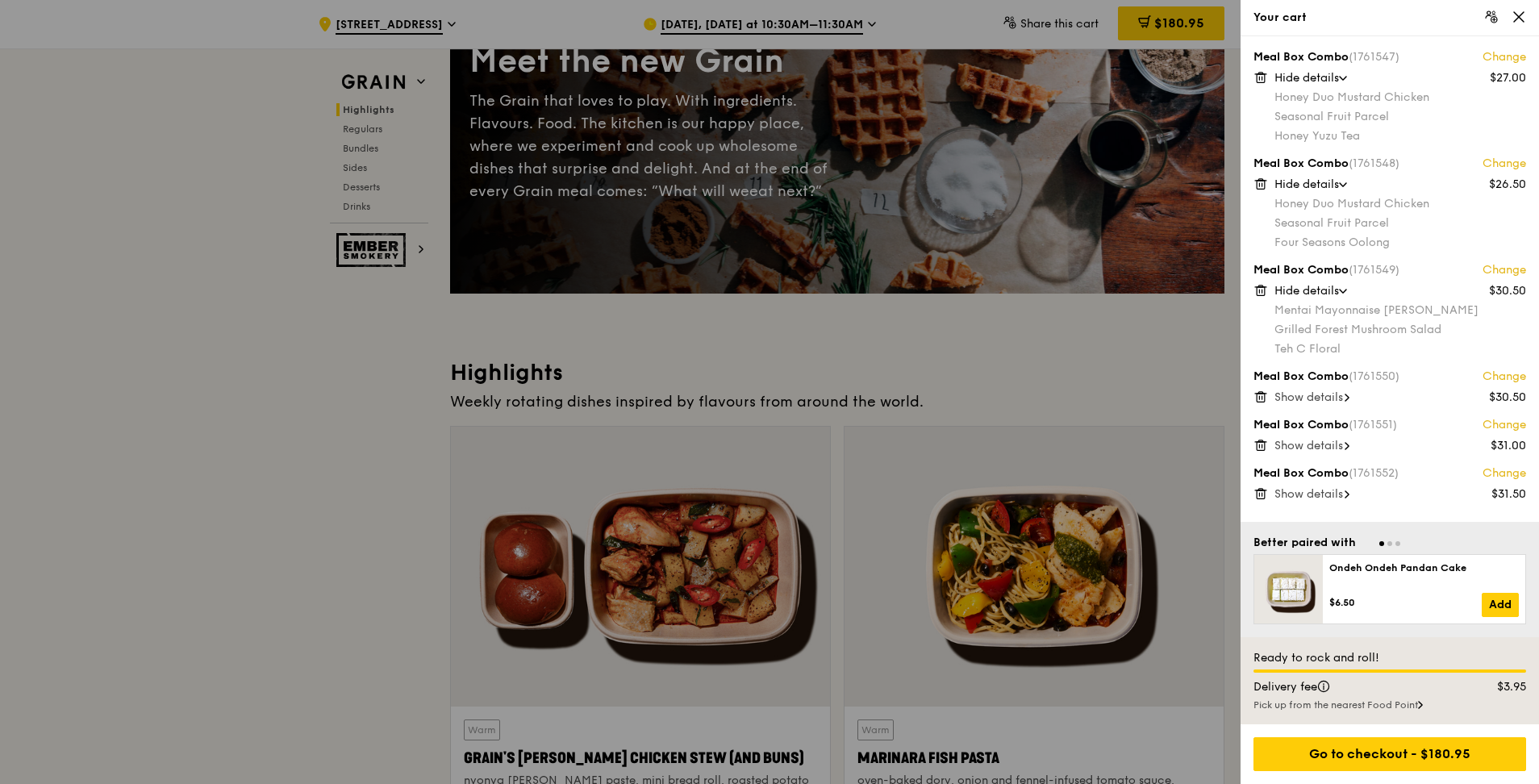
scroll to position [242, 0]
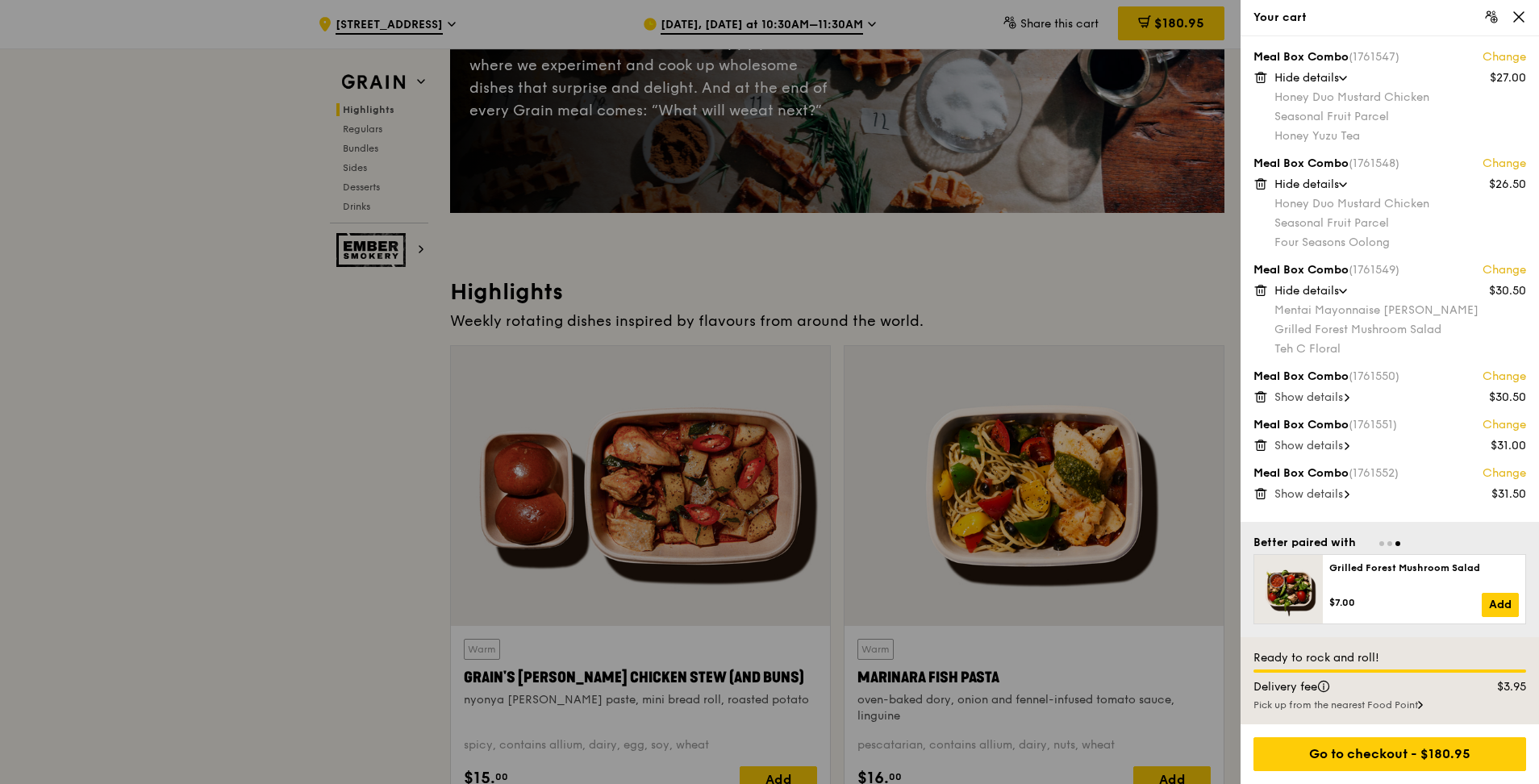
click at [761, 345] on span "Show details" at bounding box center [1308, 397] width 68 height 13
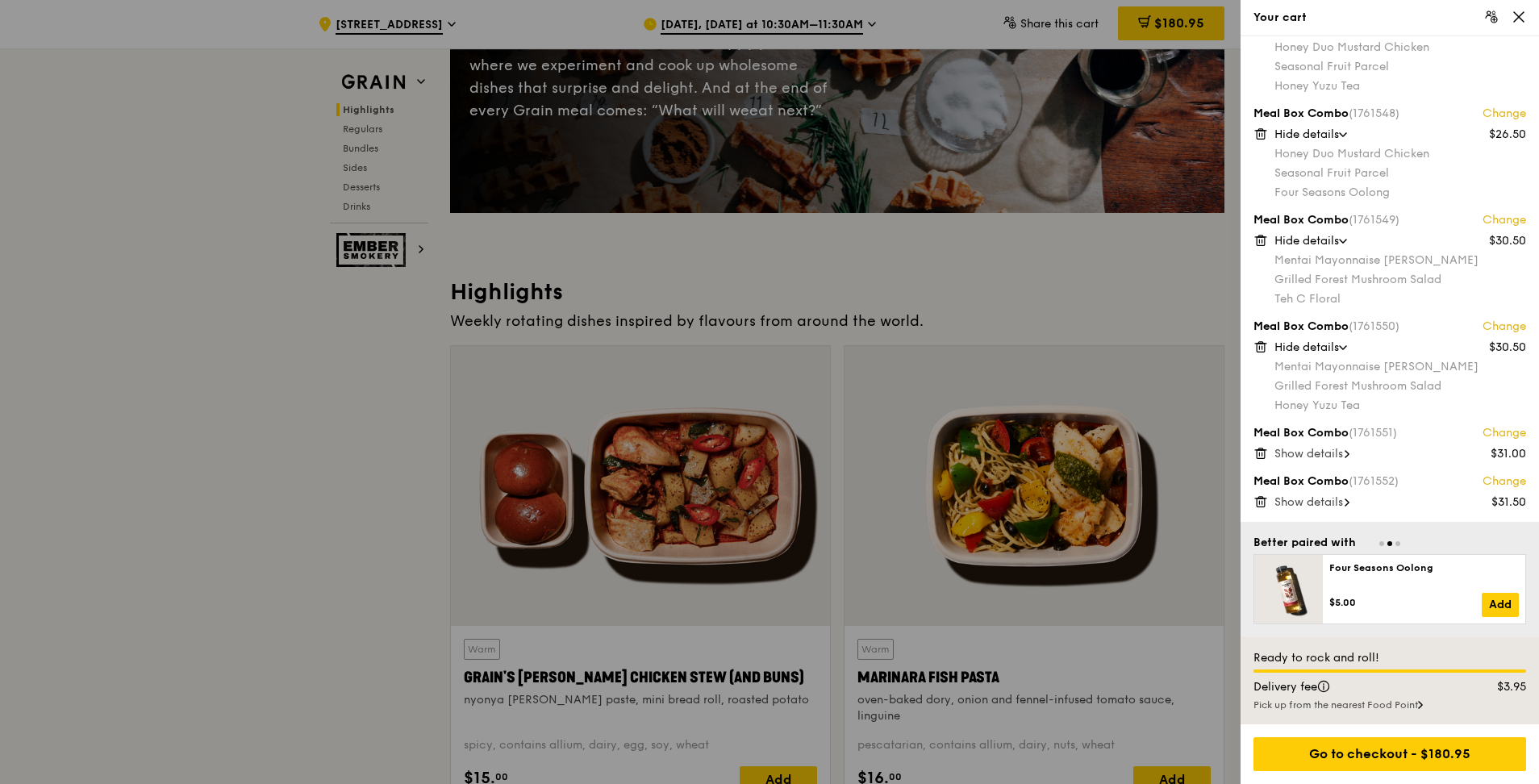
drag, startPoint x: 1334, startPoint y: 458, endPoint x: 1331, endPoint y: 444, distance: 14.3
click at [761, 345] on span "Show details" at bounding box center [1308, 454] width 68 height 13
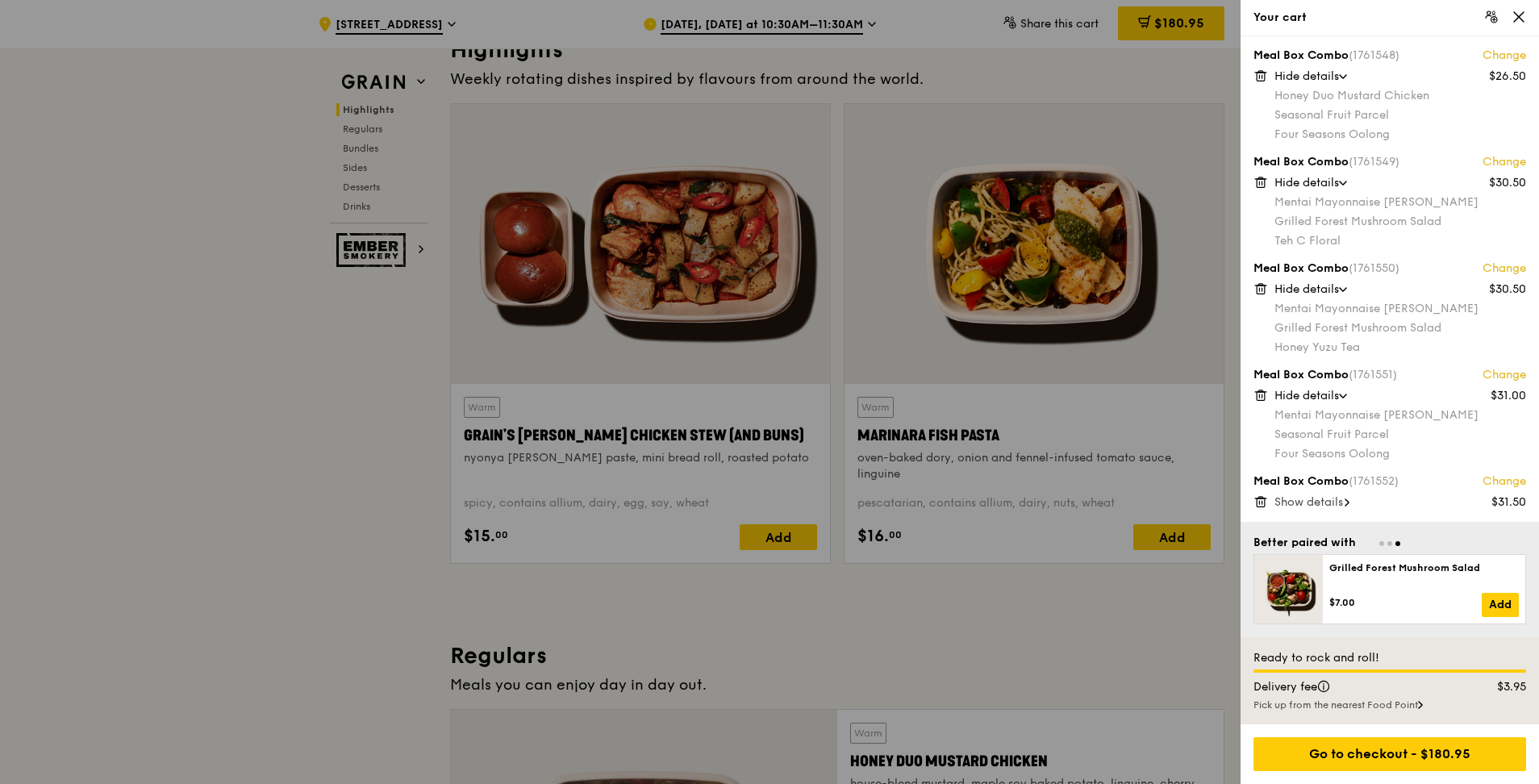
scroll to position [645, 0]
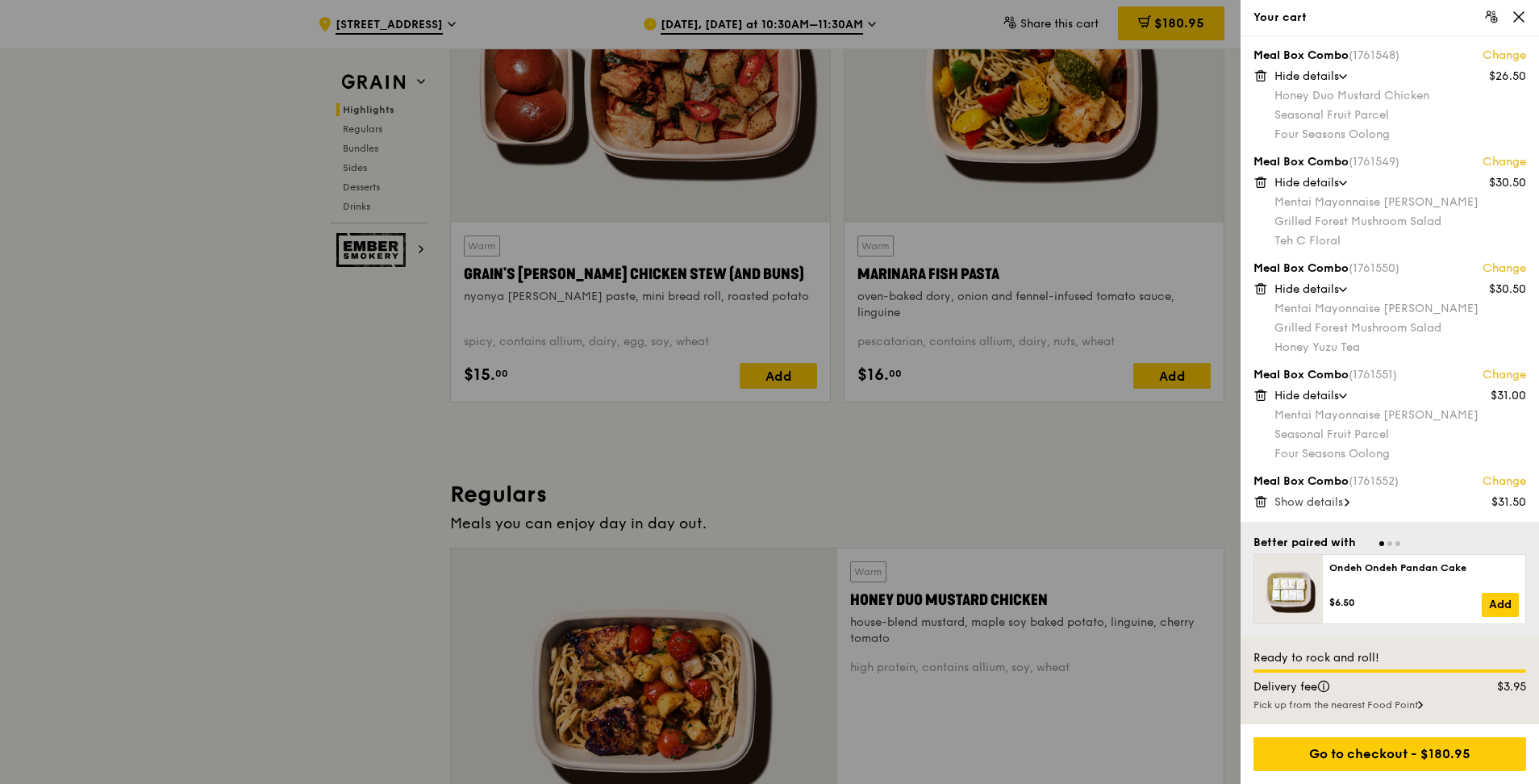
click at [761, 345] on span "Show details" at bounding box center [1308, 502] width 68 height 13
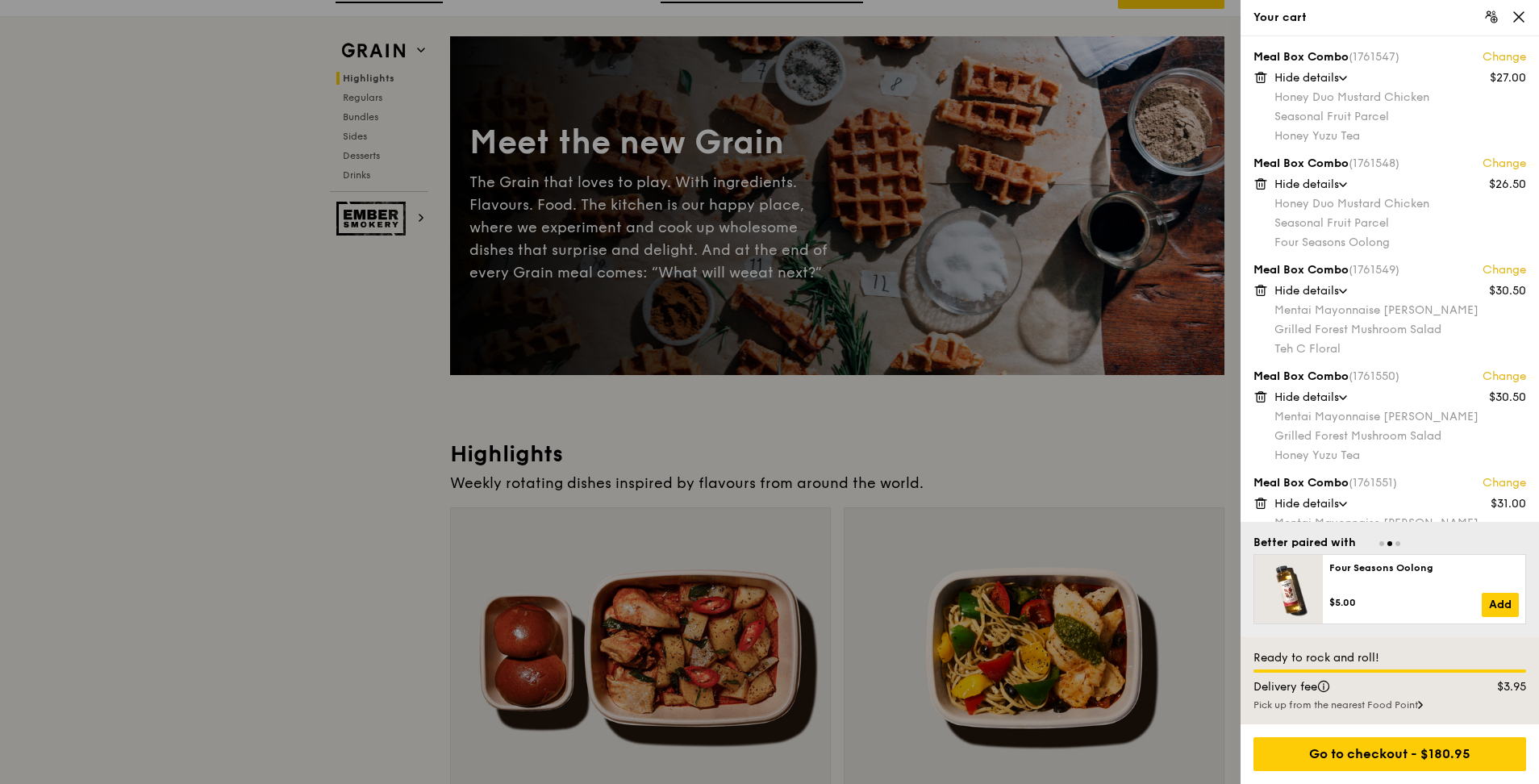
scroll to position [0, 0]
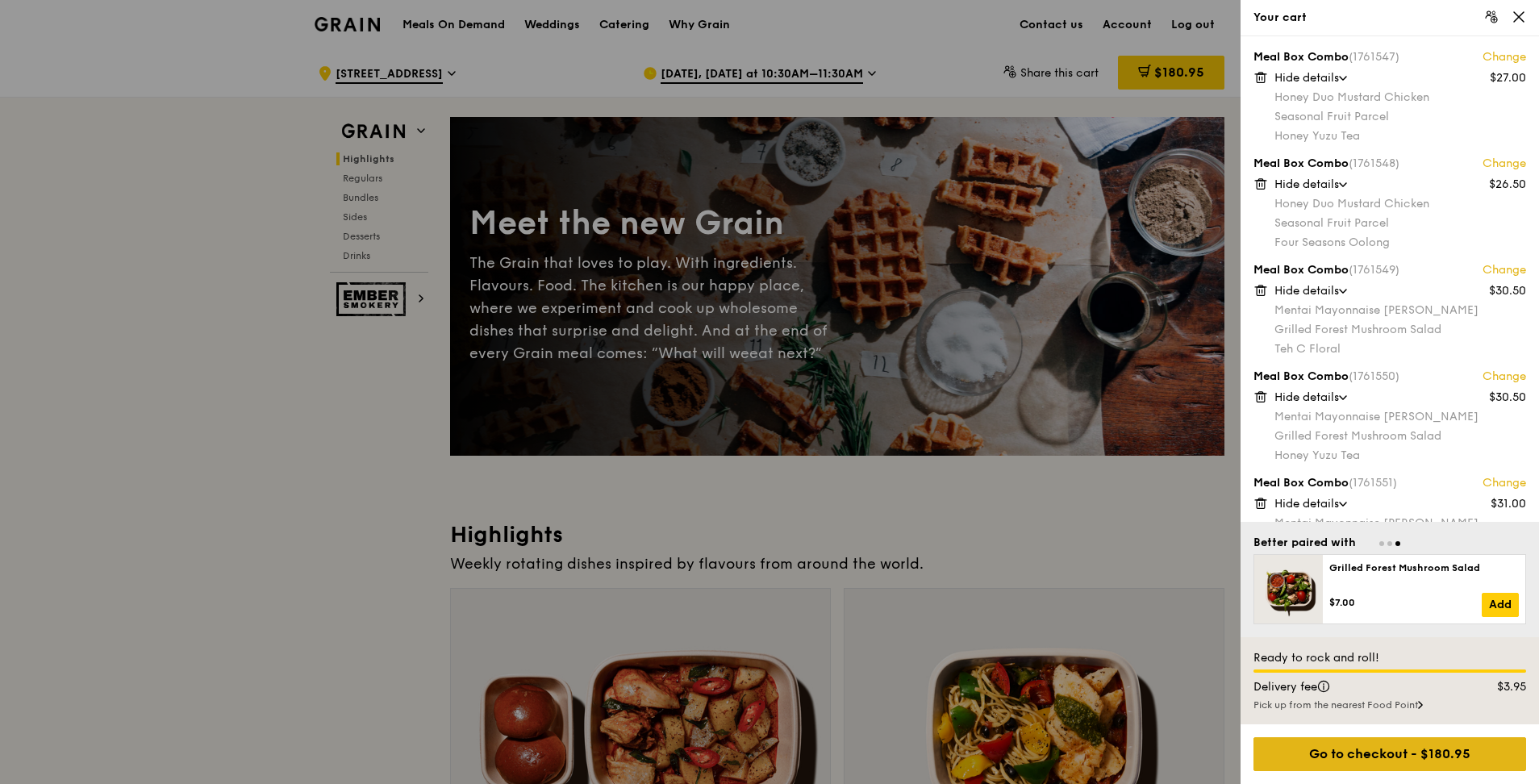
click at [761, 345] on div "Go to checkout - $180.95" at bounding box center [1390, 754] width 273 height 34
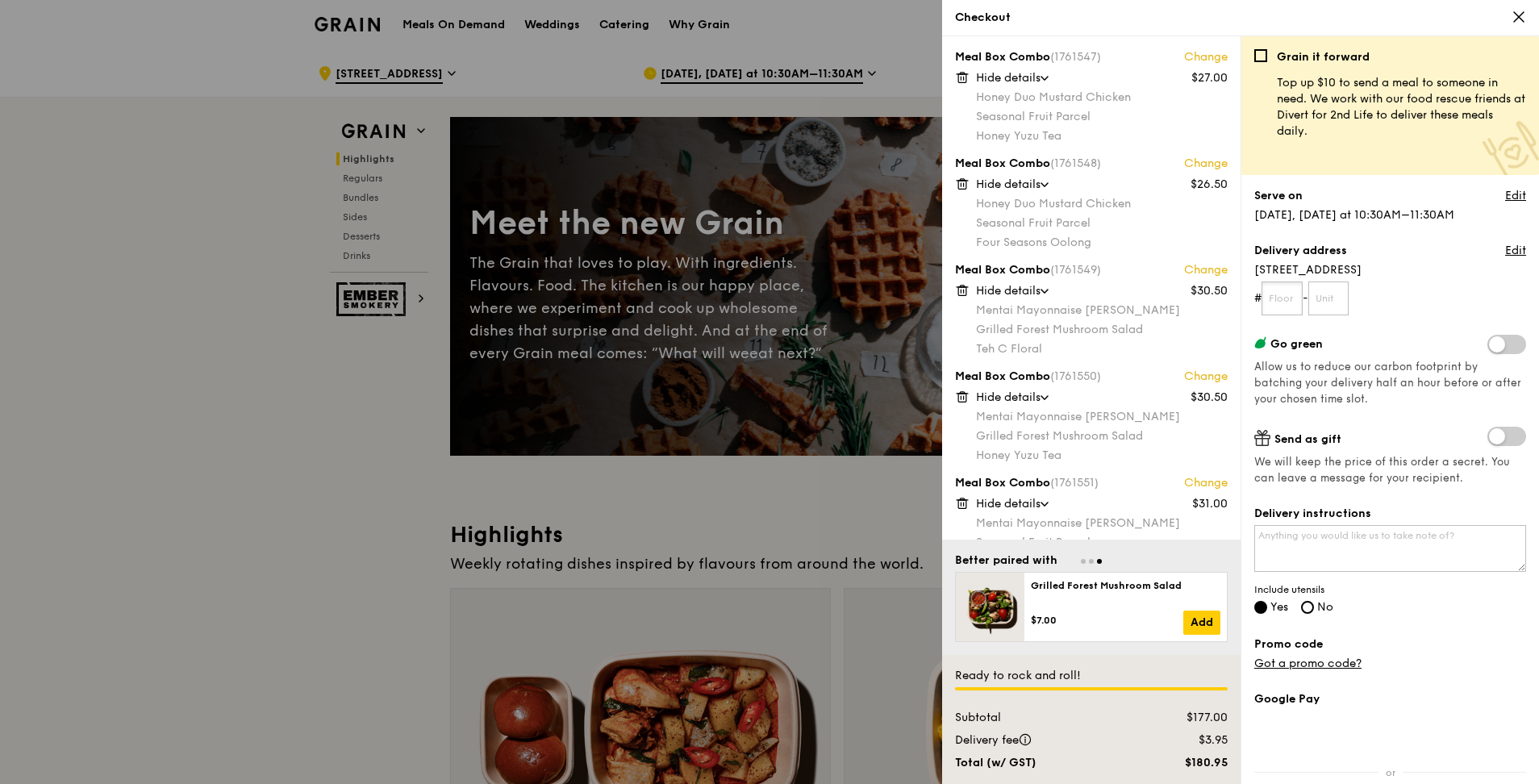
click at [761, 293] on input "text" at bounding box center [1282, 298] width 41 height 34
click at [761, 197] on link "Edit" at bounding box center [1516, 196] width 21 height 16
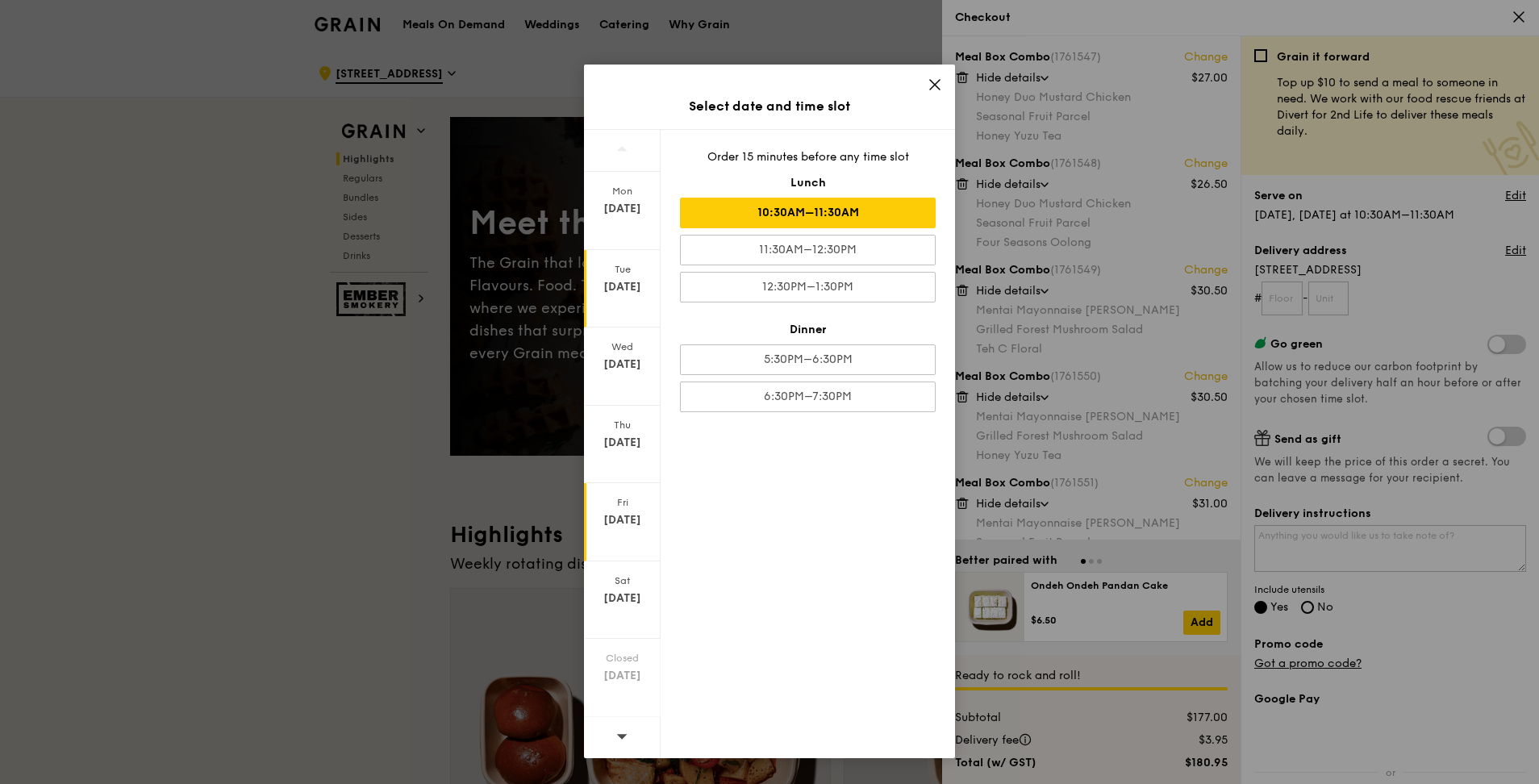
click at [635, 345] on div "[DATE]" at bounding box center [623, 523] width 77 height 78
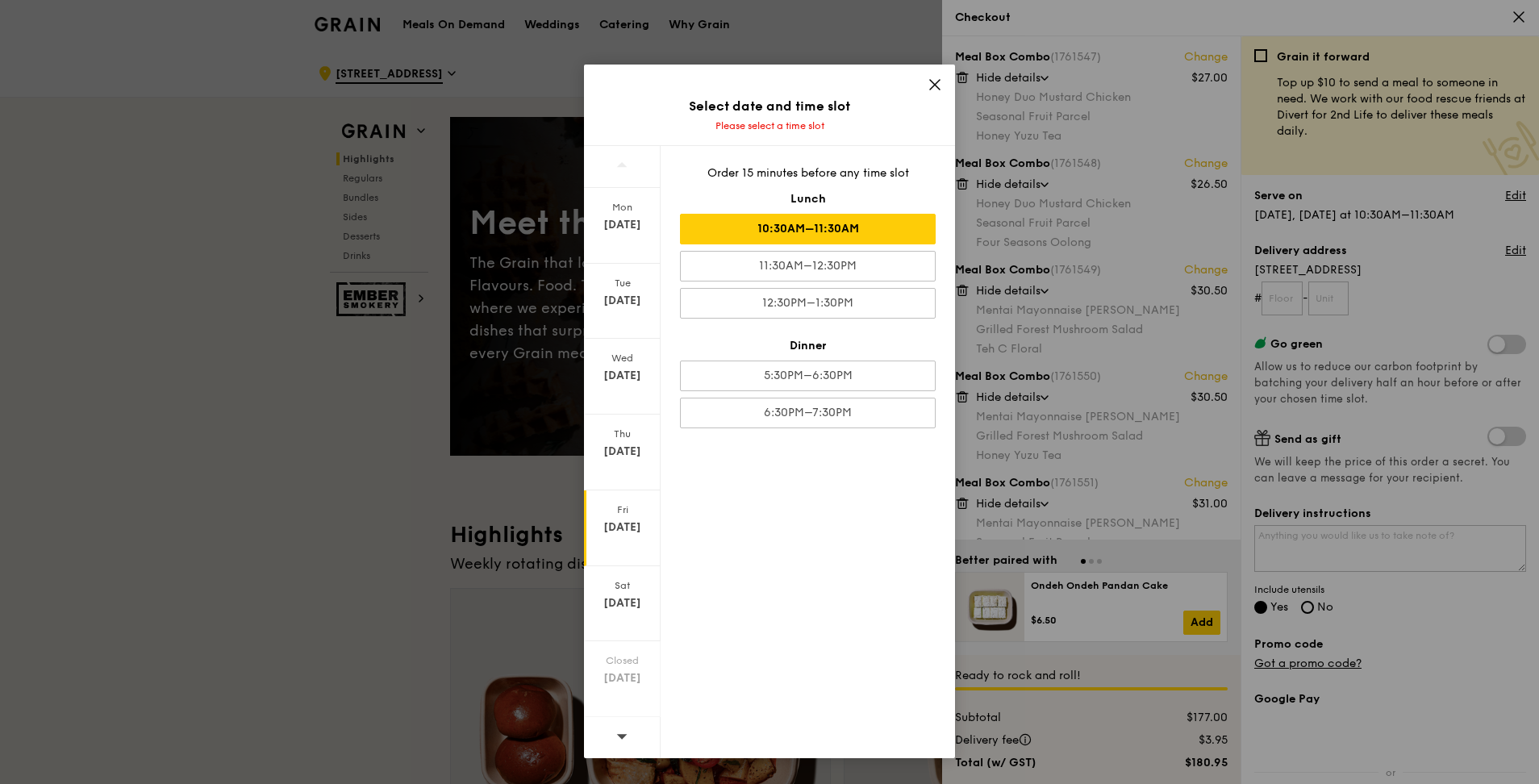
click at [761, 225] on div "10:30AM–11:30AM" at bounding box center [807, 229] width 256 height 31
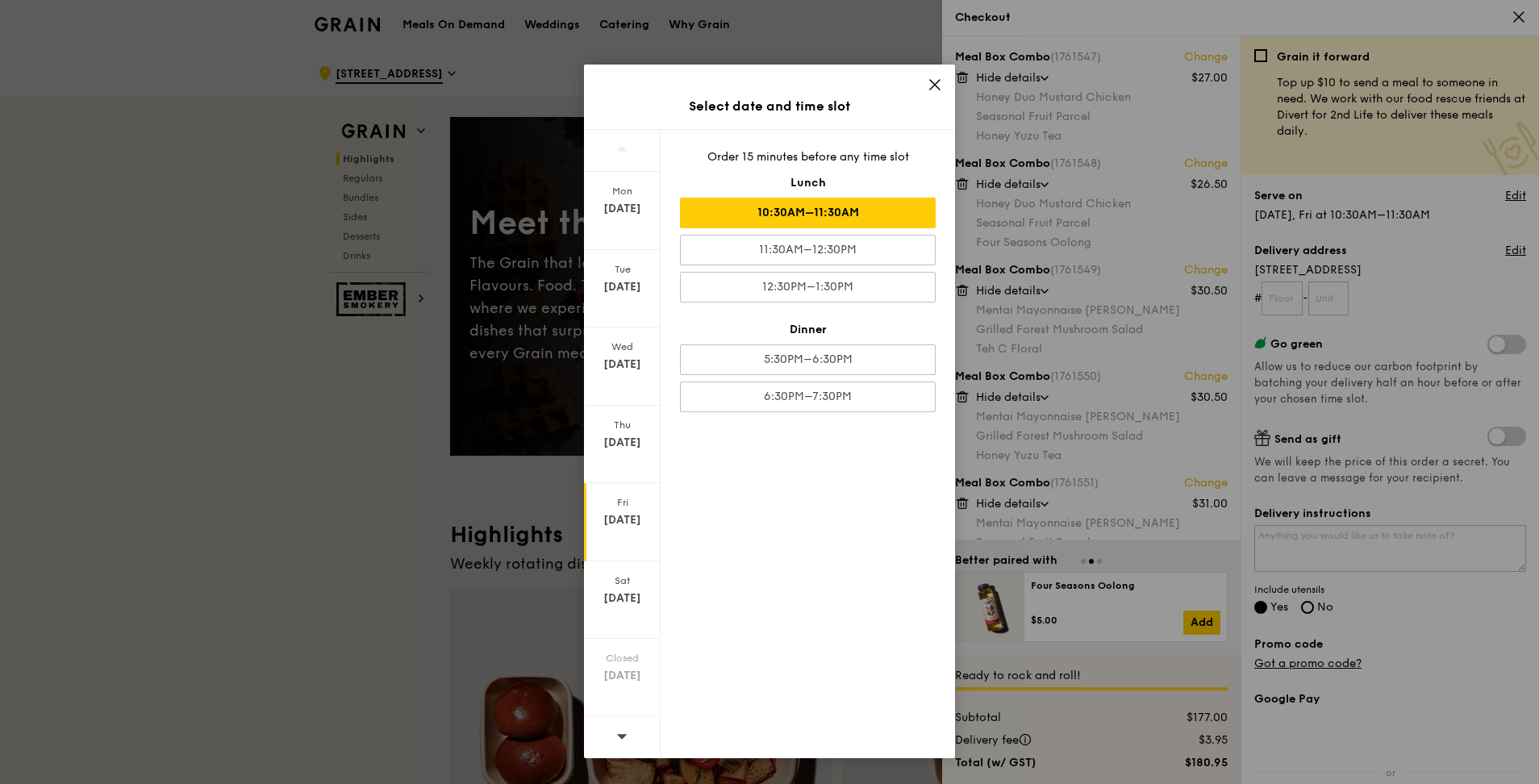
click at [761, 92] on icon at bounding box center [935, 84] width 14 height 14
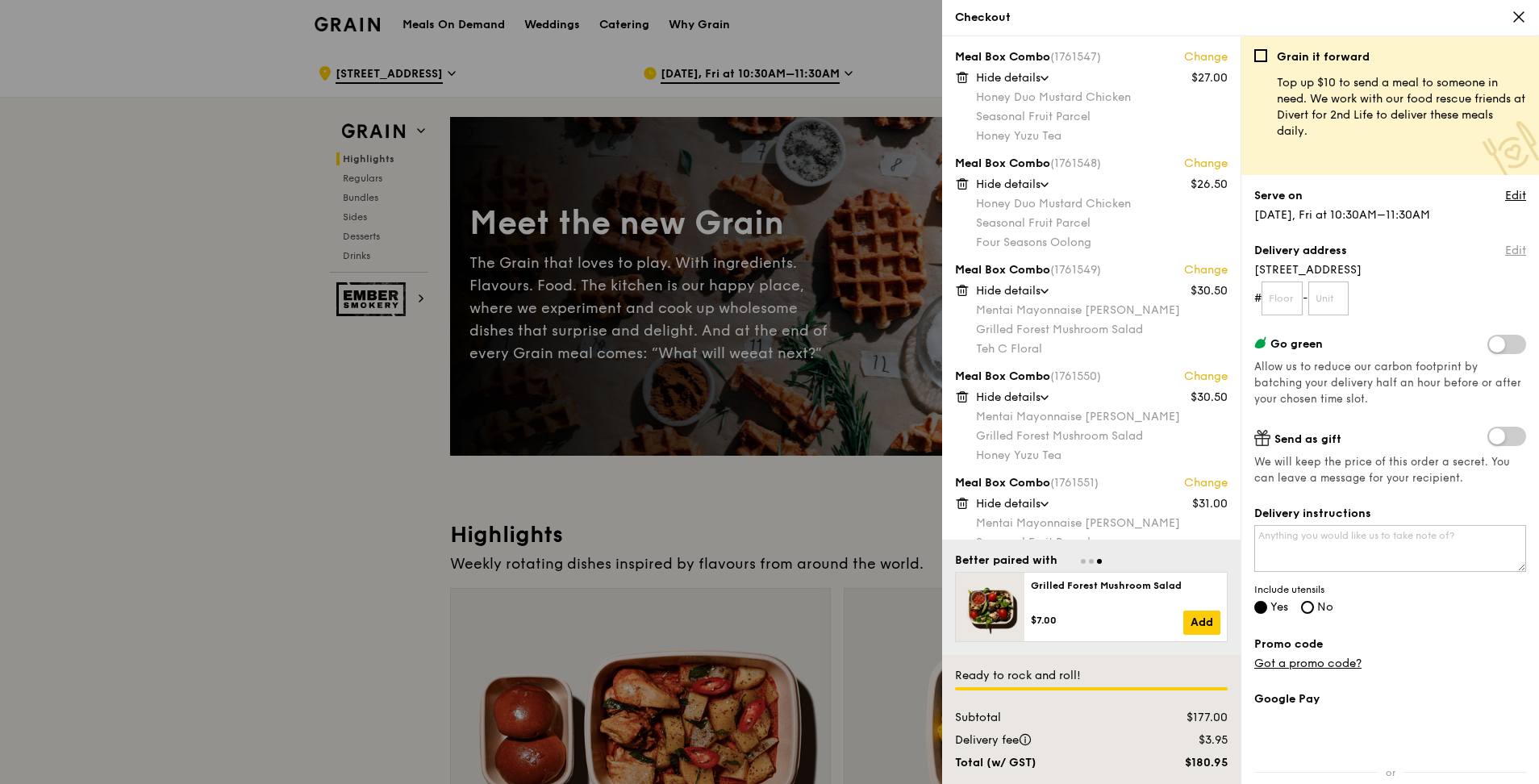
click at [761, 251] on link "Edit" at bounding box center [1516, 251] width 21 height 16
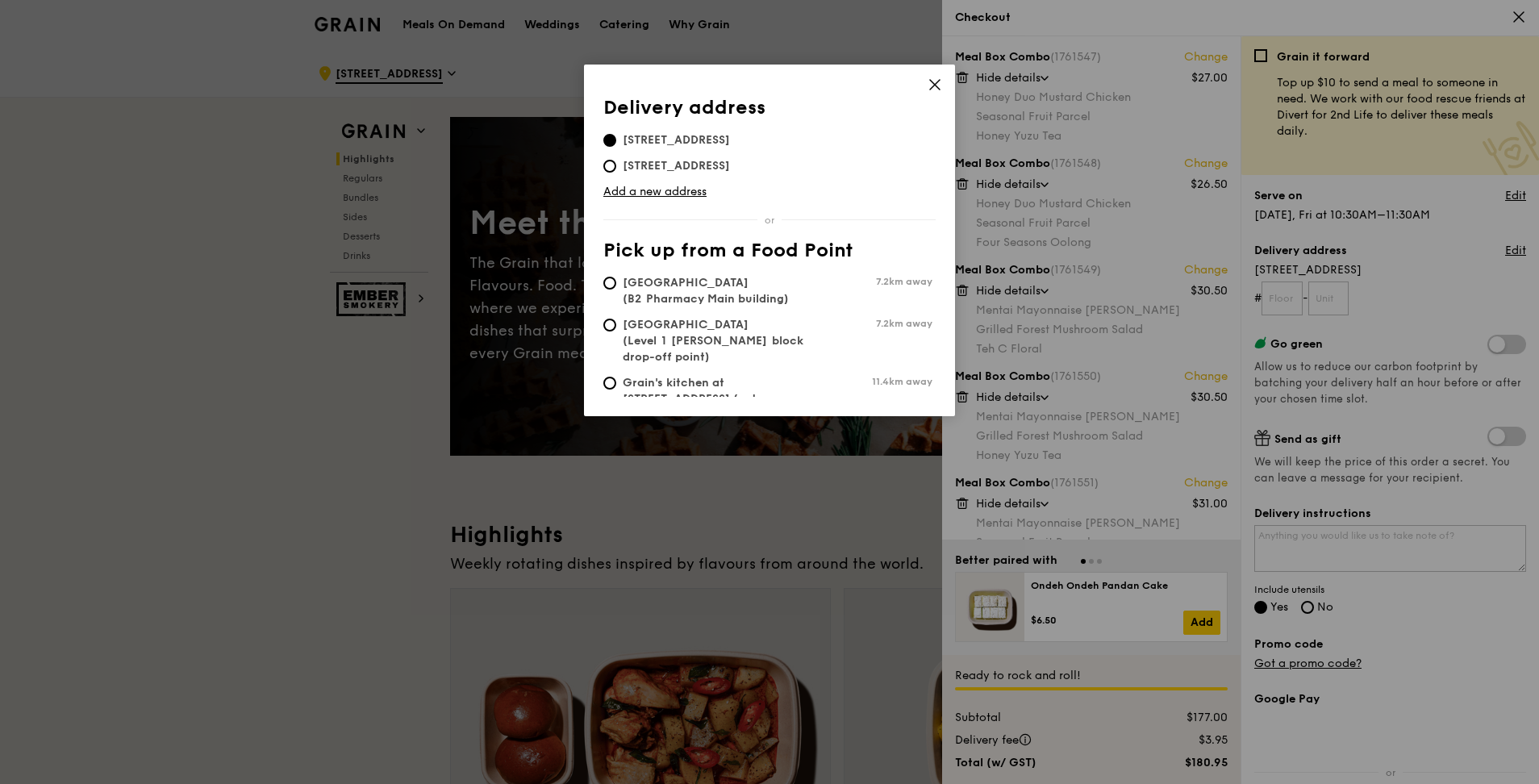
drag, startPoint x: 810, startPoint y: 139, endPoint x: 775, endPoint y: 141, distance: 35.1
click at [749, 141] on span "[STREET_ADDRESS]" at bounding box center [676, 140] width 146 height 16
copy span "119077"
click at [644, 184] on link "Add a new address" at bounding box center [769, 191] width 332 height 16
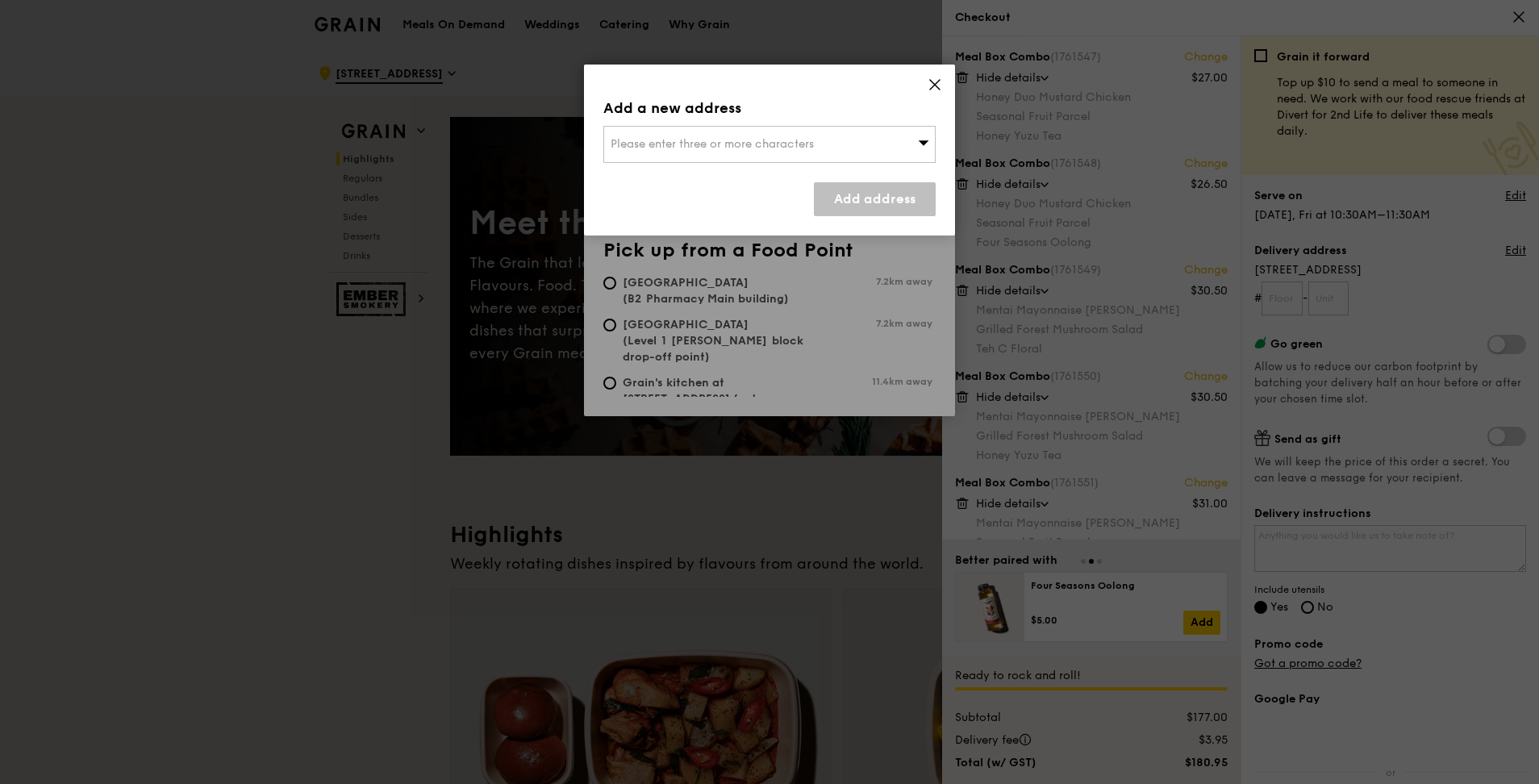
click at [716, 151] on div "Please enter three or more characters" at bounding box center [769, 144] width 332 height 37
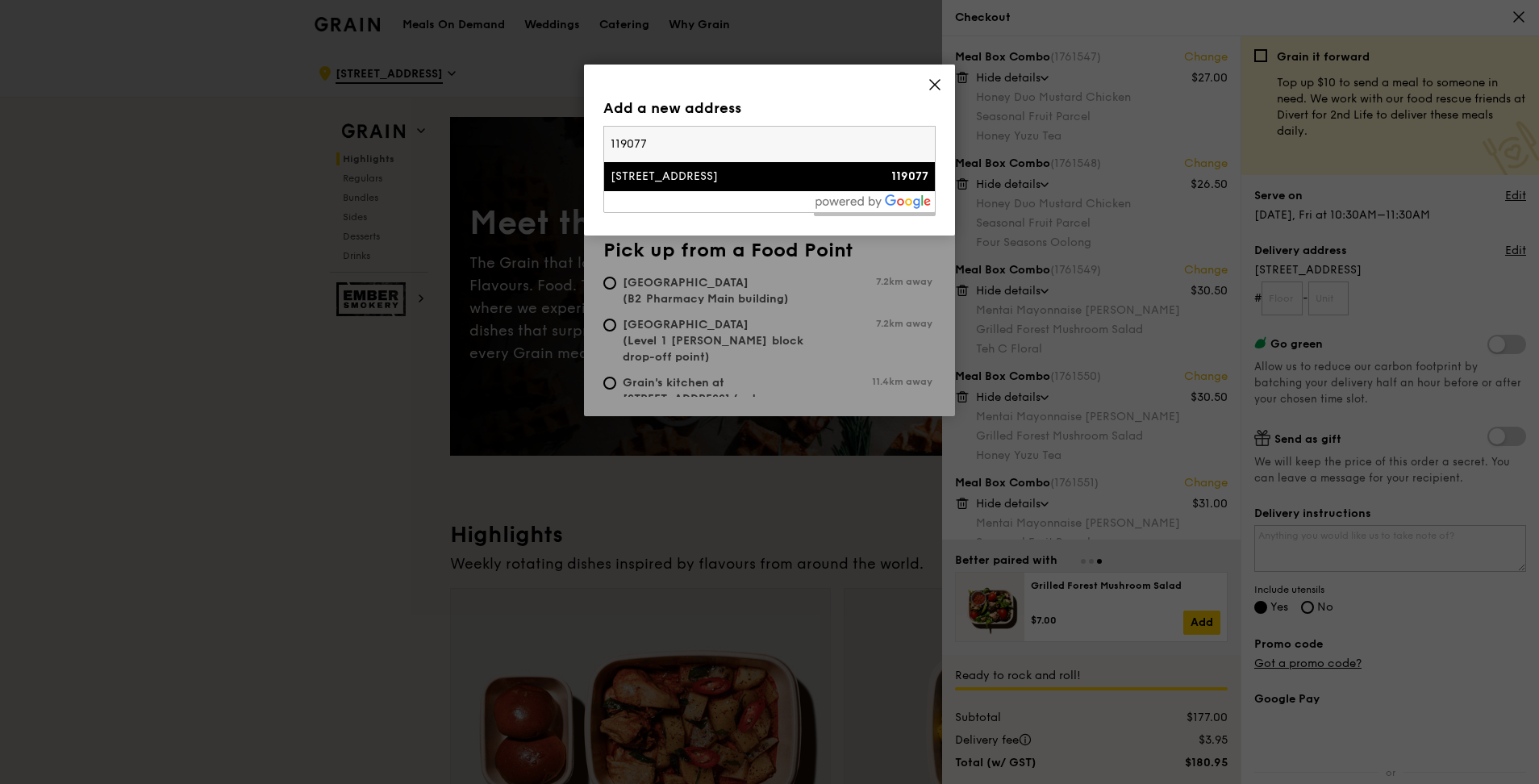
type input "119077"
click at [707, 167] on li "[STREET_ADDRESS] 119077" at bounding box center [769, 176] width 330 height 29
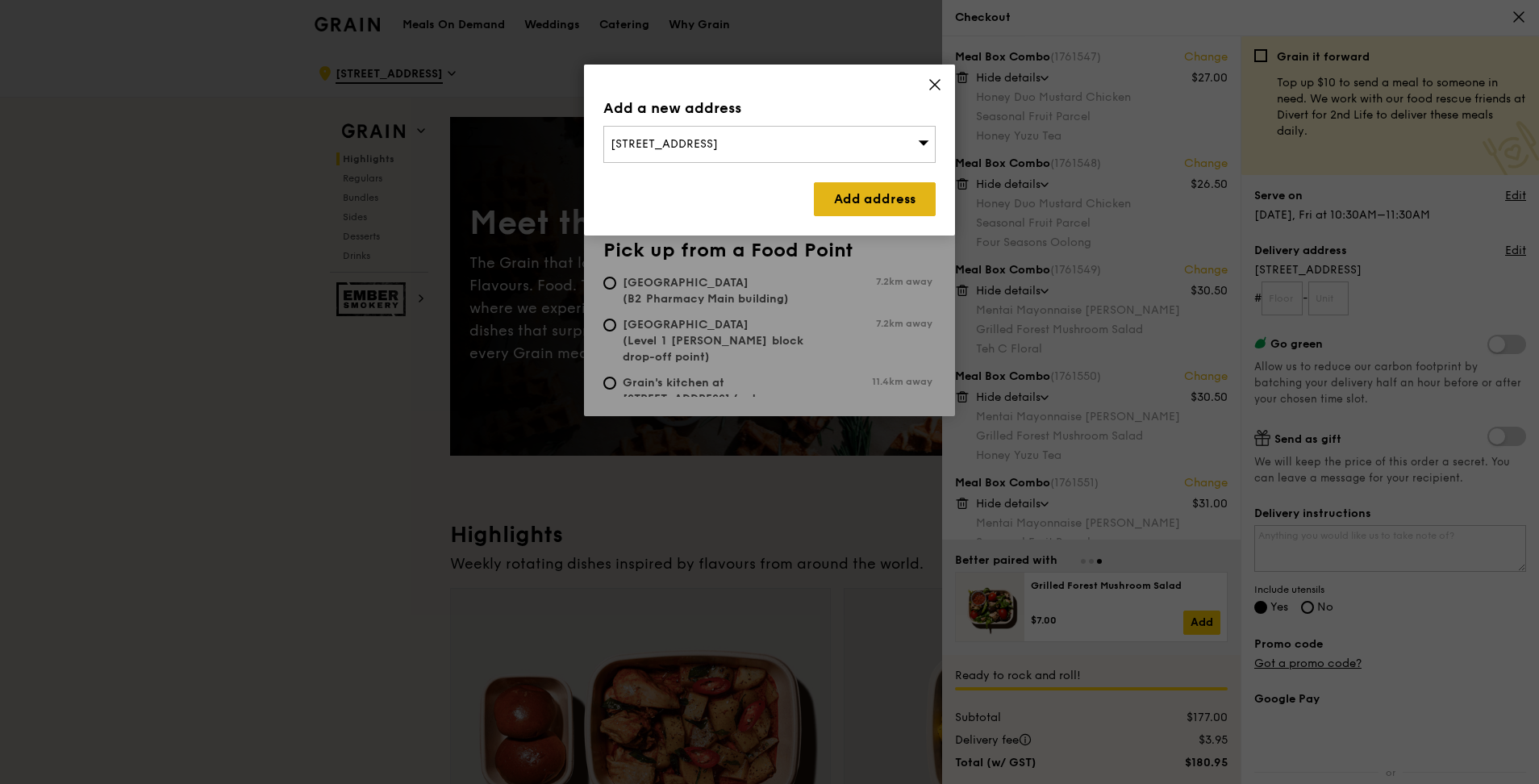
click at [761, 192] on link "Add address" at bounding box center [875, 199] width 122 height 34
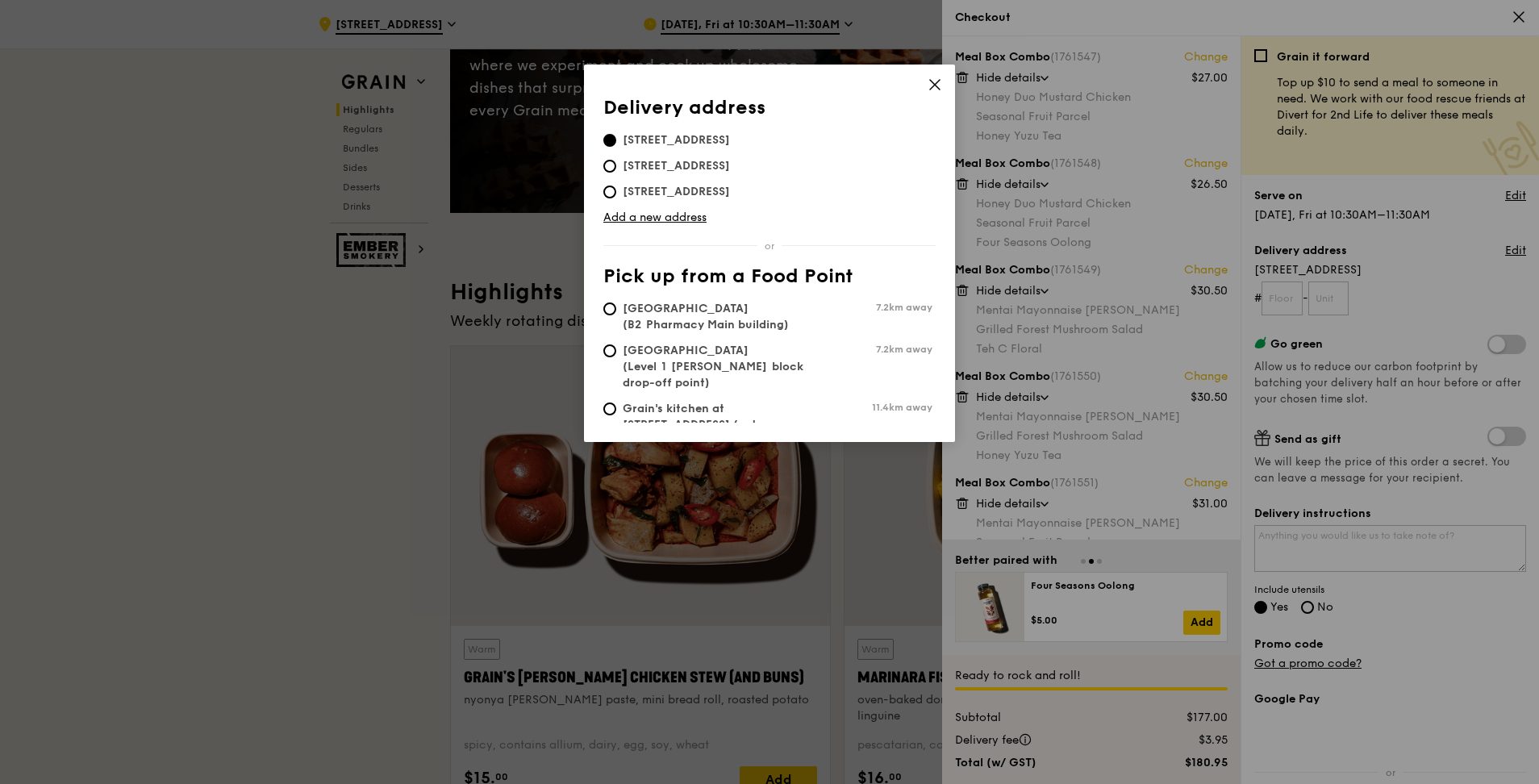
scroll to position [30, 0]
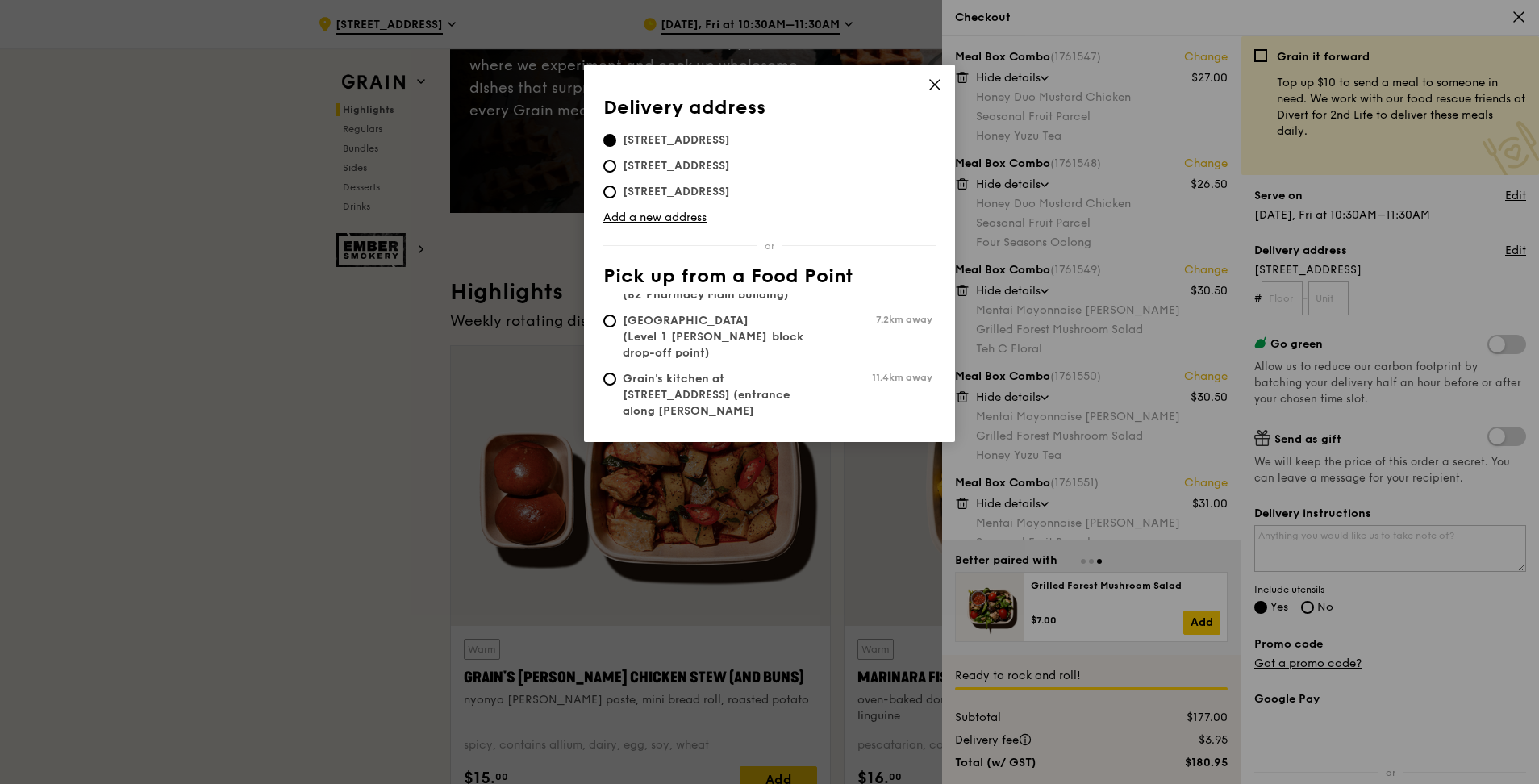
click at [761, 77] on div "Delivery address Pick up from a Food Point Delivery address [STREET_ADDRESS] [S…" at bounding box center [770, 254] width 371 height 378
click at [761, 81] on icon at bounding box center [935, 85] width 10 height 10
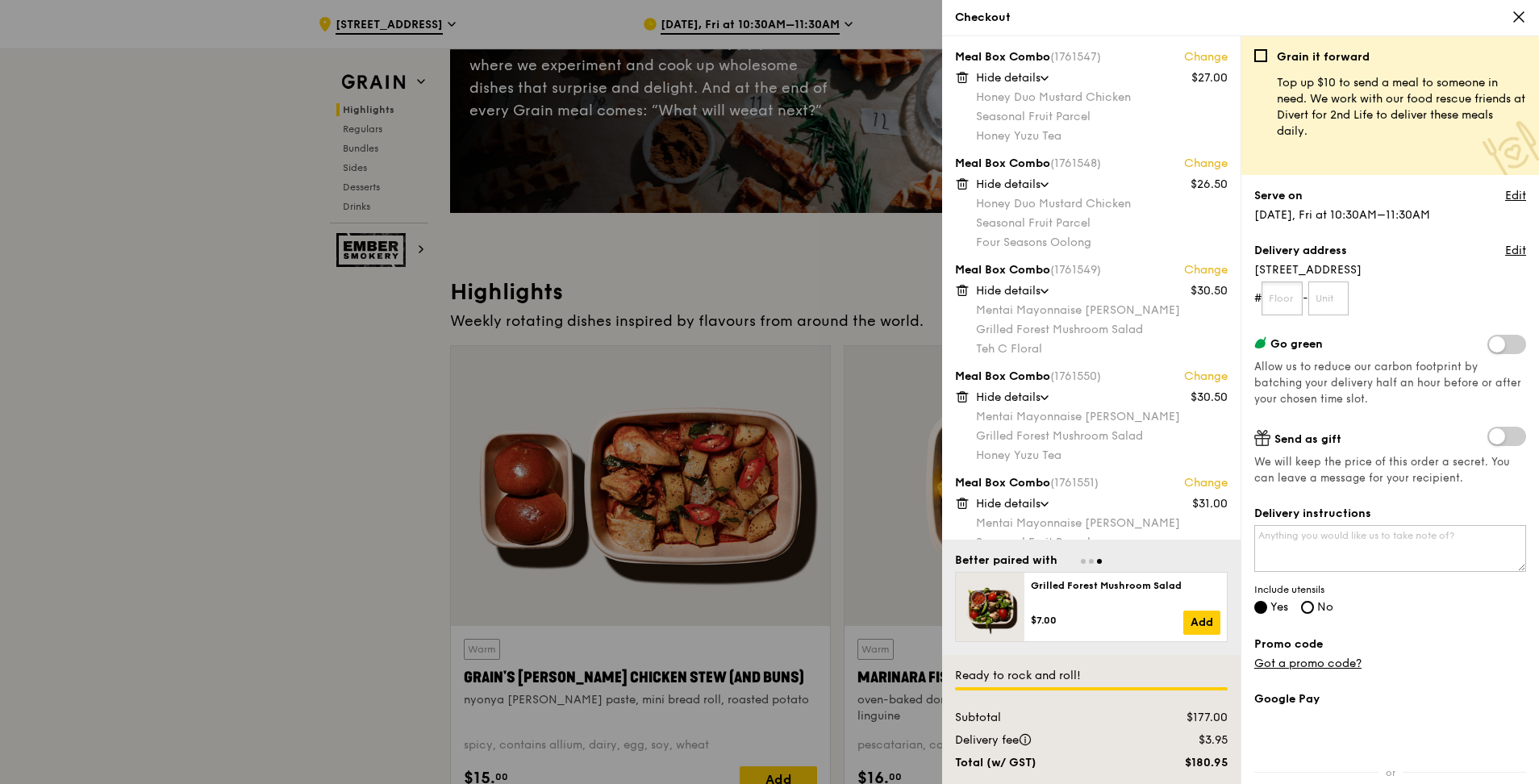
click at [761, 295] on input "text" at bounding box center [1282, 298] width 41 height 34
type input "05"
click at [761, 295] on input "text" at bounding box center [1328, 298] width 41 height 34
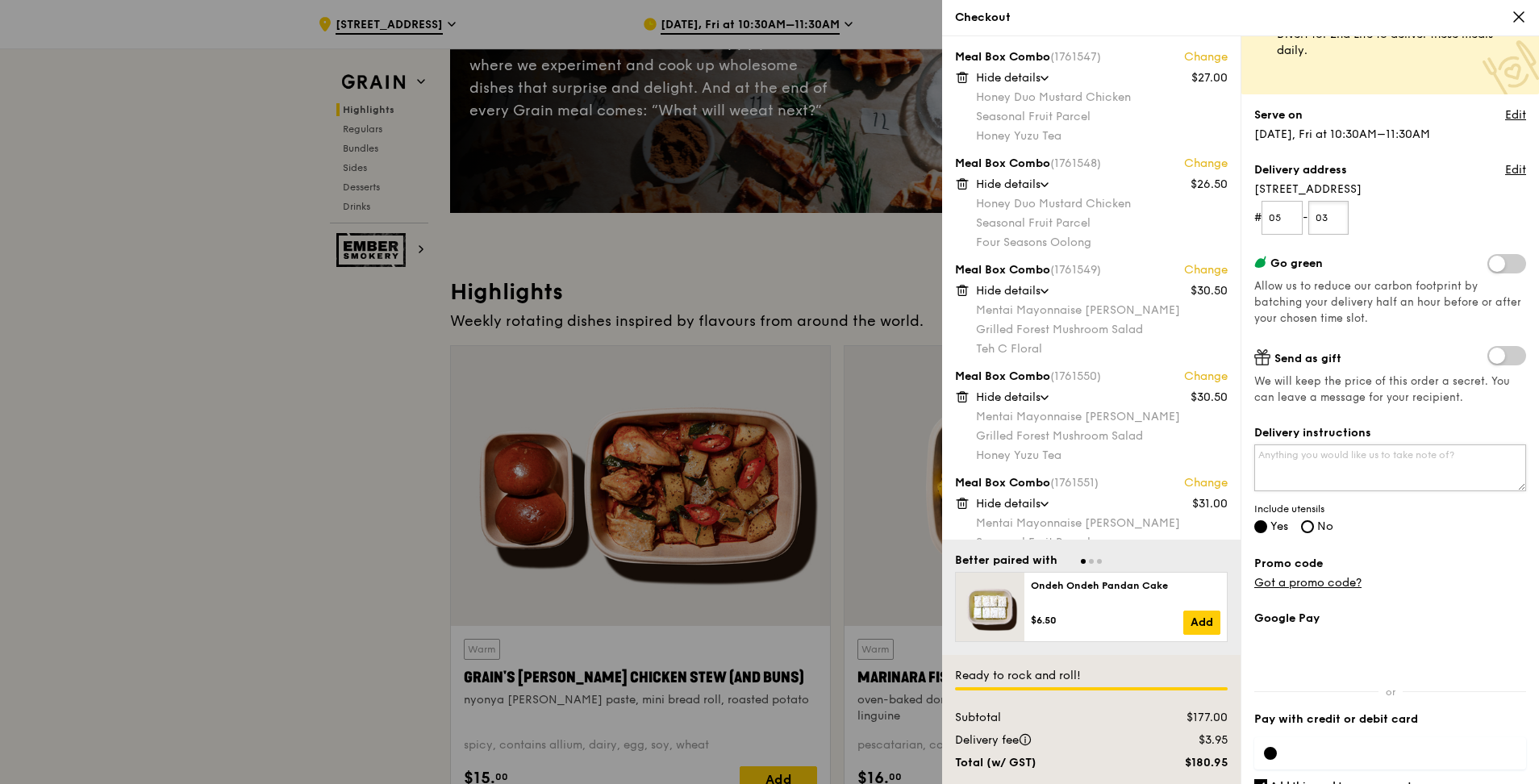
type input "03"
click at [761, 345] on textarea "Delivery instructions" at bounding box center [1390, 468] width 272 height 47
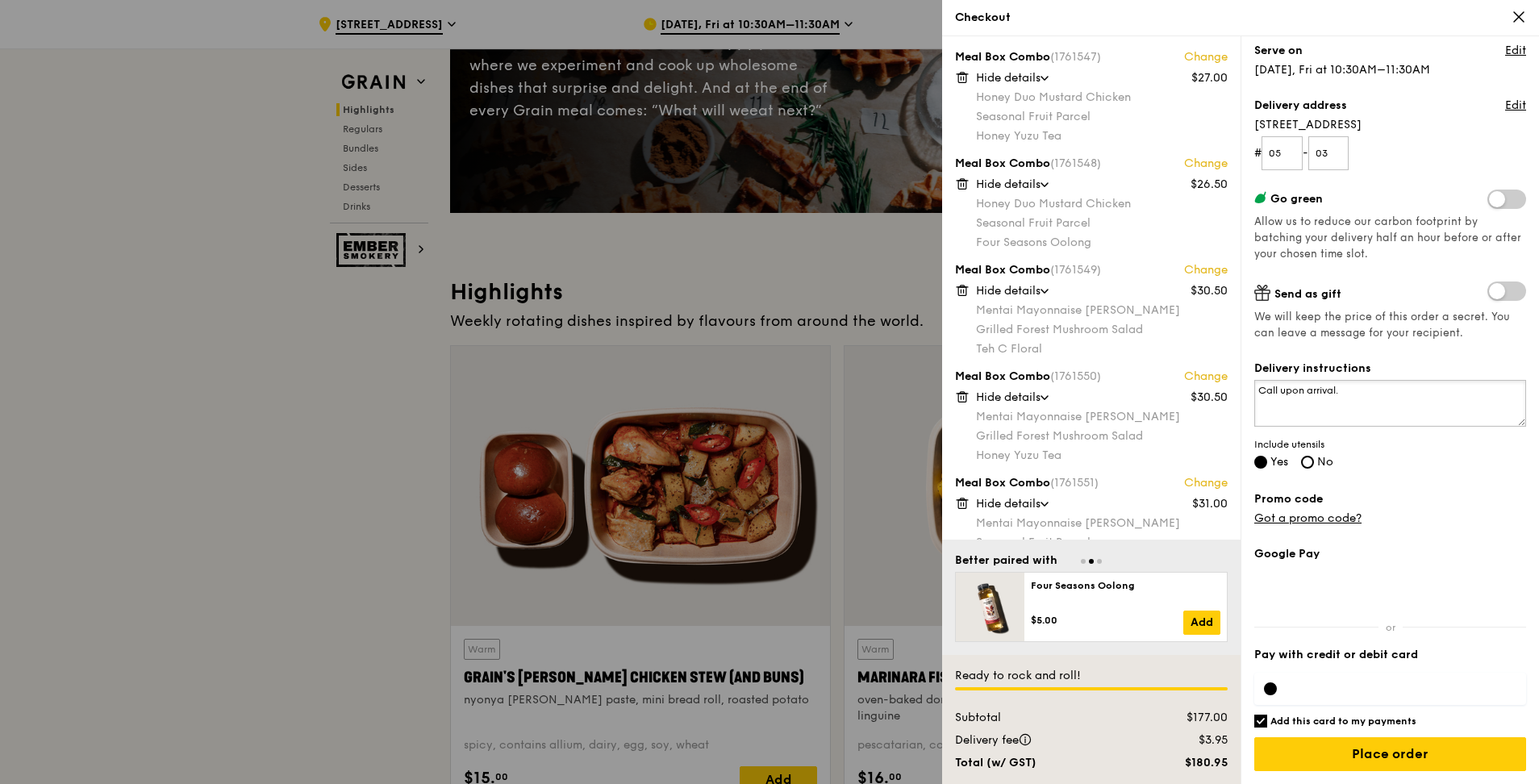
click at [761, 345] on textarea "Call upon arrival." at bounding box center [1390, 403] width 272 height 47
drag, startPoint x: 1388, startPoint y: 389, endPoint x: 939, endPoint y: 383, distance: 449.0
click at [761, 345] on div "Checkout Meal Box Combo (1761547) Change $27.00 Hide details Honey Duo Mustard …" at bounding box center [769, 392] width 1539 height 784
click at [761, 345] on textarea "Call upon arrival." at bounding box center [1390, 403] width 272 height 47
drag, startPoint x: 1384, startPoint y: 396, endPoint x: 726, endPoint y: 351, distance: 659.5
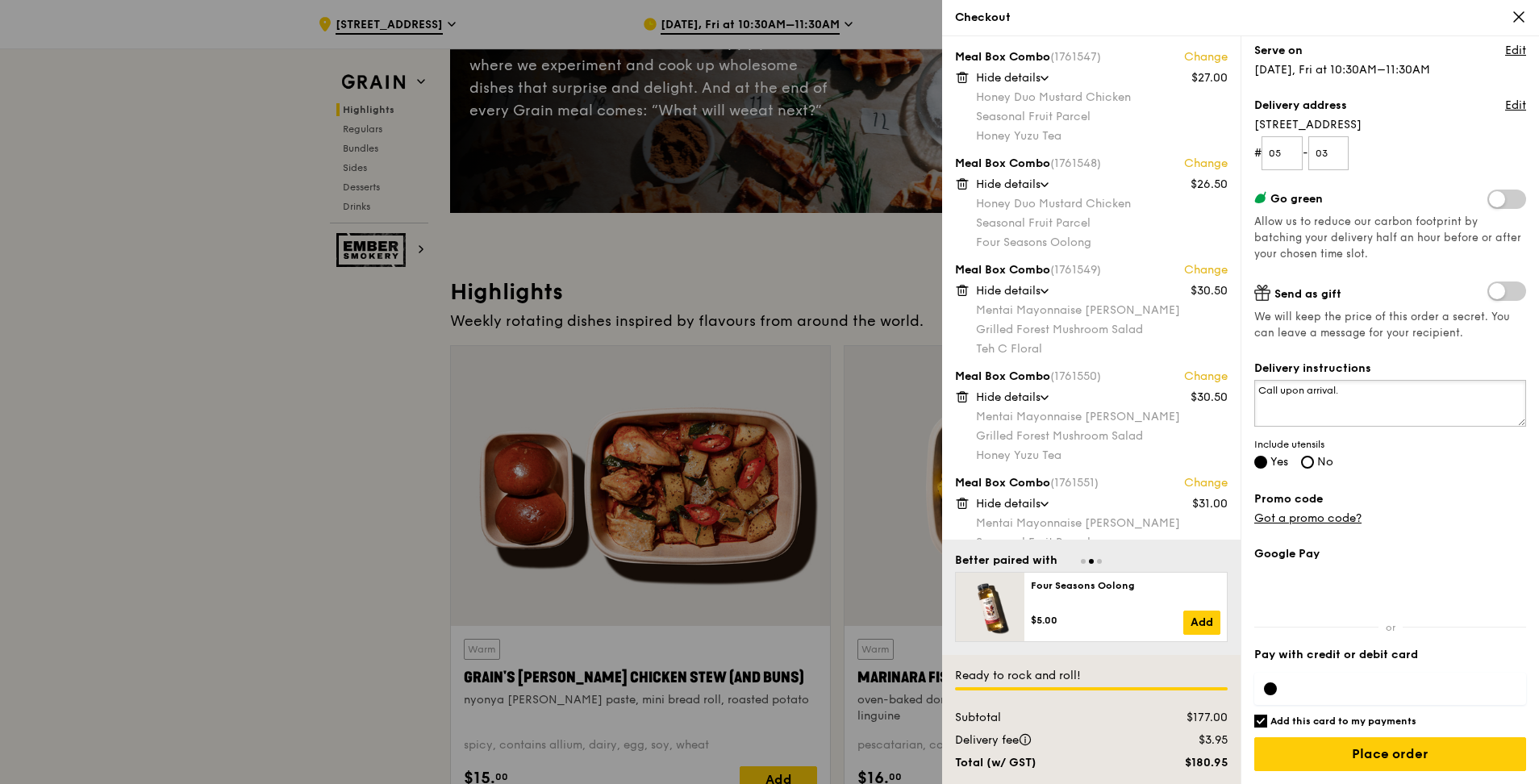
click at [726, 345] on div "Checkout Meal Box Combo (1761547) Change $27.00 Hide details Honey Duo Mustard …" at bounding box center [769, 392] width 1539 height 784
type textarea "f"
paste textarea "[GEOGRAPHIC_DATA], Tan [STREET_ADDRESS]"
click at [761, 345] on textarea "Full address: [GEOGRAPHIC_DATA], Tan [STREET_ADDRESS]" at bounding box center [1390, 403] width 272 height 47
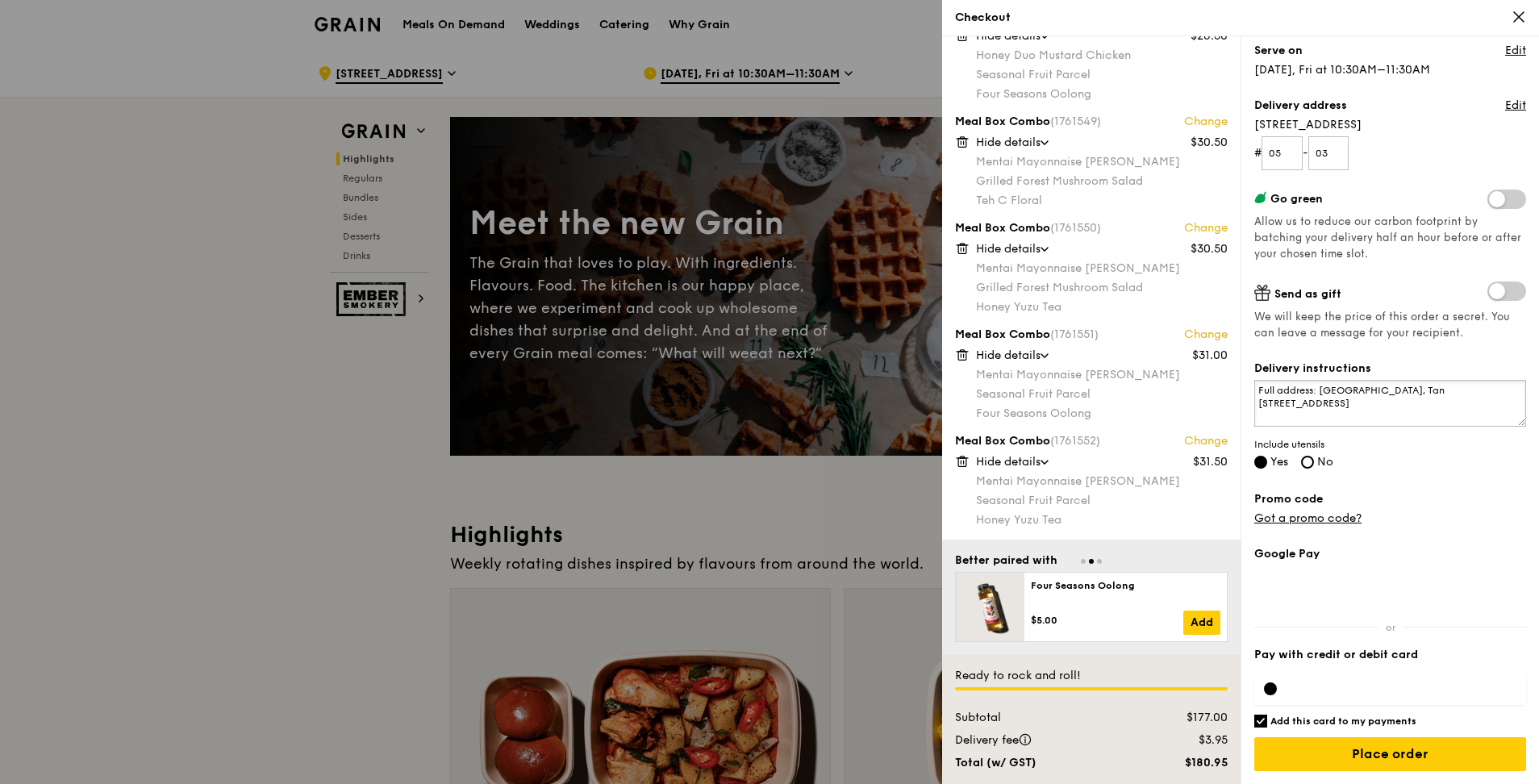
scroll to position [0, 0]
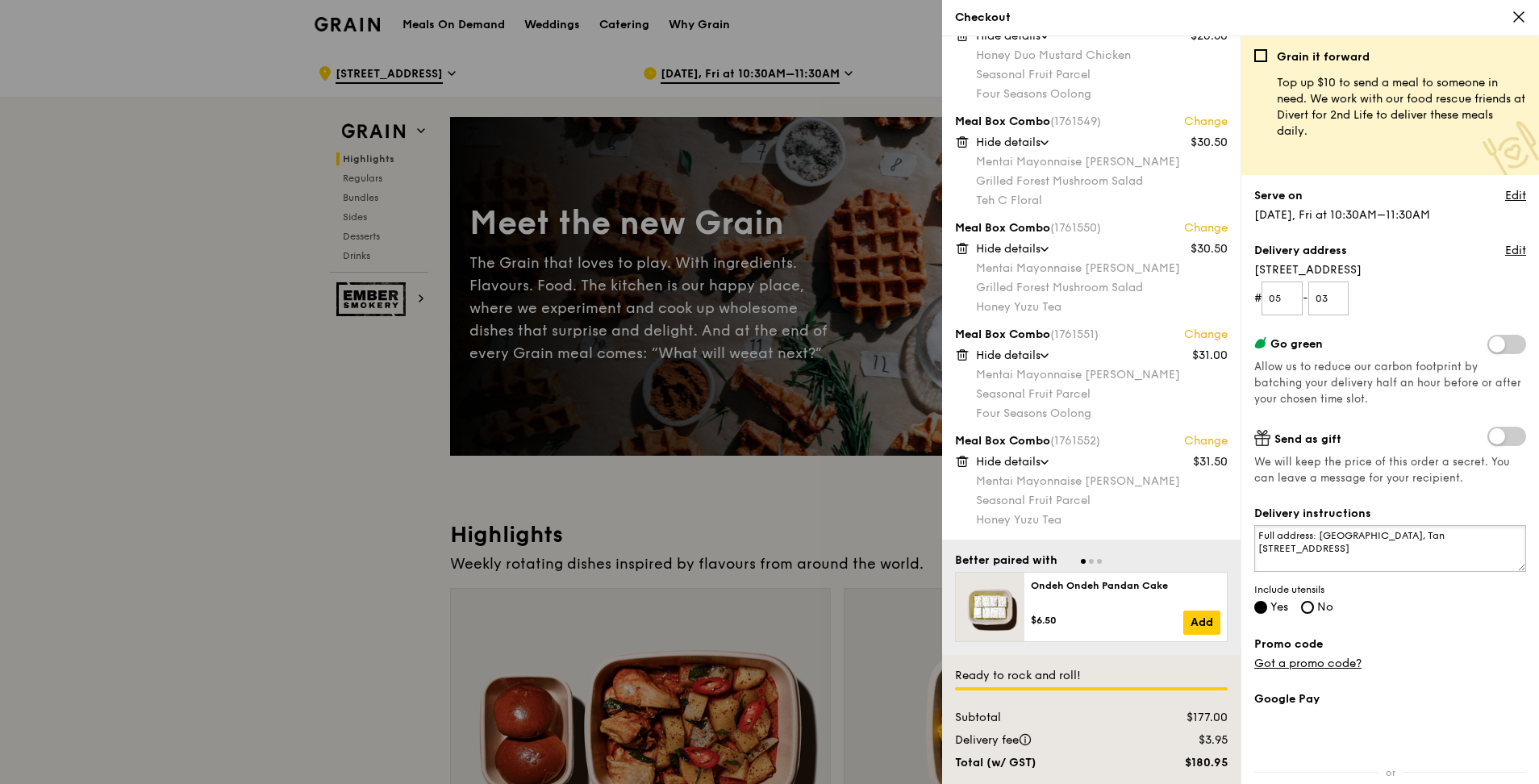
drag, startPoint x: 1333, startPoint y: 552, endPoint x: 1418, endPoint y: 565, distance: 86.0
click at [761, 345] on textarea "Full address: [GEOGRAPHIC_DATA], Tan [STREET_ADDRESS]" at bounding box center [1390, 548] width 272 height 47
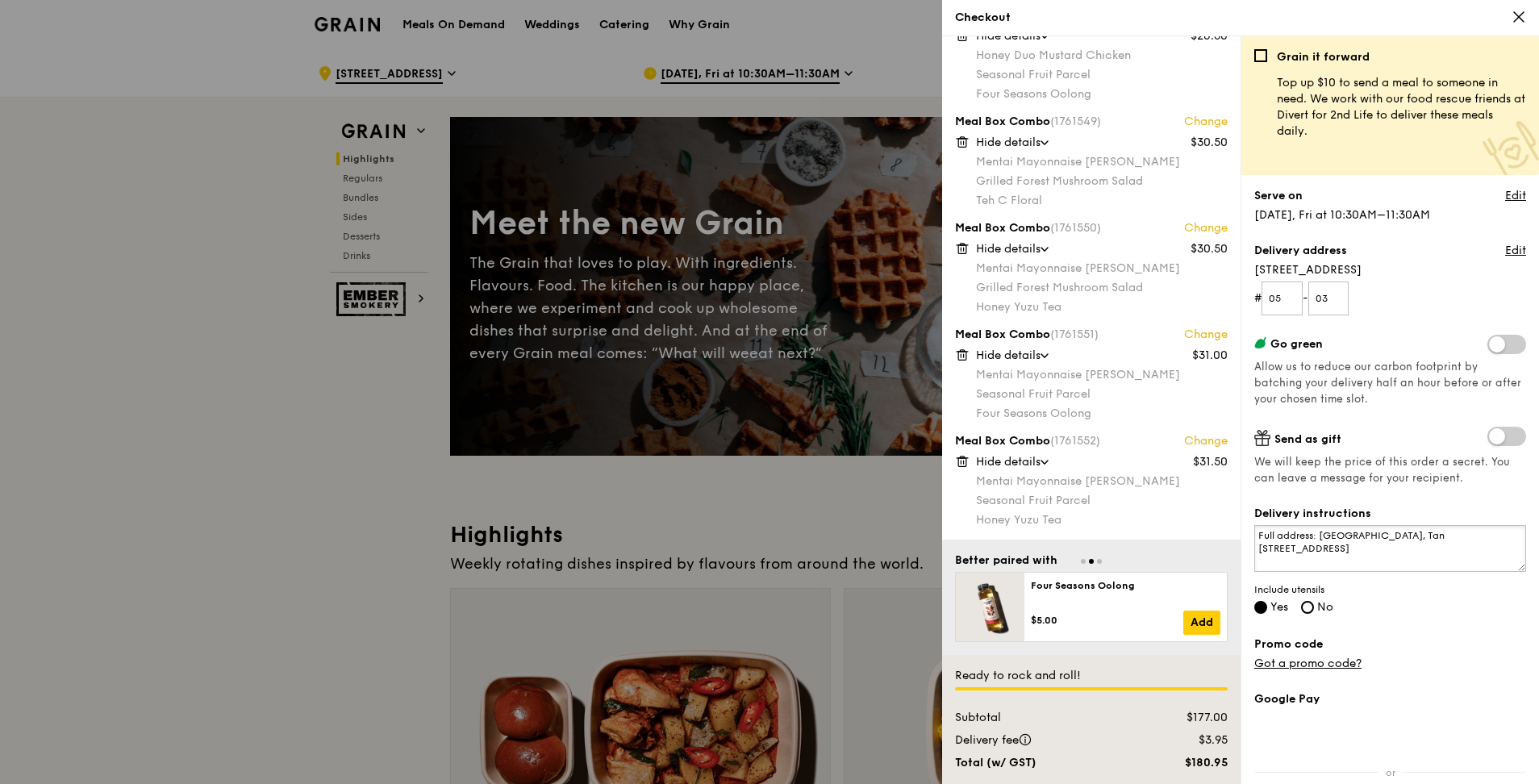
scroll to position [13, 0]
click at [761, 345] on textarea "Full address: [GEOGRAPHIC_DATA], Tan [STREET_ADDRESS]" at bounding box center [1390, 548] width 272 height 47
type textarea "Full address: [GEOGRAPHIC_DATA], Tan [STREET_ADDRESS] Call upon arrival."
click at [761, 13] on icon at bounding box center [1518, 17] width 14 height 14
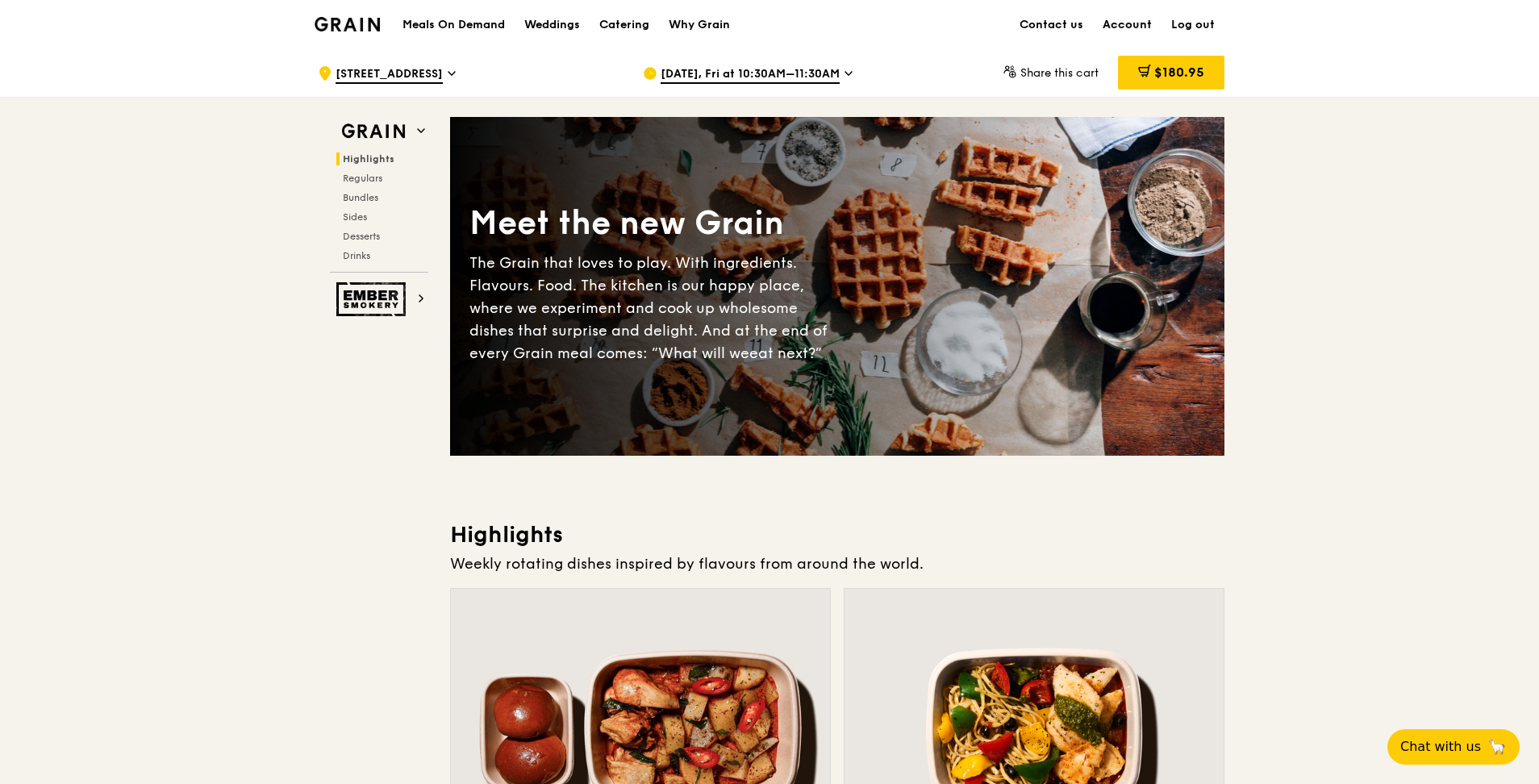
click at [761, 7] on link "Account" at bounding box center [1127, 25] width 68 height 48
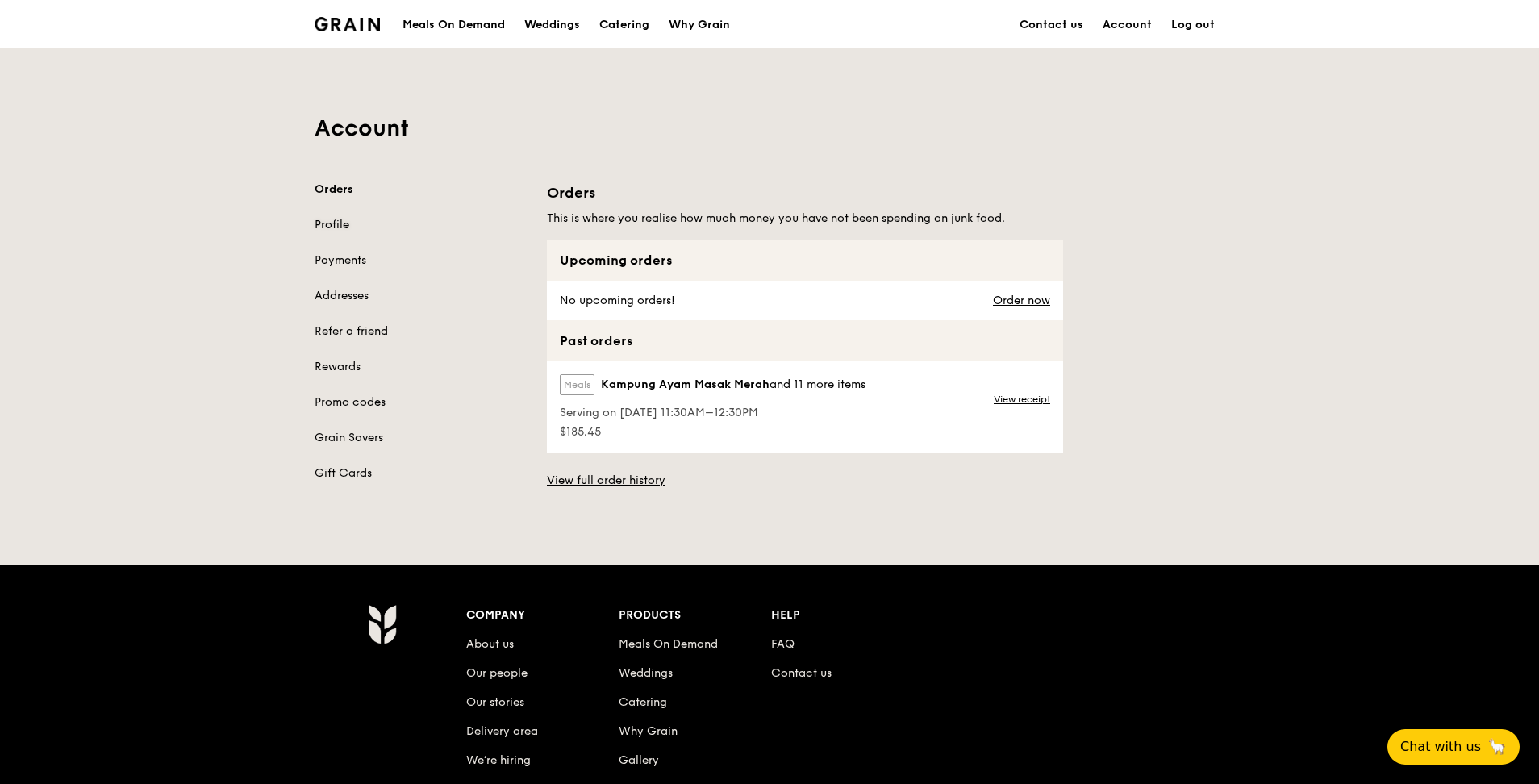
click at [329, 226] on link "Profile" at bounding box center [421, 225] width 213 height 16
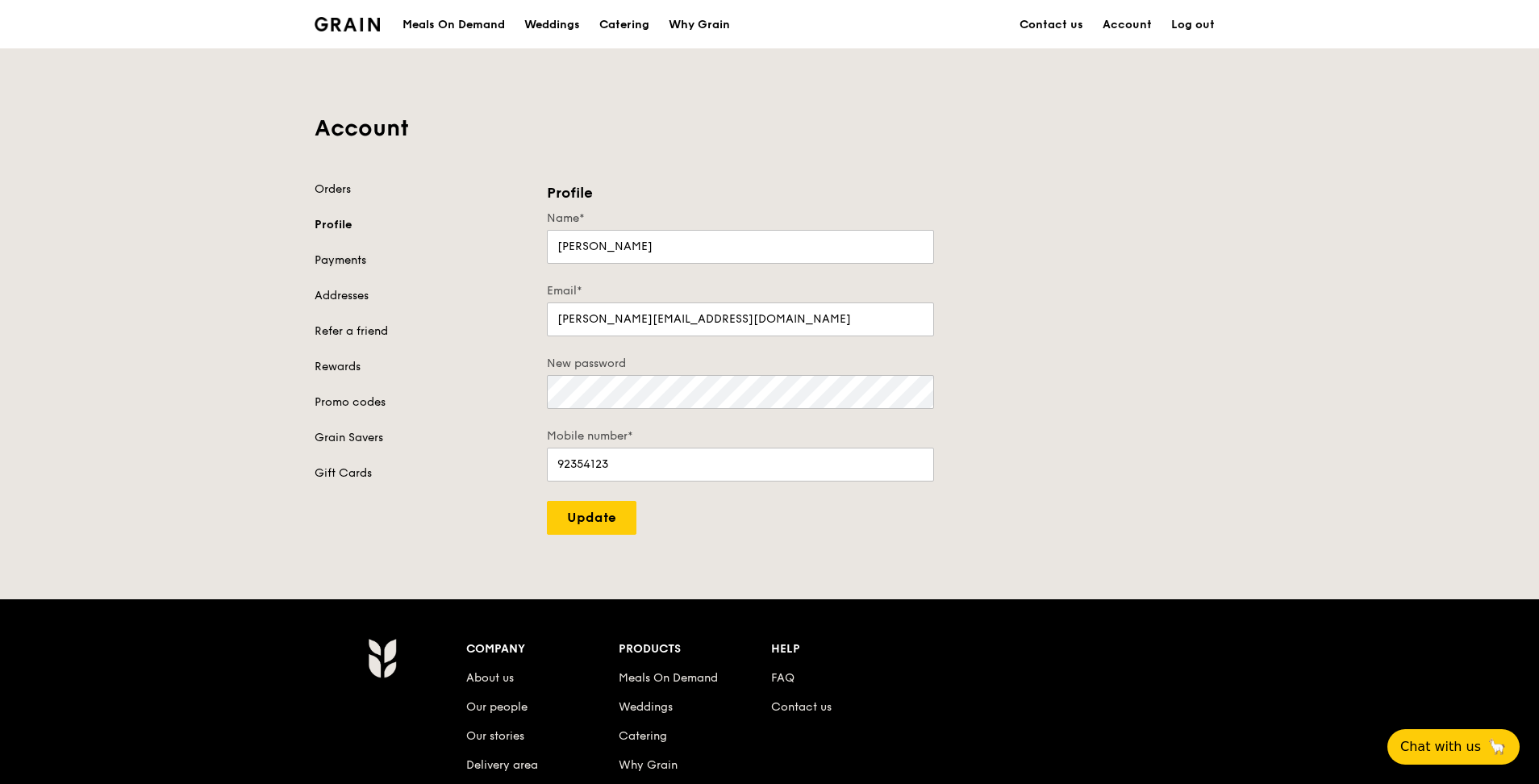
click at [330, 256] on link "Payments" at bounding box center [421, 260] width 213 height 16
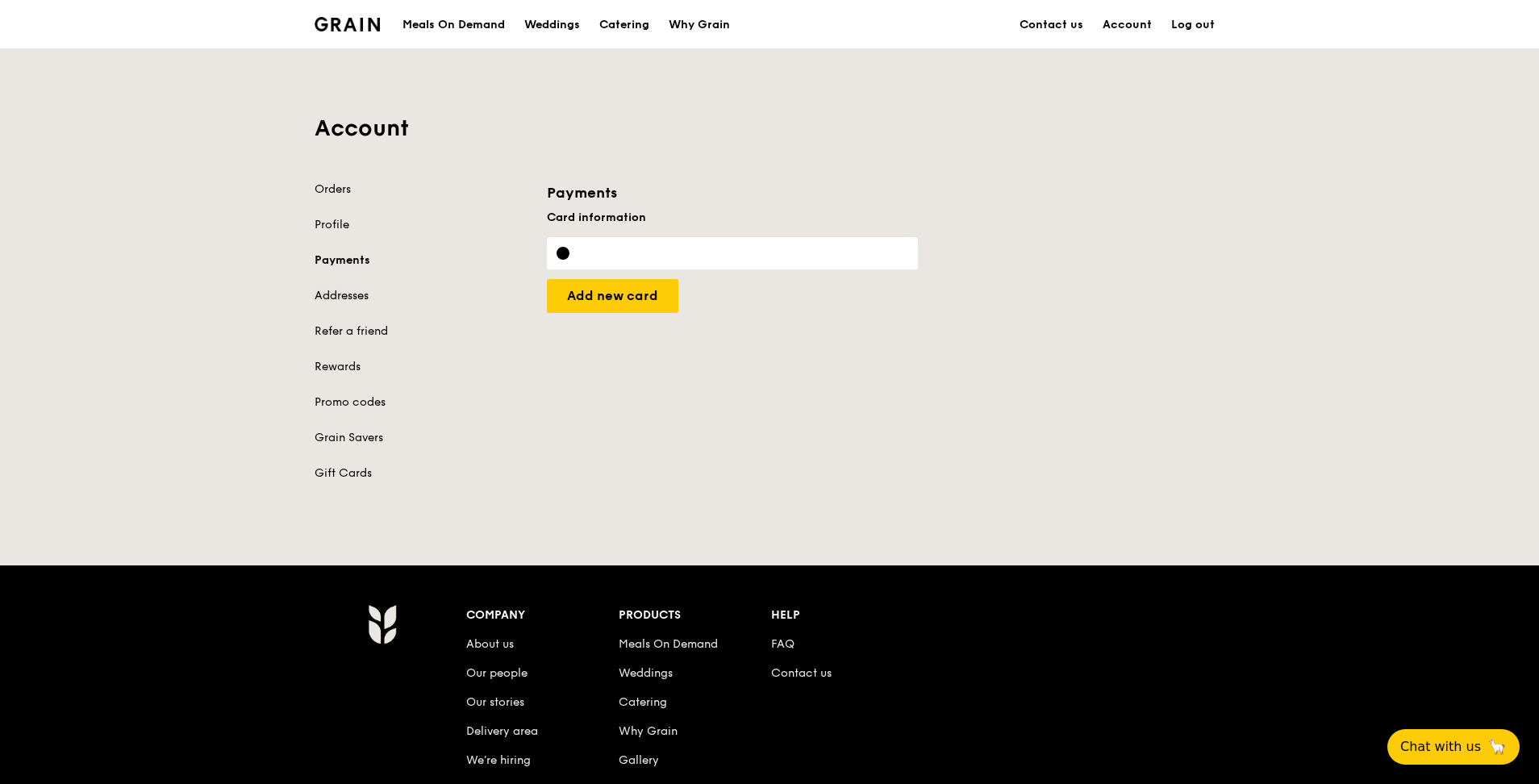
click at [342, 298] on link "Addresses" at bounding box center [421, 295] width 213 height 16
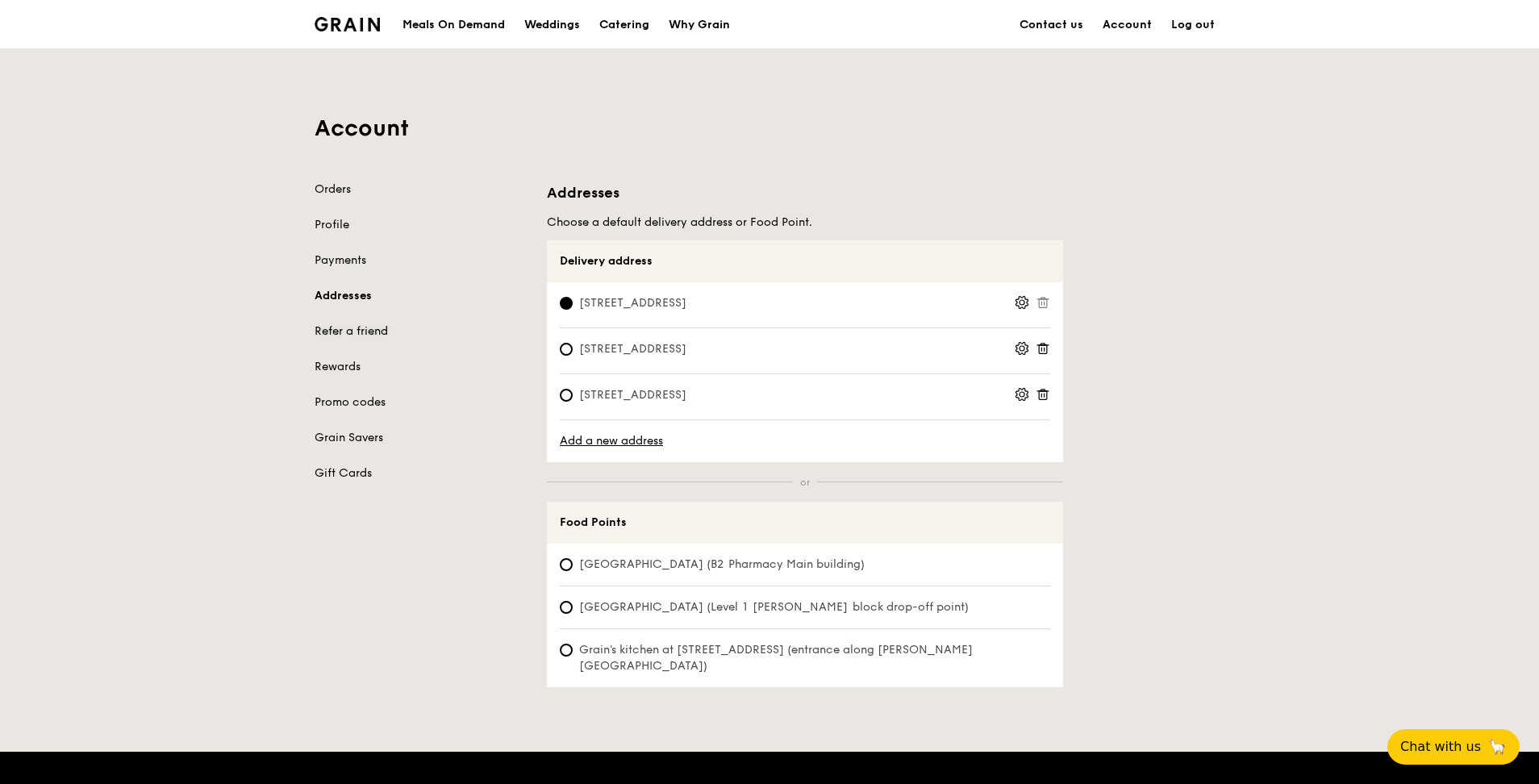
click at [350, 329] on link "Refer a friend" at bounding box center [421, 331] width 213 height 16
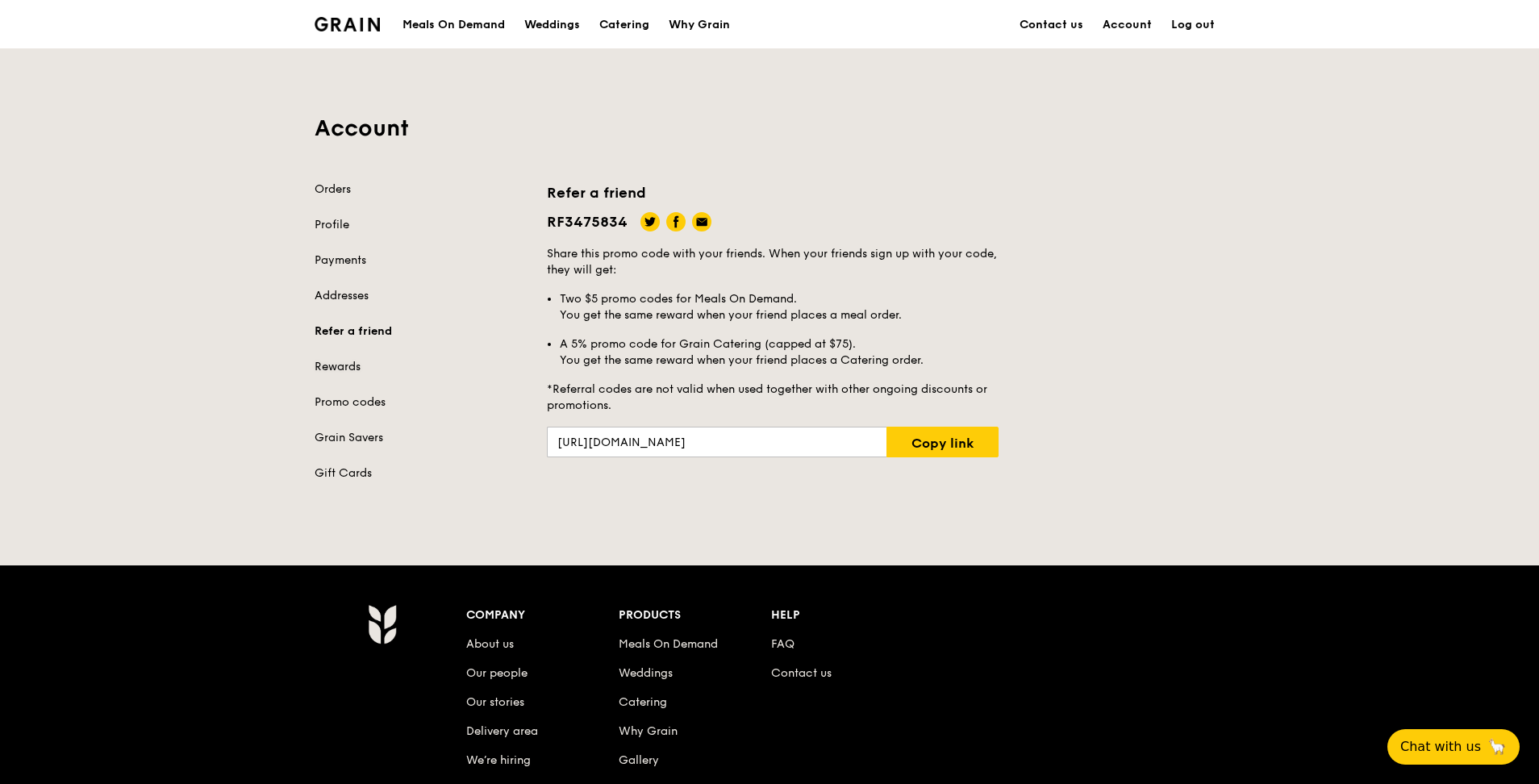
click at [345, 345] on link "Rewards" at bounding box center [421, 366] width 213 height 16
click at [350, 345] on link "Promo codes" at bounding box center [421, 402] width 213 height 16
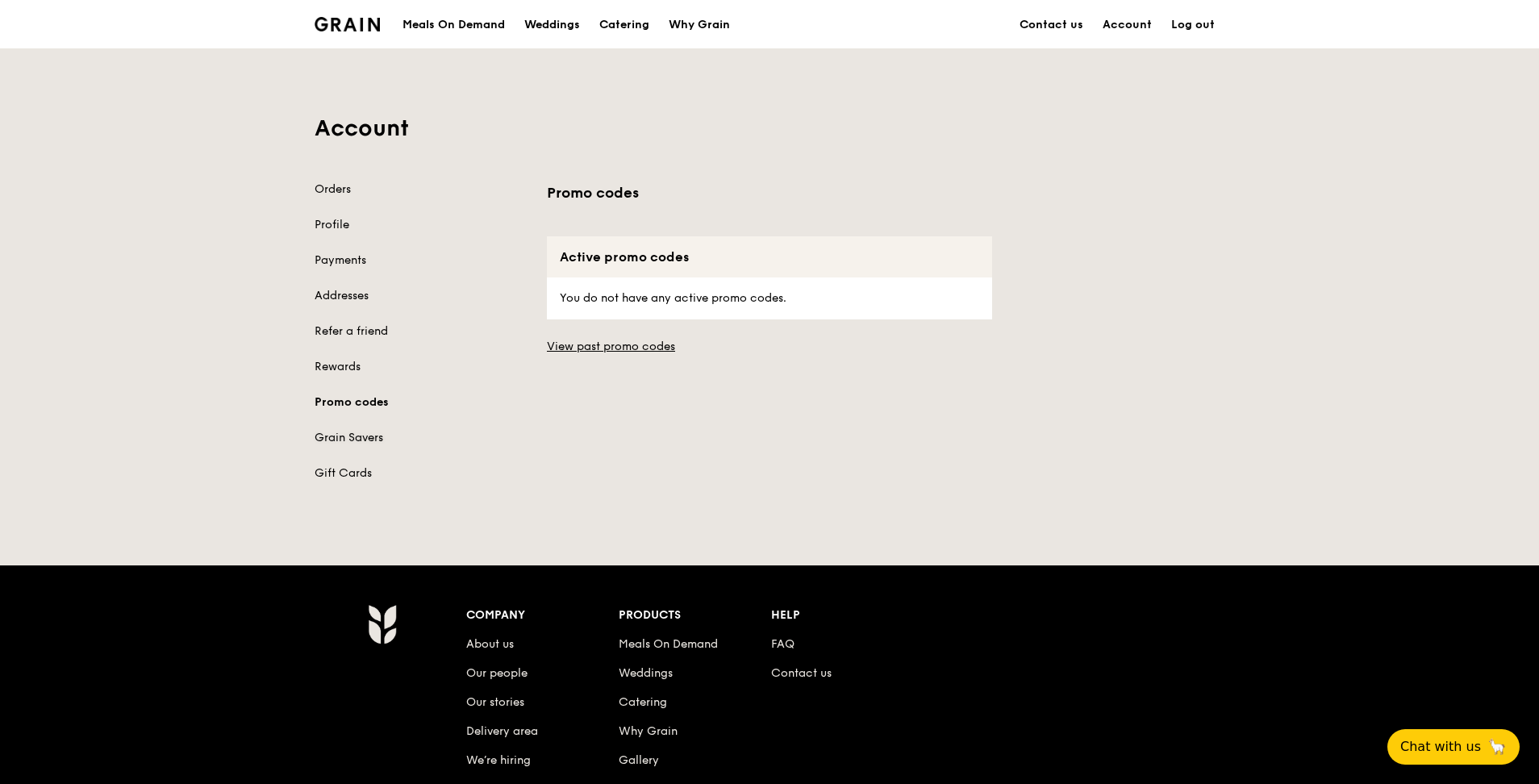
click at [355, 345] on link "Grain Savers" at bounding box center [421, 438] width 213 height 16
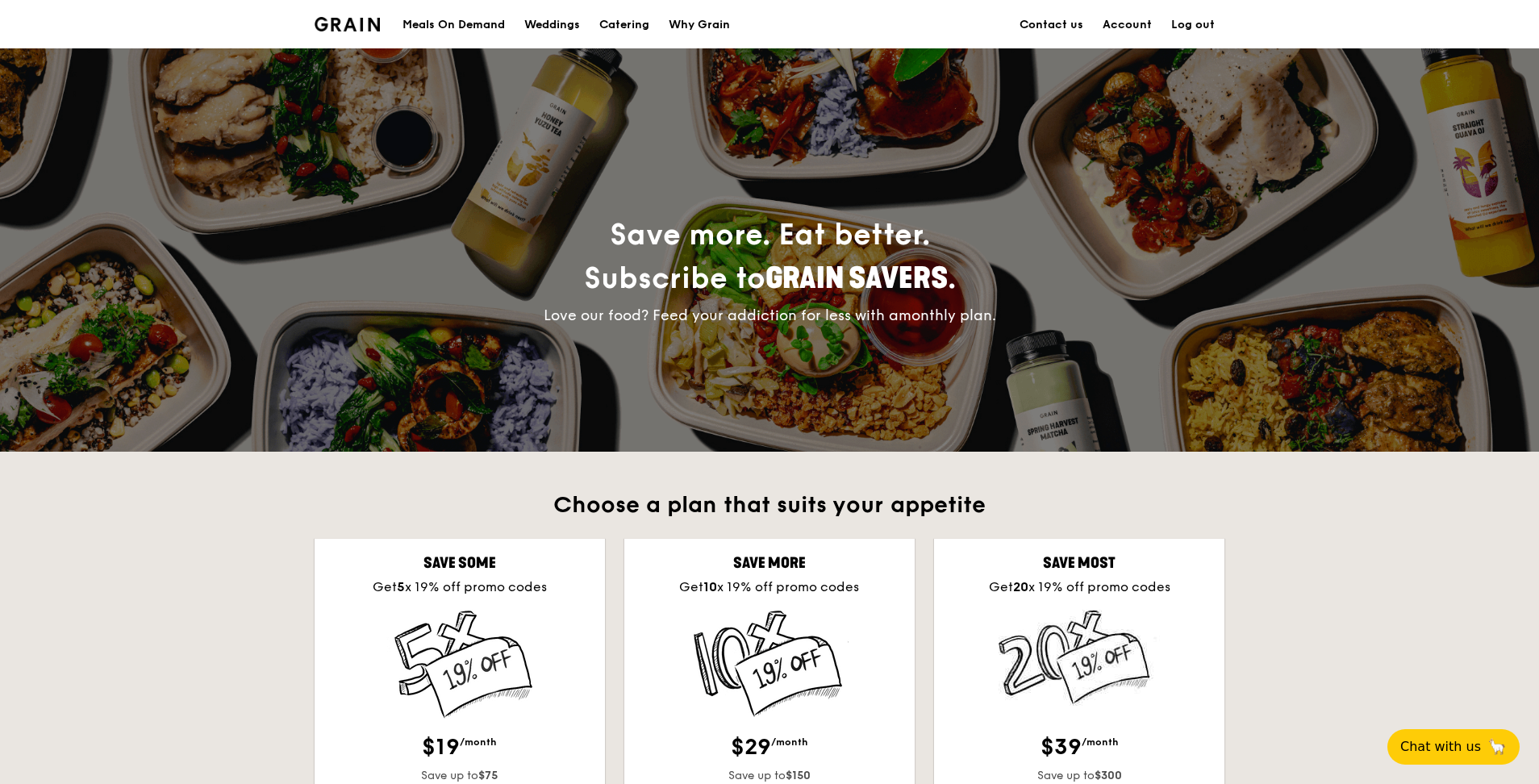
click at [453, 28] on div "Meals On Demand" at bounding box center [454, 25] width 102 height 48
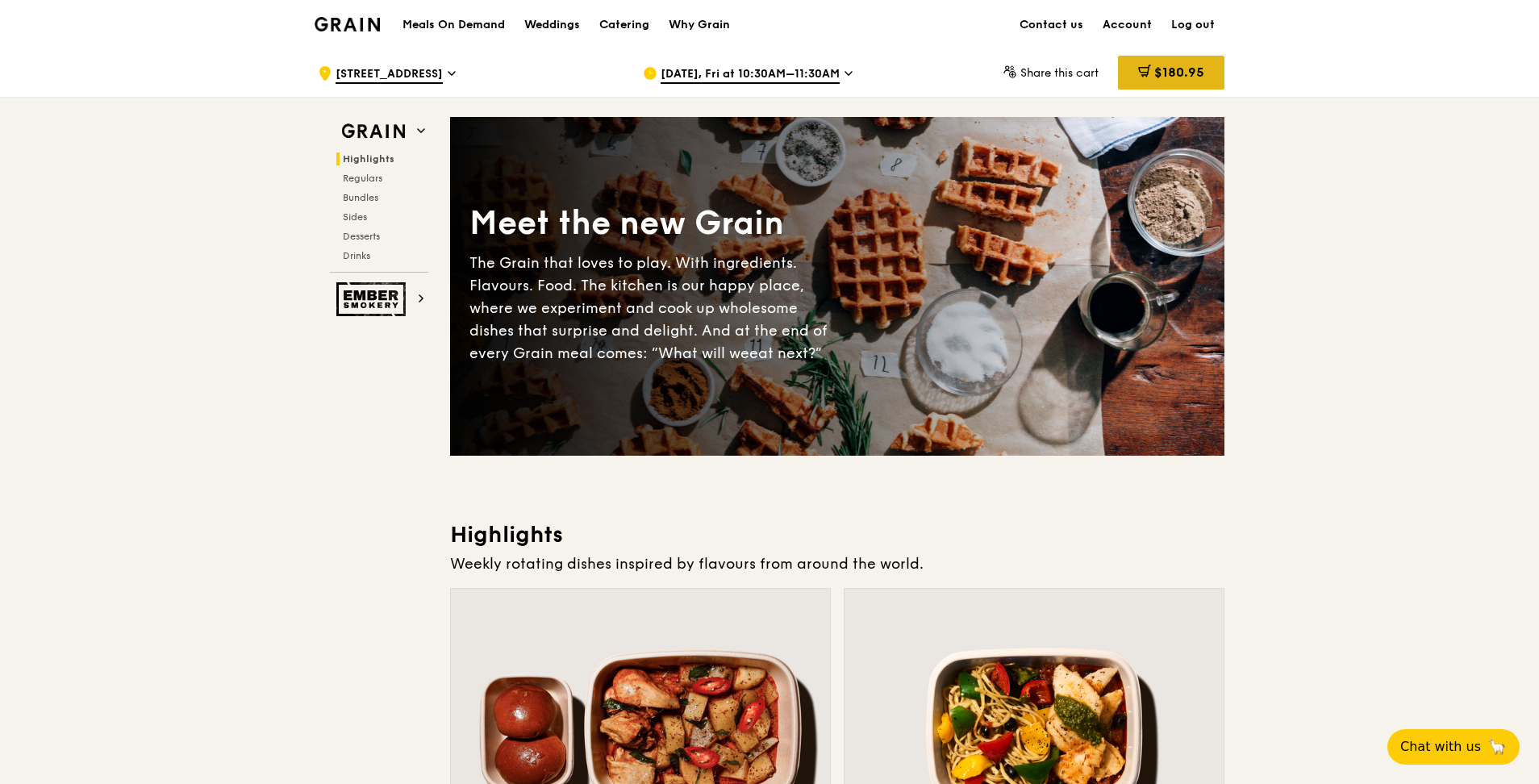
click at [761, 80] on div "$180.95" at bounding box center [1171, 72] width 107 height 34
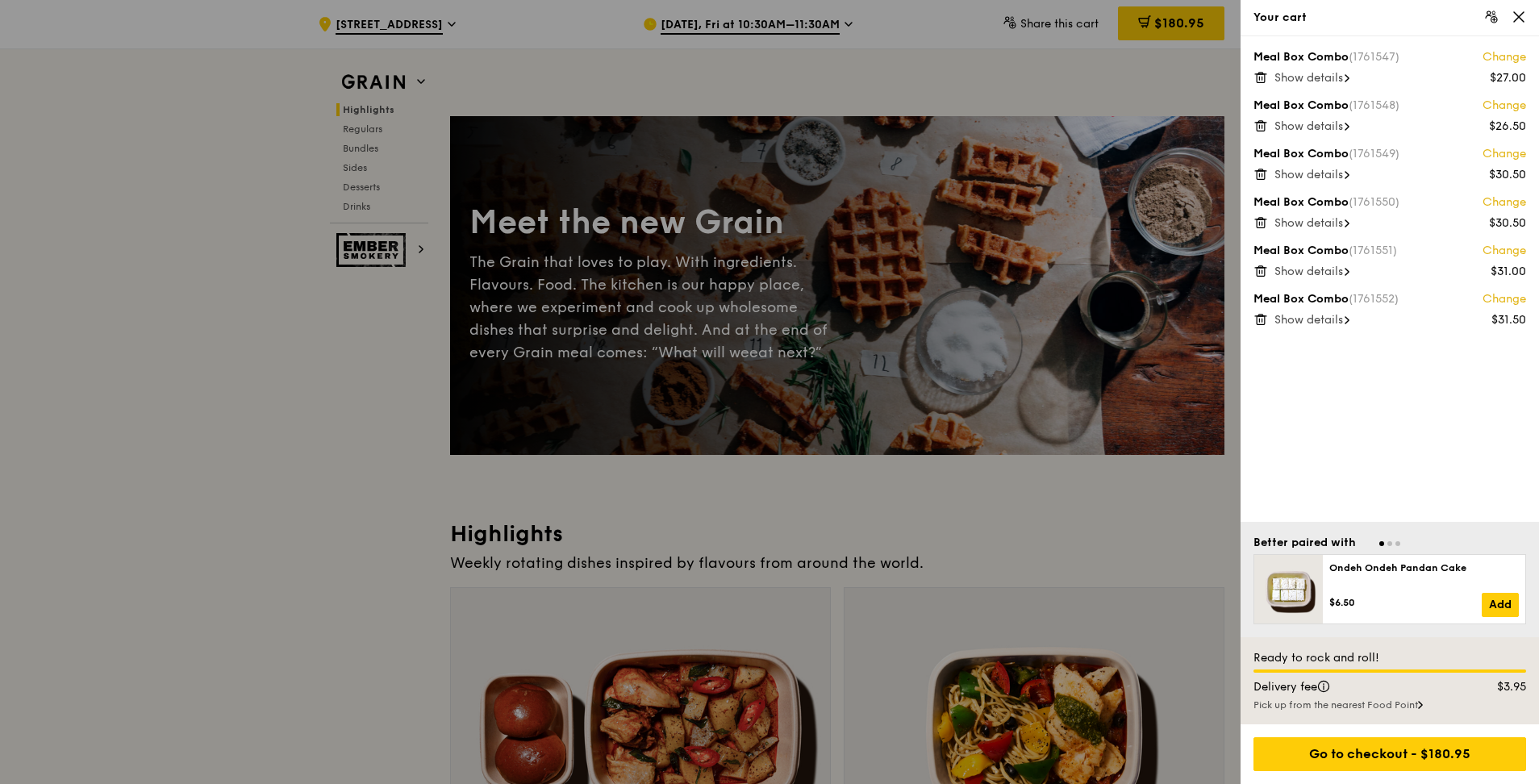
scroll to position [81, 0]
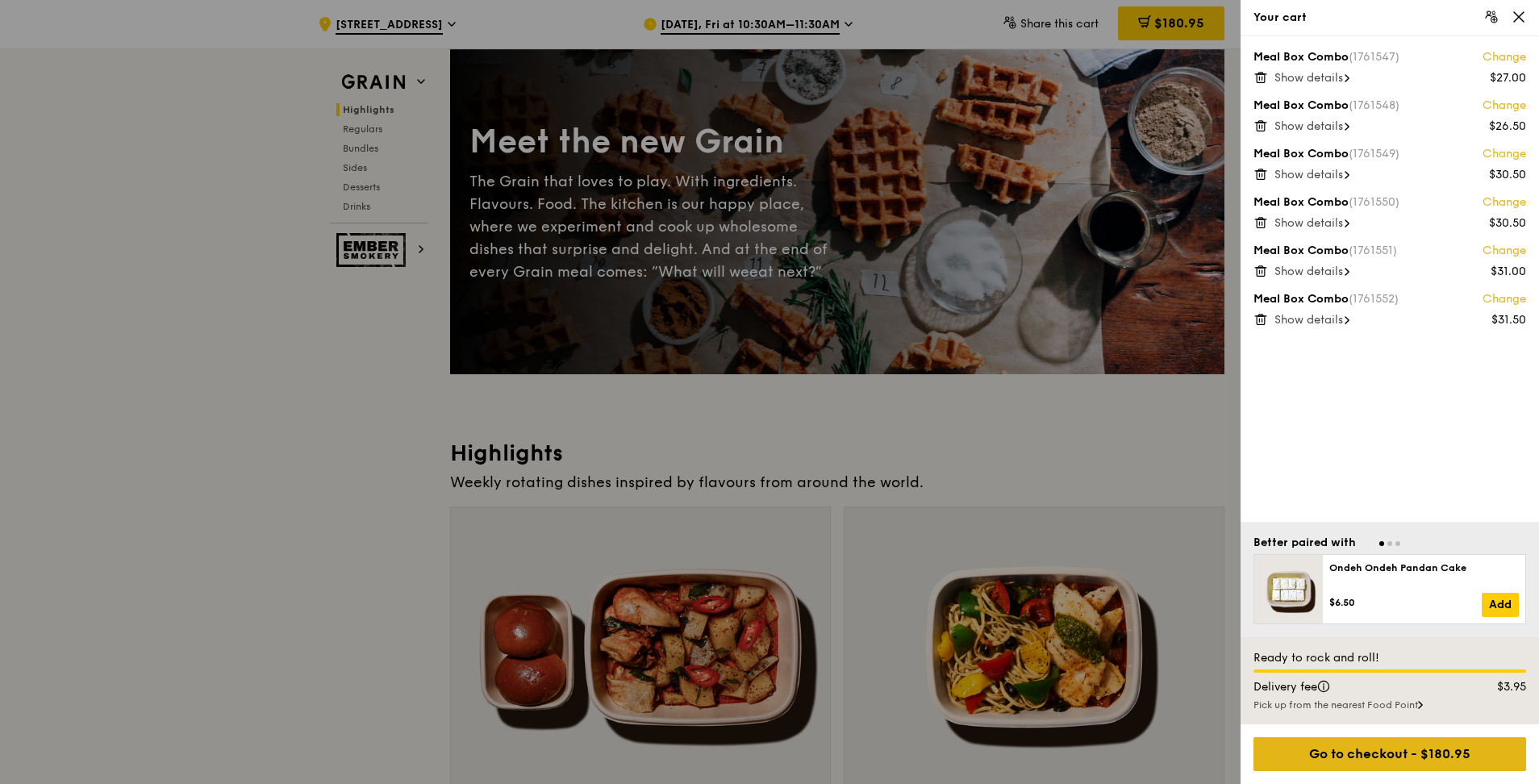
click at [761, 345] on div "Go to checkout - $180.95" at bounding box center [1390, 754] width 273 height 34
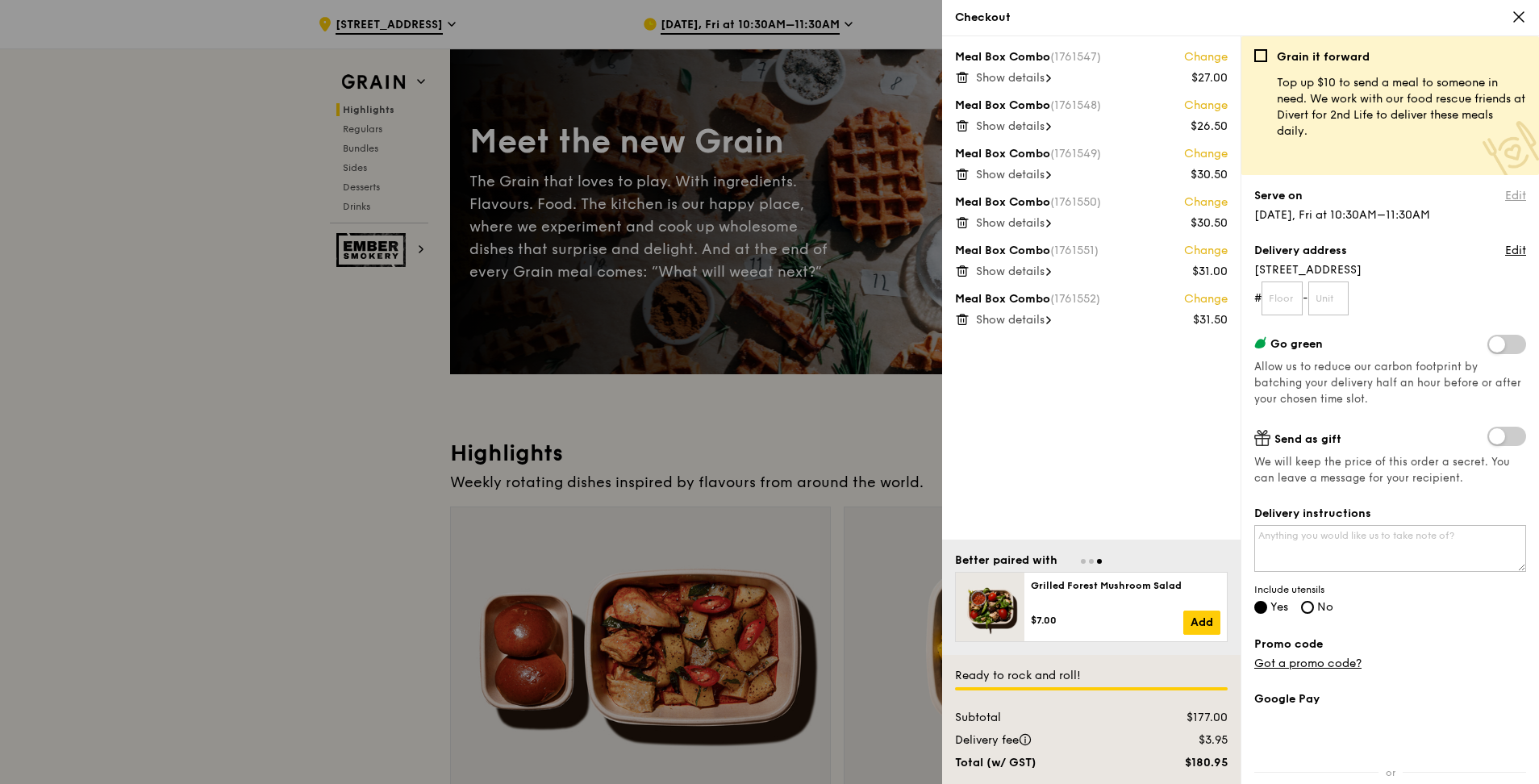
click at [761, 200] on link "Edit" at bounding box center [1516, 196] width 21 height 16
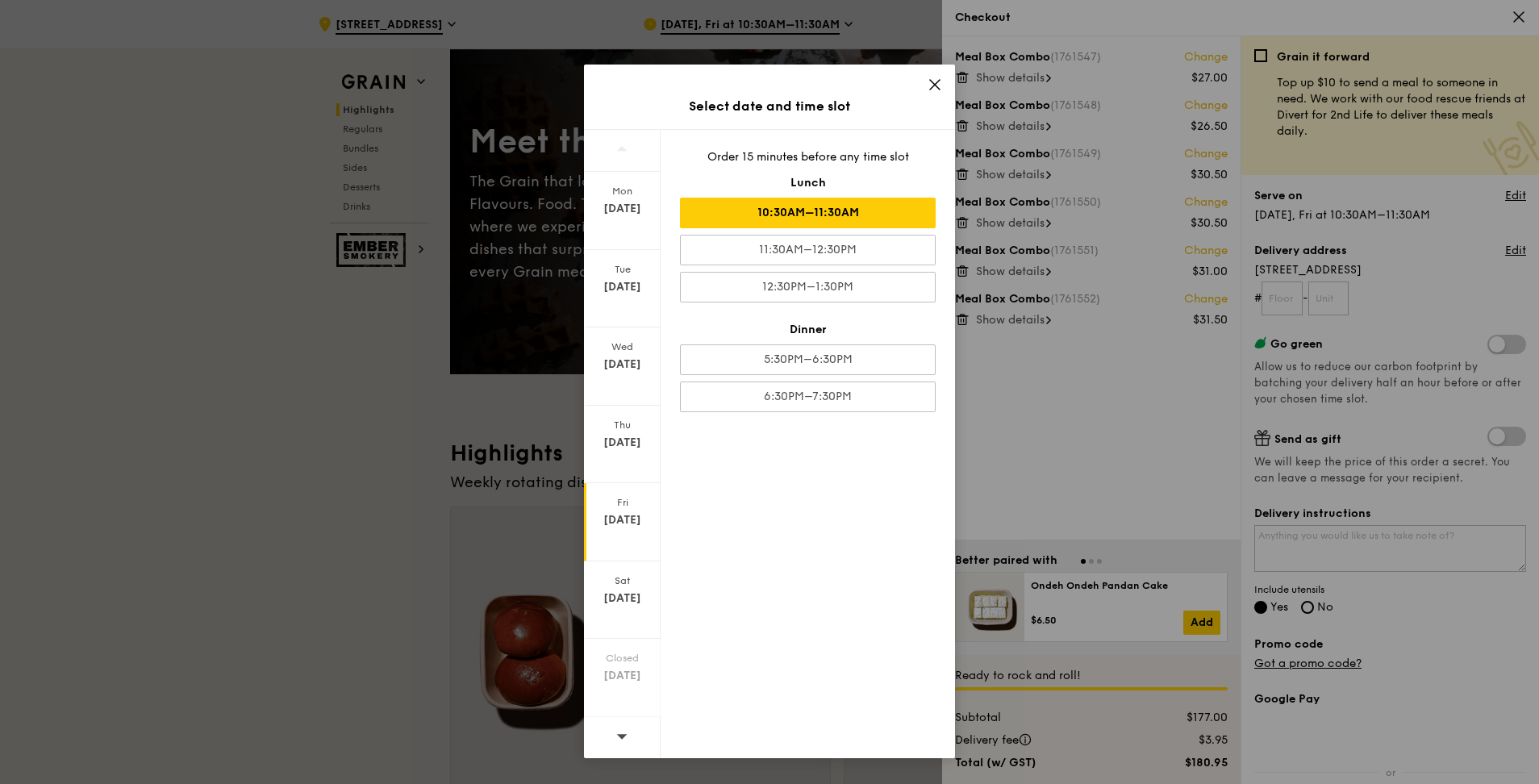
click at [761, 82] on icon at bounding box center [935, 84] width 14 height 14
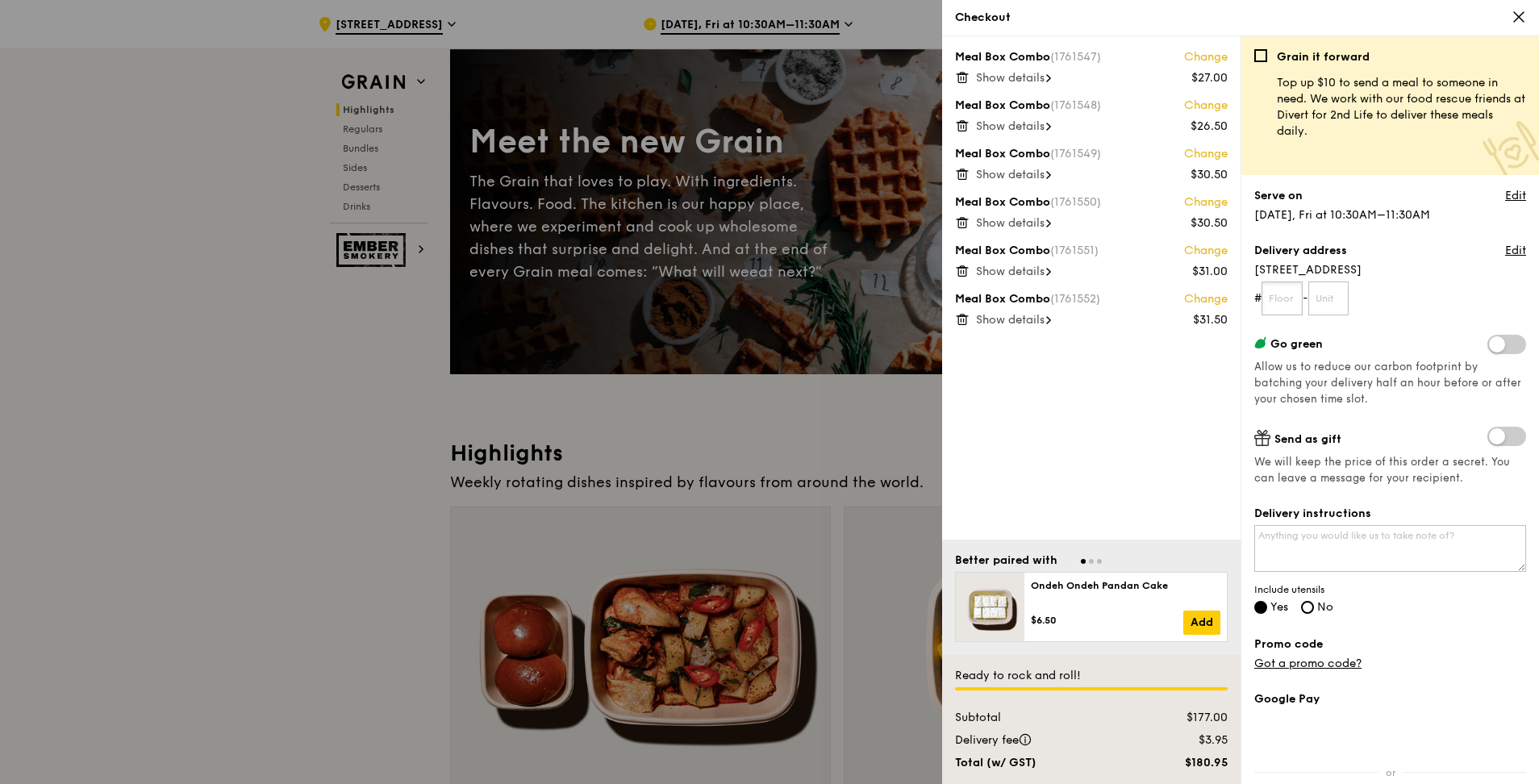
click at [761, 300] on input "text" at bounding box center [1282, 298] width 41 height 34
type input "05"
click at [761, 305] on input "text" at bounding box center [1328, 298] width 41 height 34
type input "03"
click at [761, 345] on textarea "Delivery instructions" at bounding box center [1390, 548] width 272 height 47
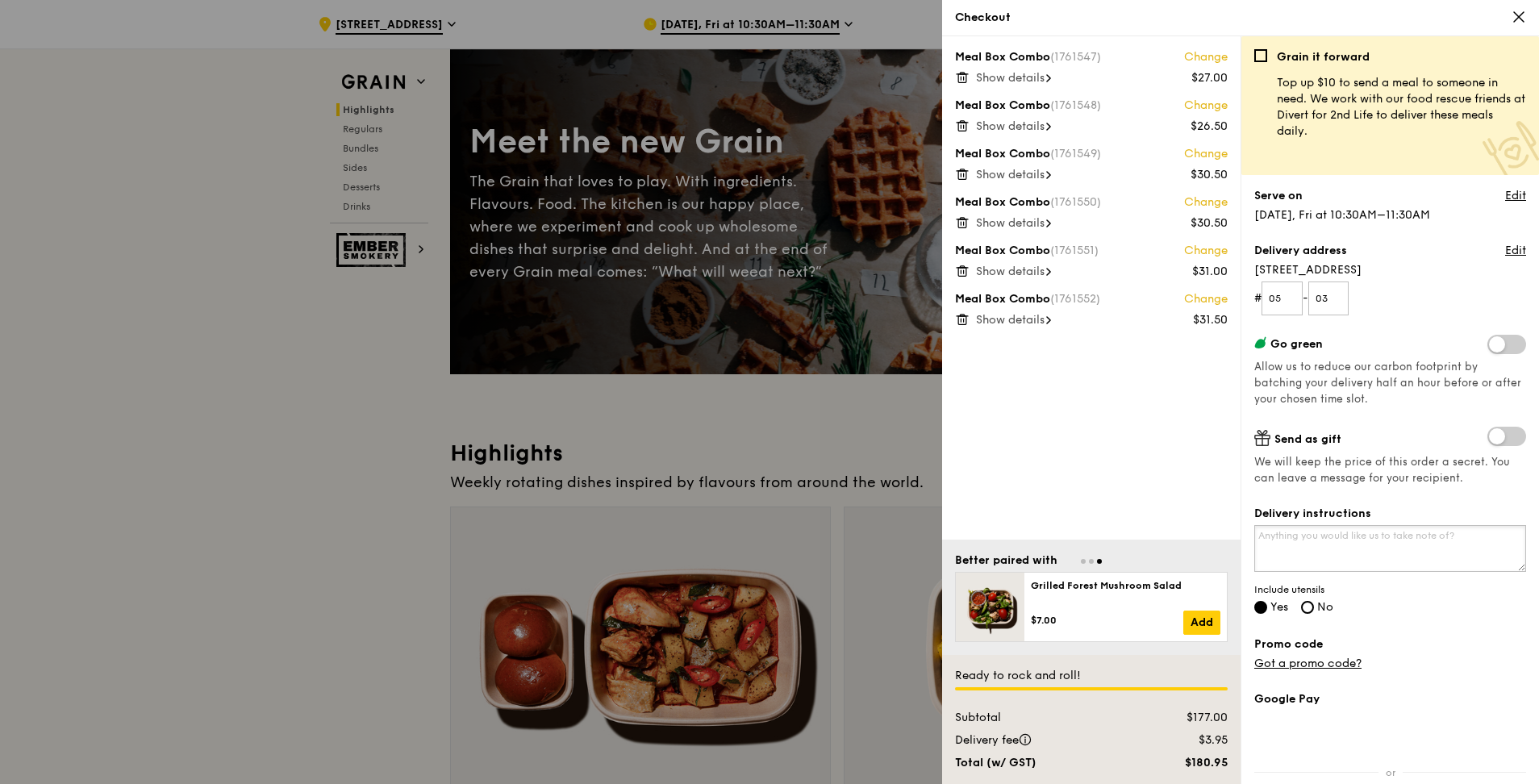
paste textarea "Full address: [GEOGRAPHIC_DATA], Tan [STREET_ADDRESS] Call upon arrival."
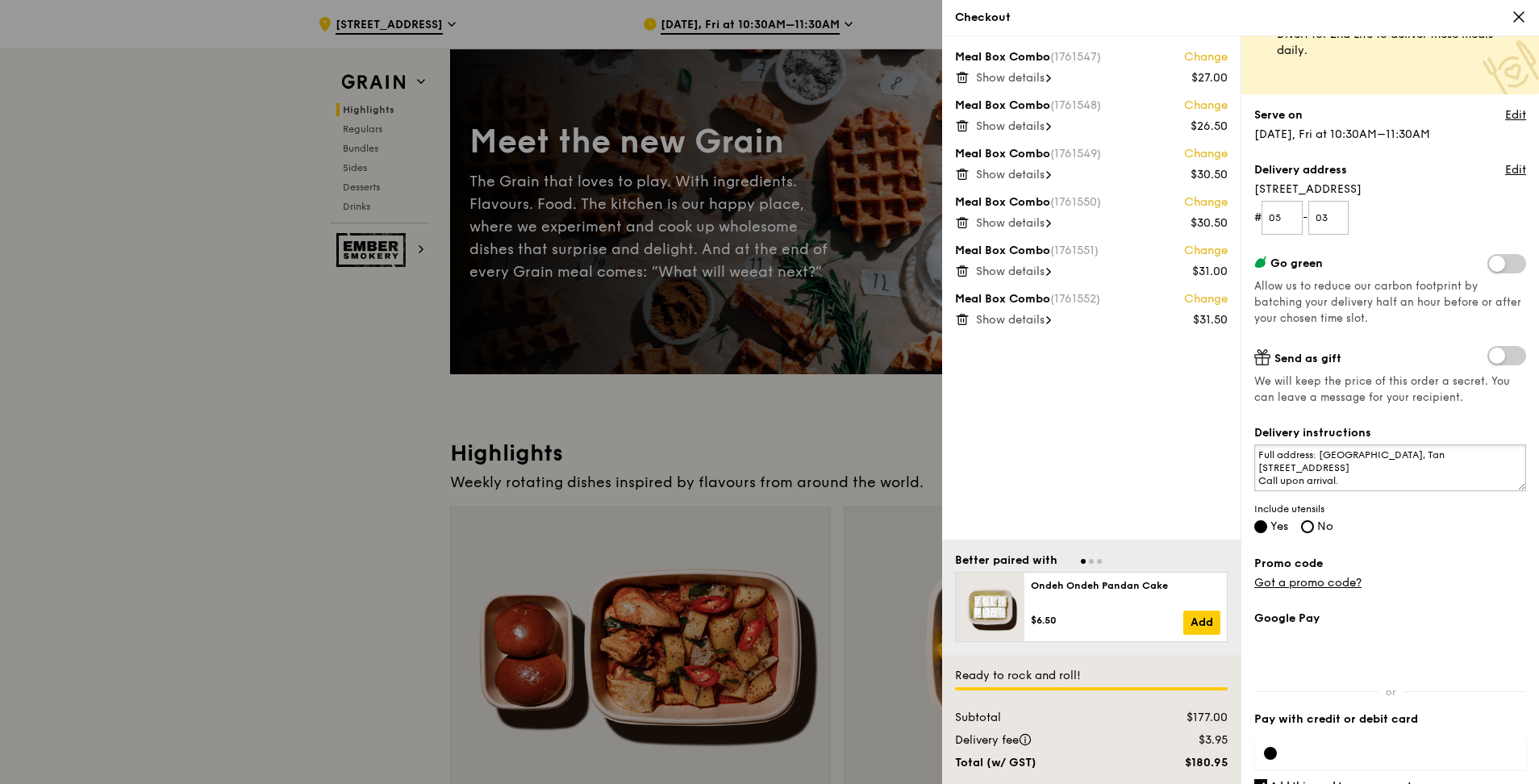
scroll to position [145, 0]
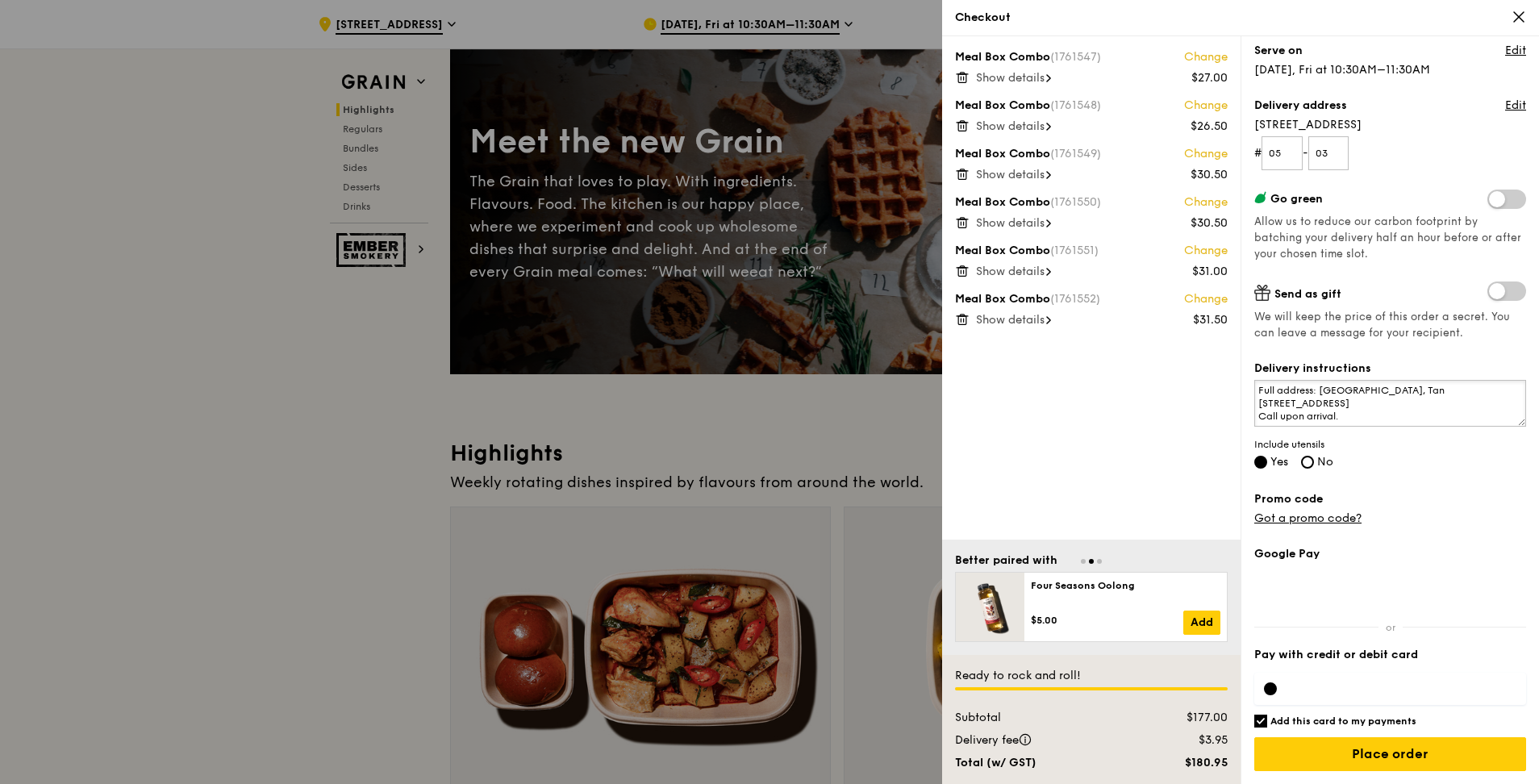
type textarea "Full address: [GEOGRAPHIC_DATA], Tan [STREET_ADDRESS] Call upon arrival."
click at [761, 345] on div at bounding box center [1390, 688] width 272 height 32
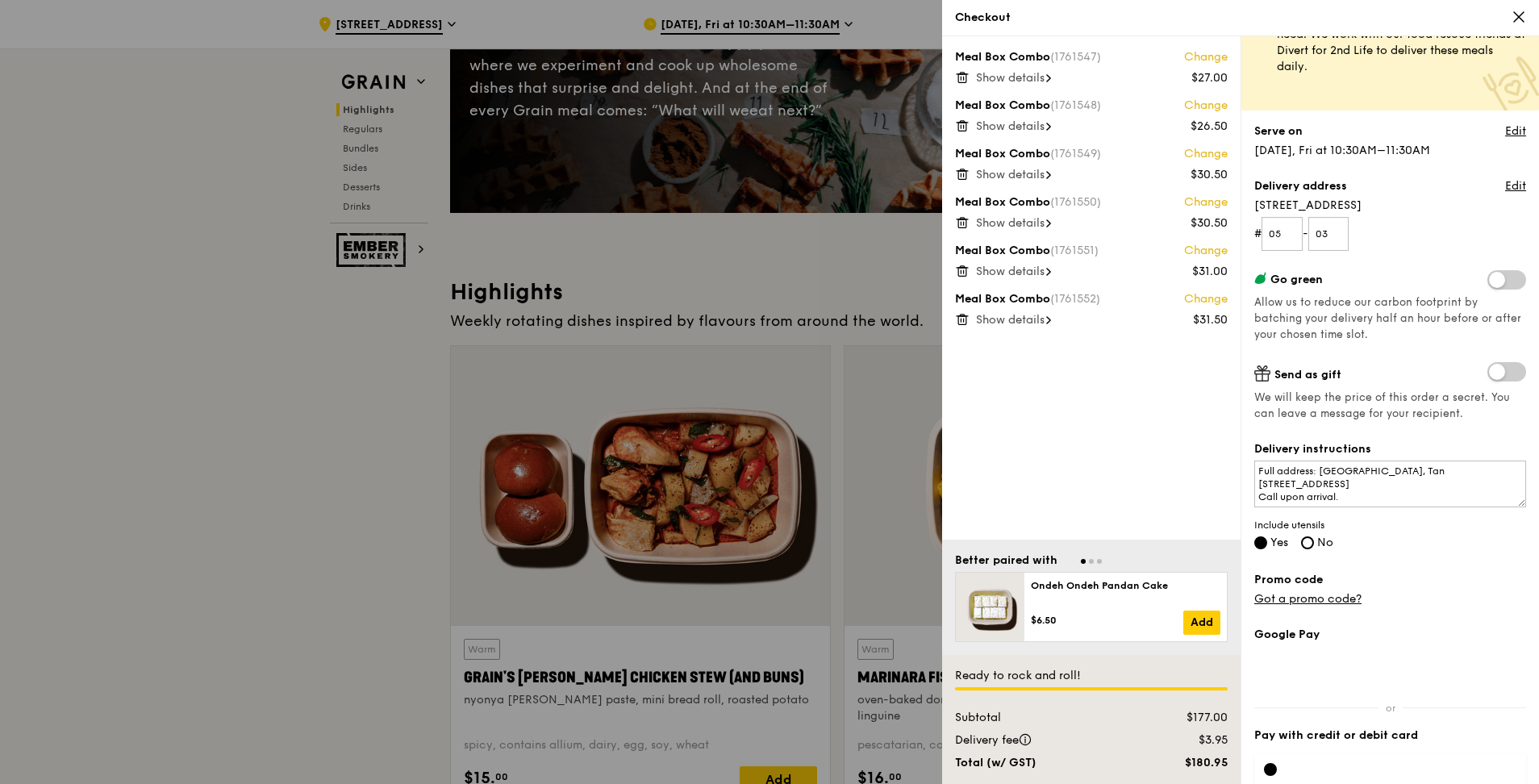
scroll to position [0, 0]
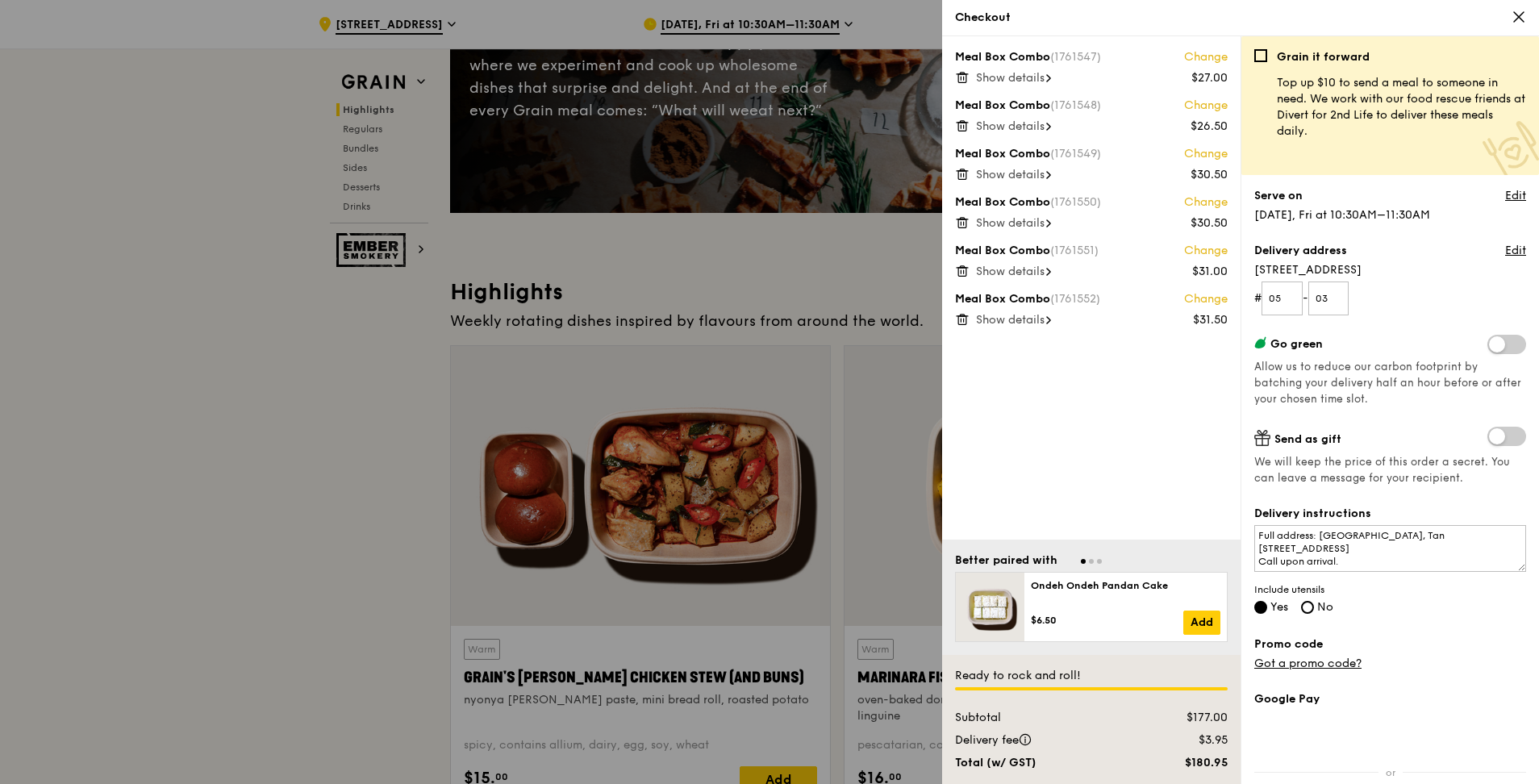
click at [761, 320] on icon at bounding box center [1049, 320] width 5 height 8
click at [761, 321] on icon at bounding box center [1045, 320] width 7 height 3
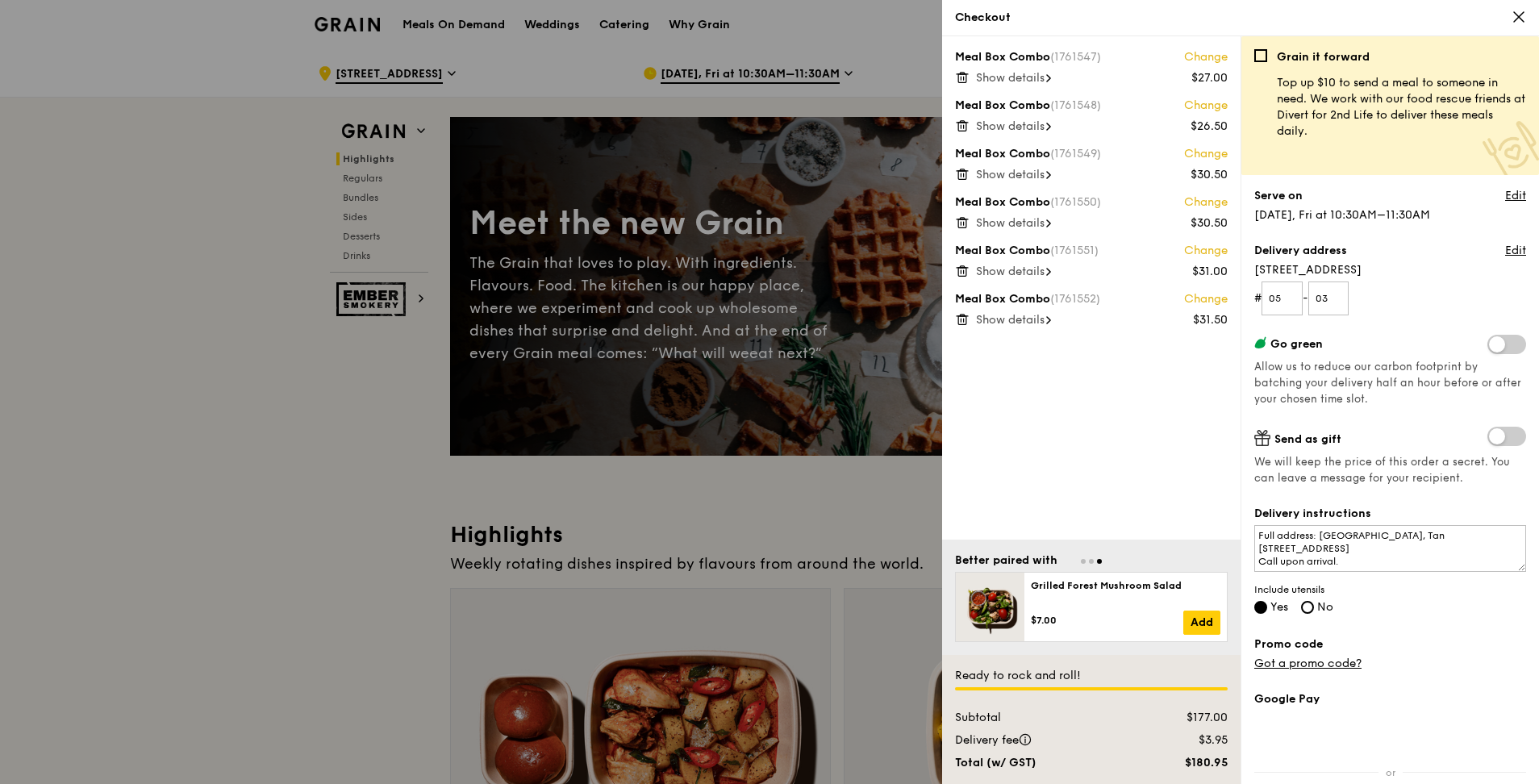
scroll to position [145, 0]
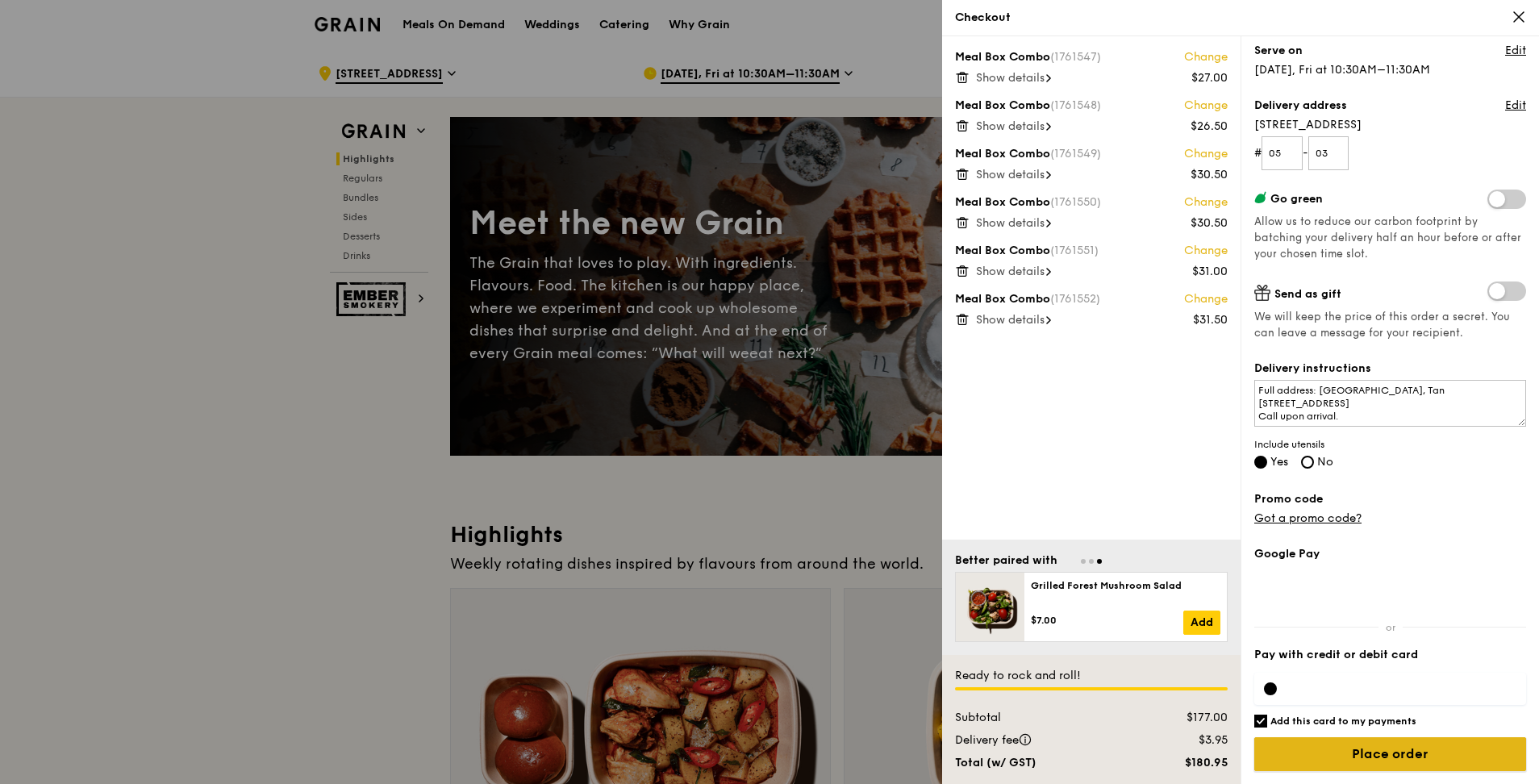
click at [761, 345] on input "Place order" at bounding box center [1390, 754] width 272 height 34
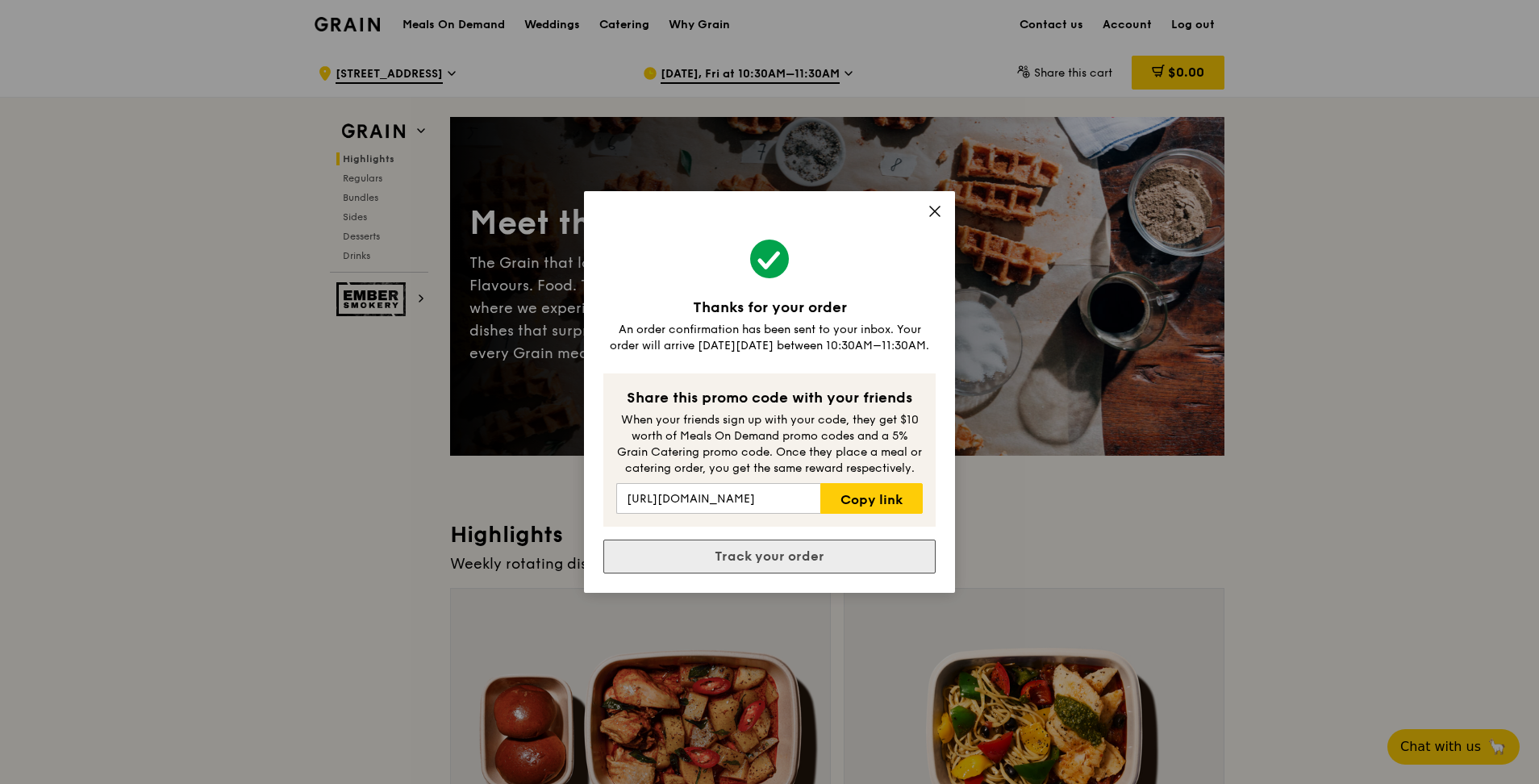
click at [761, 345] on link "Track your order" at bounding box center [769, 556] width 332 height 34
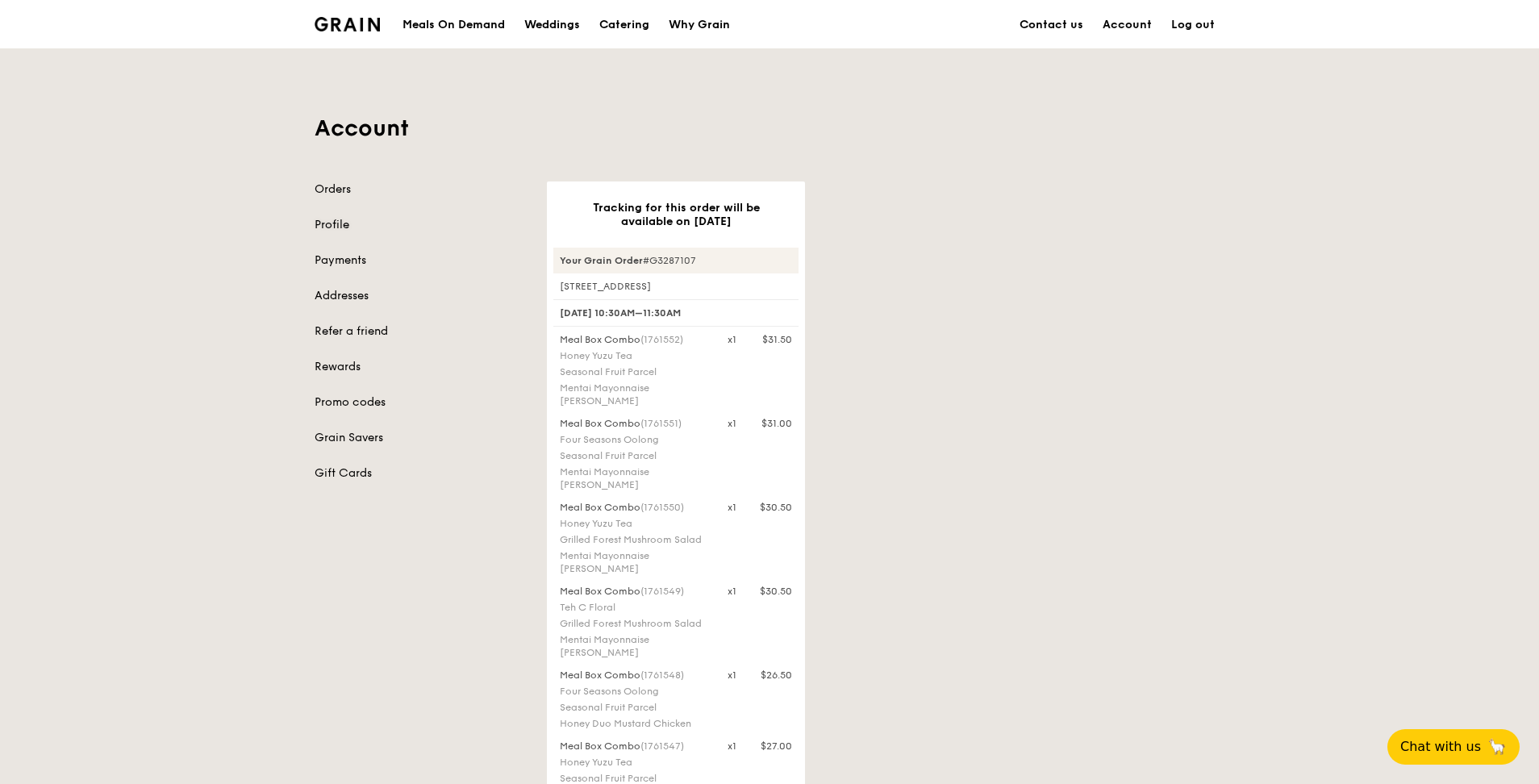
click at [350, 228] on link "Profile" at bounding box center [421, 225] width 213 height 16
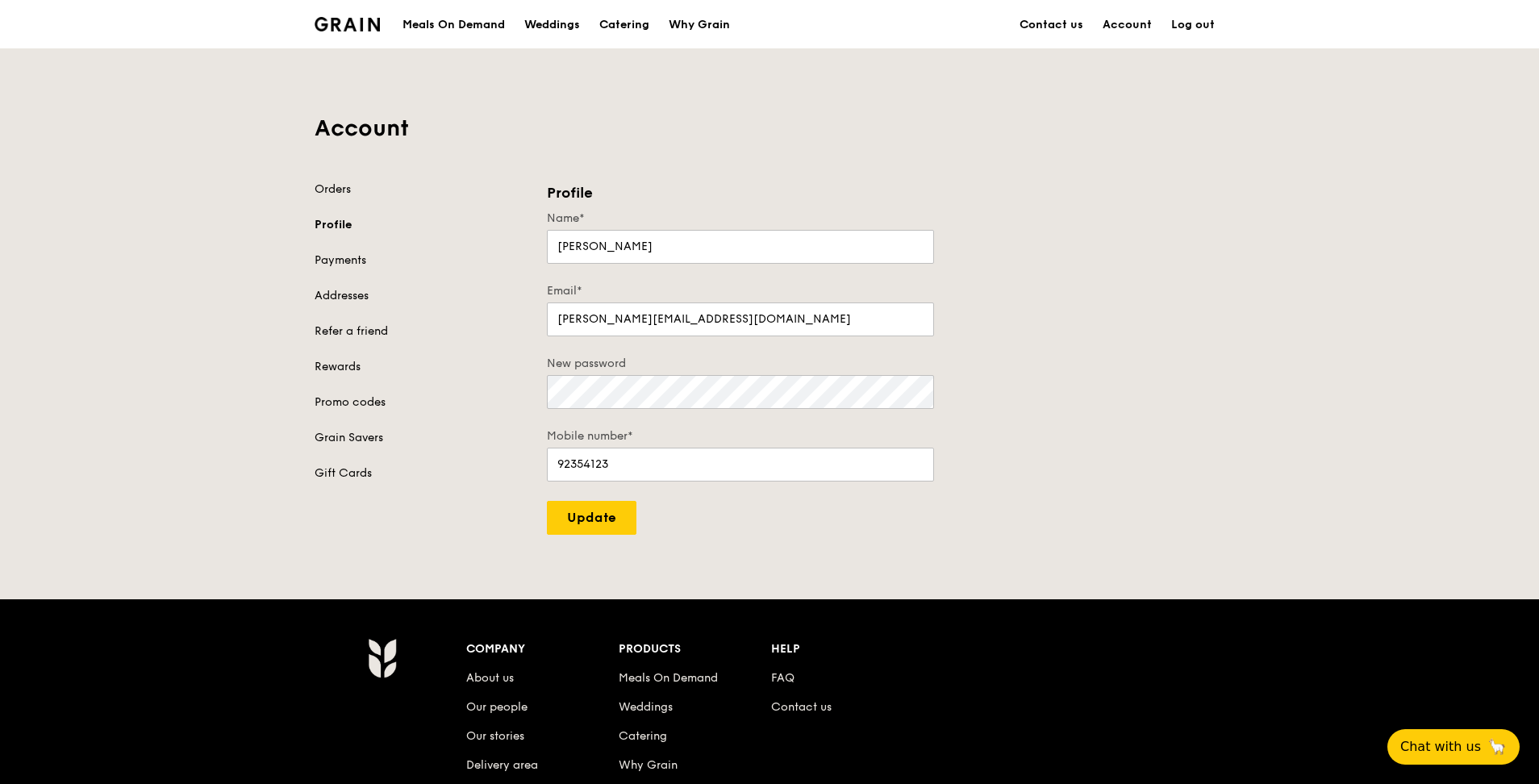
click at [328, 178] on div "Account Orders Profile Payments Addresses Refer a friend Rewards Promo codes Gr…" at bounding box center [769, 291] width 930 height 485
click at [359, 256] on link "Payments" at bounding box center [421, 260] width 213 height 16
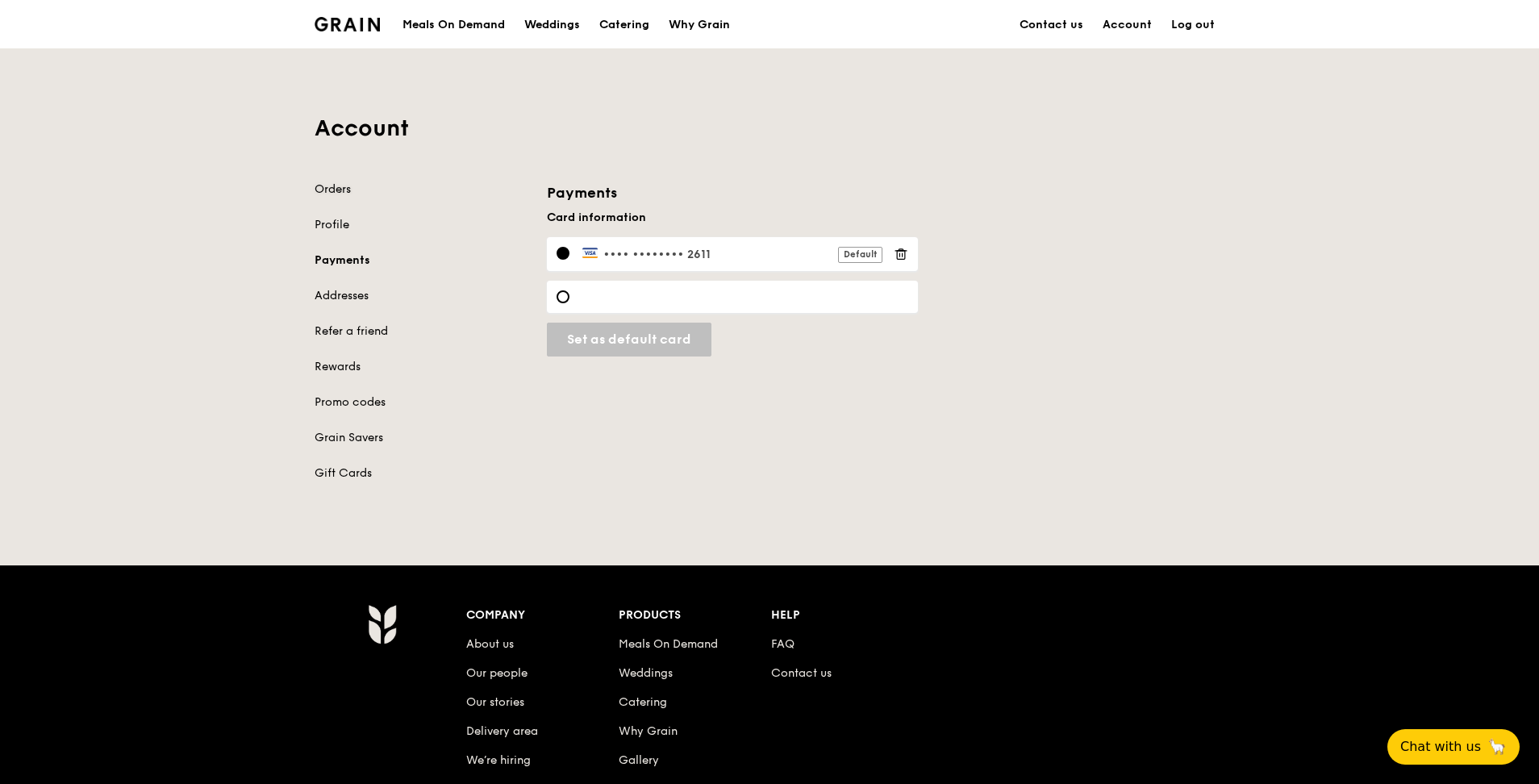
click at [340, 196] on link "Orders" at bounding box center [421, 189] width 213 height 16
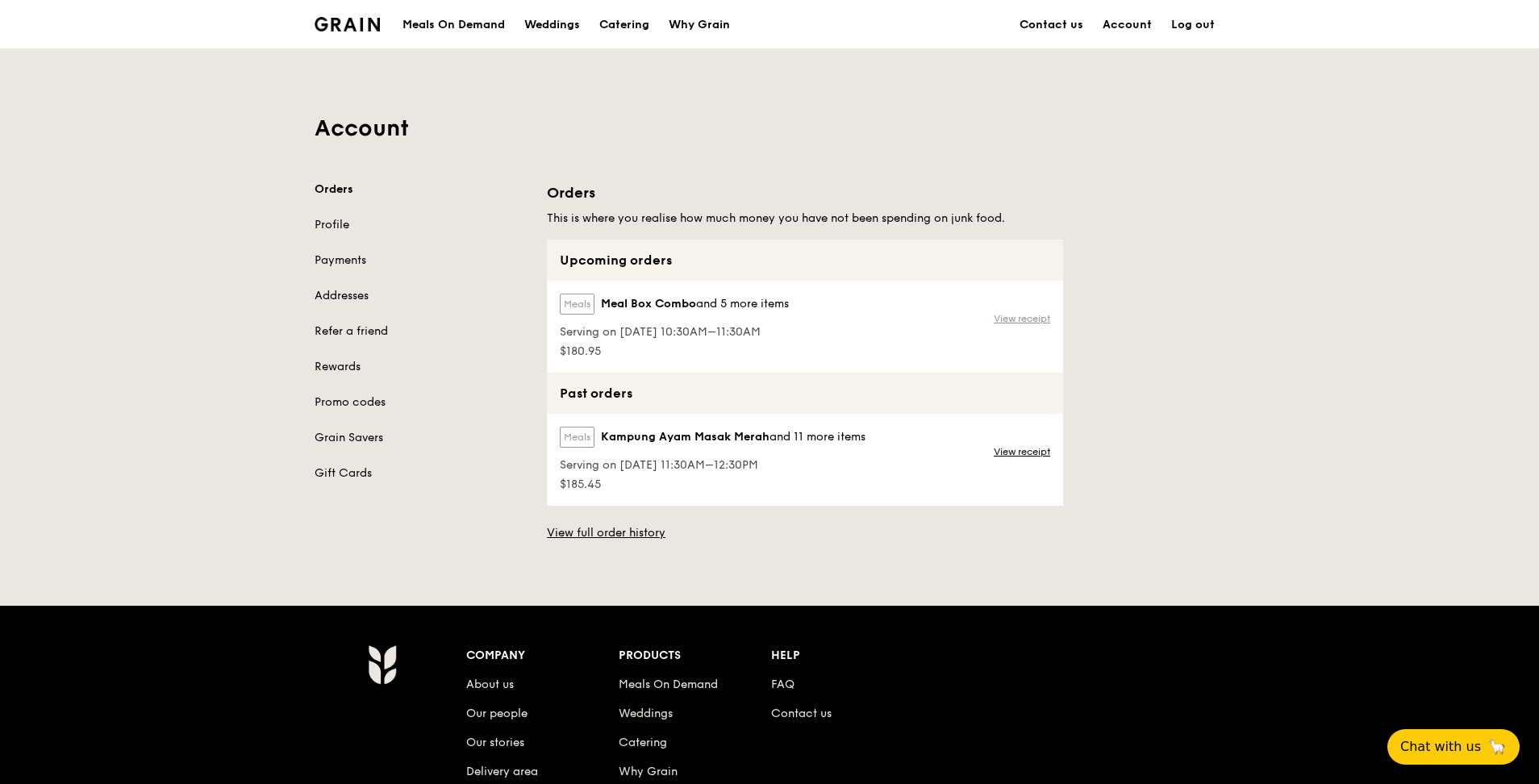
click at [761, 317] on link "View receipt" at bounding box center [1022, 319] width 57 height 13
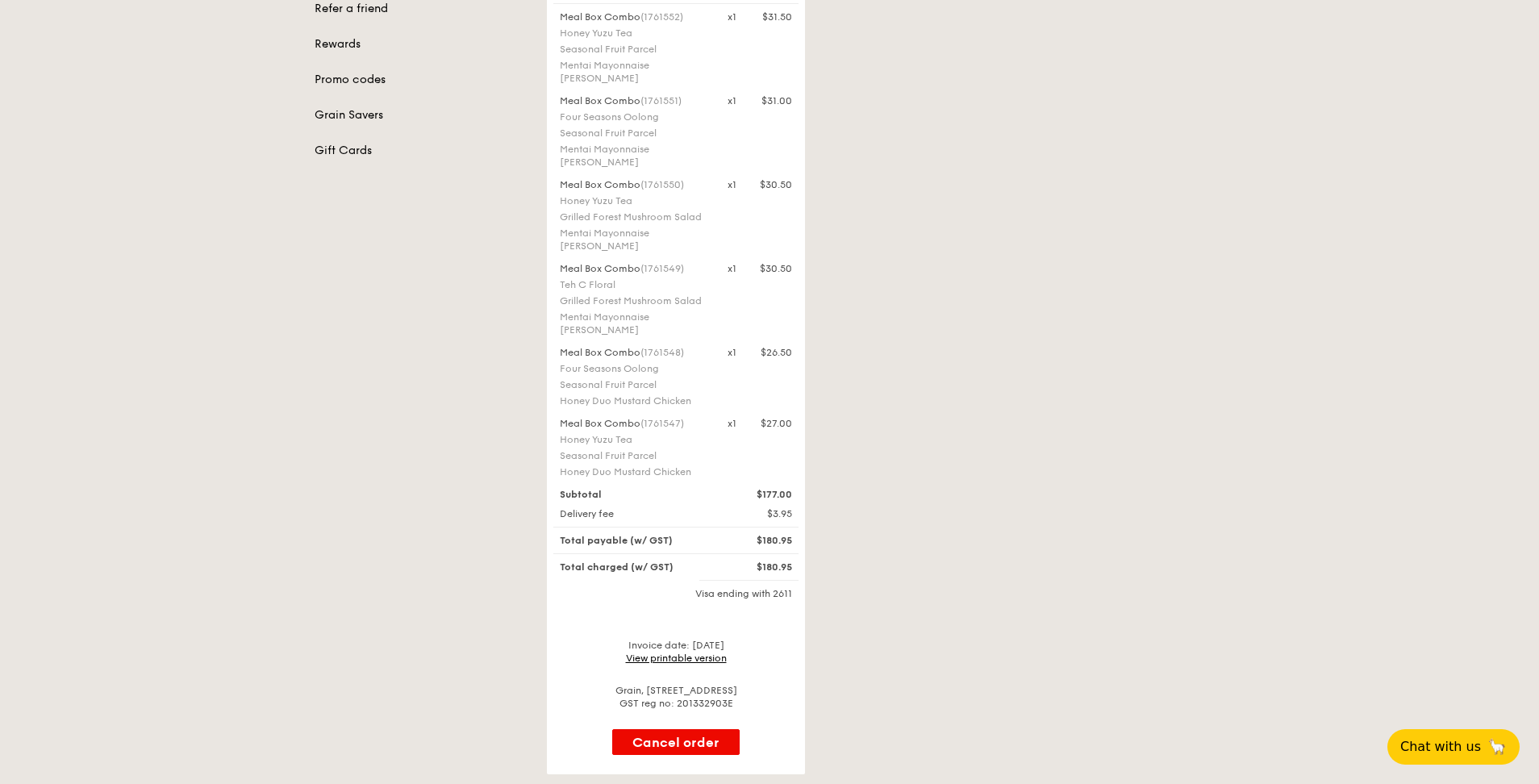
scroll to position [404, 0]
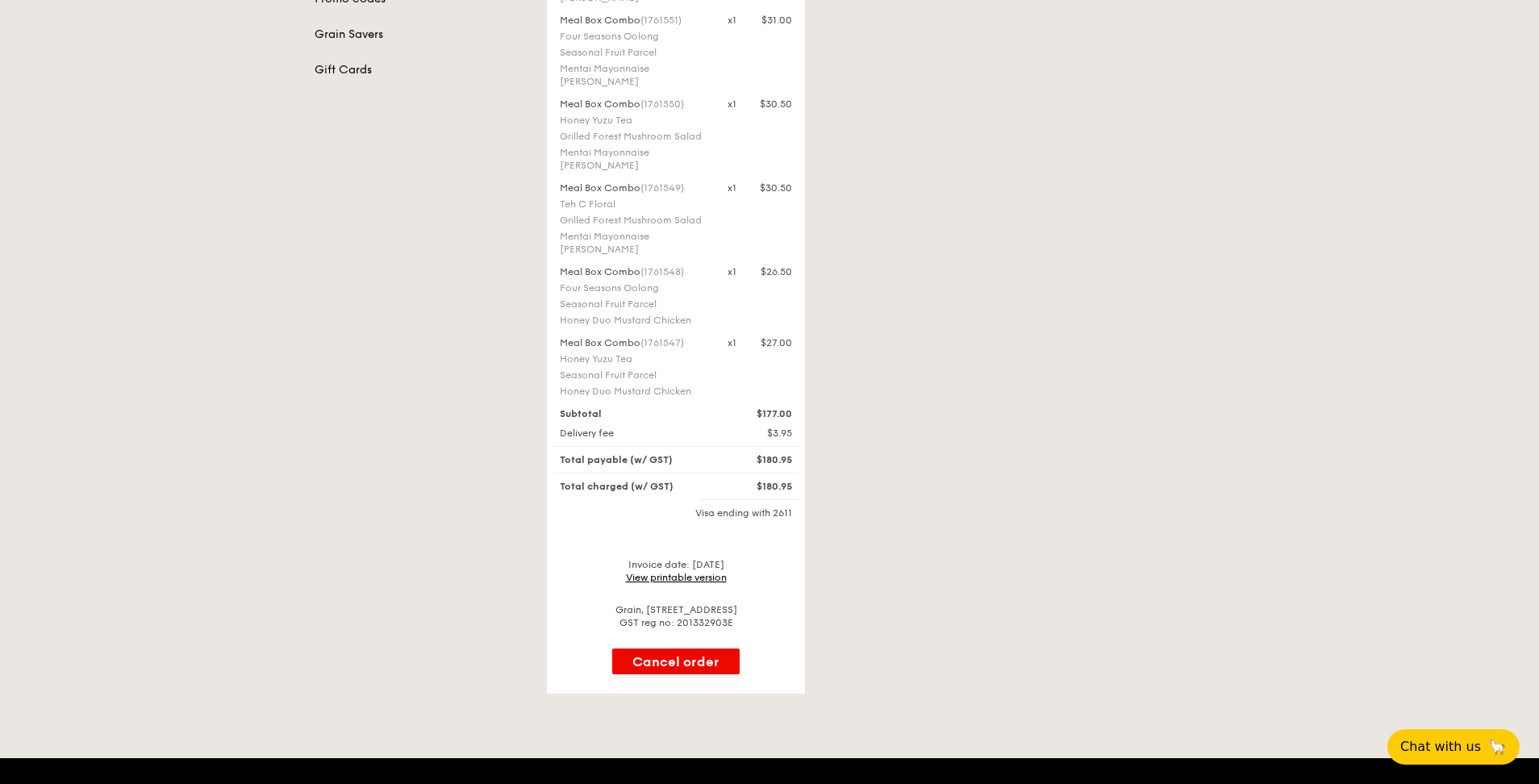
click at [696, 345] on link "View printable version" at bounding box center [676, 578] width 101 height 12
click at [761, 339] on div "Tracking for this order will be available on [DATE] Your Grain Order #G3287107 …" at bounding box center [885, 236] width 697 height 915
